Goal: Task Accomplishment & Management: Use online tool/utility

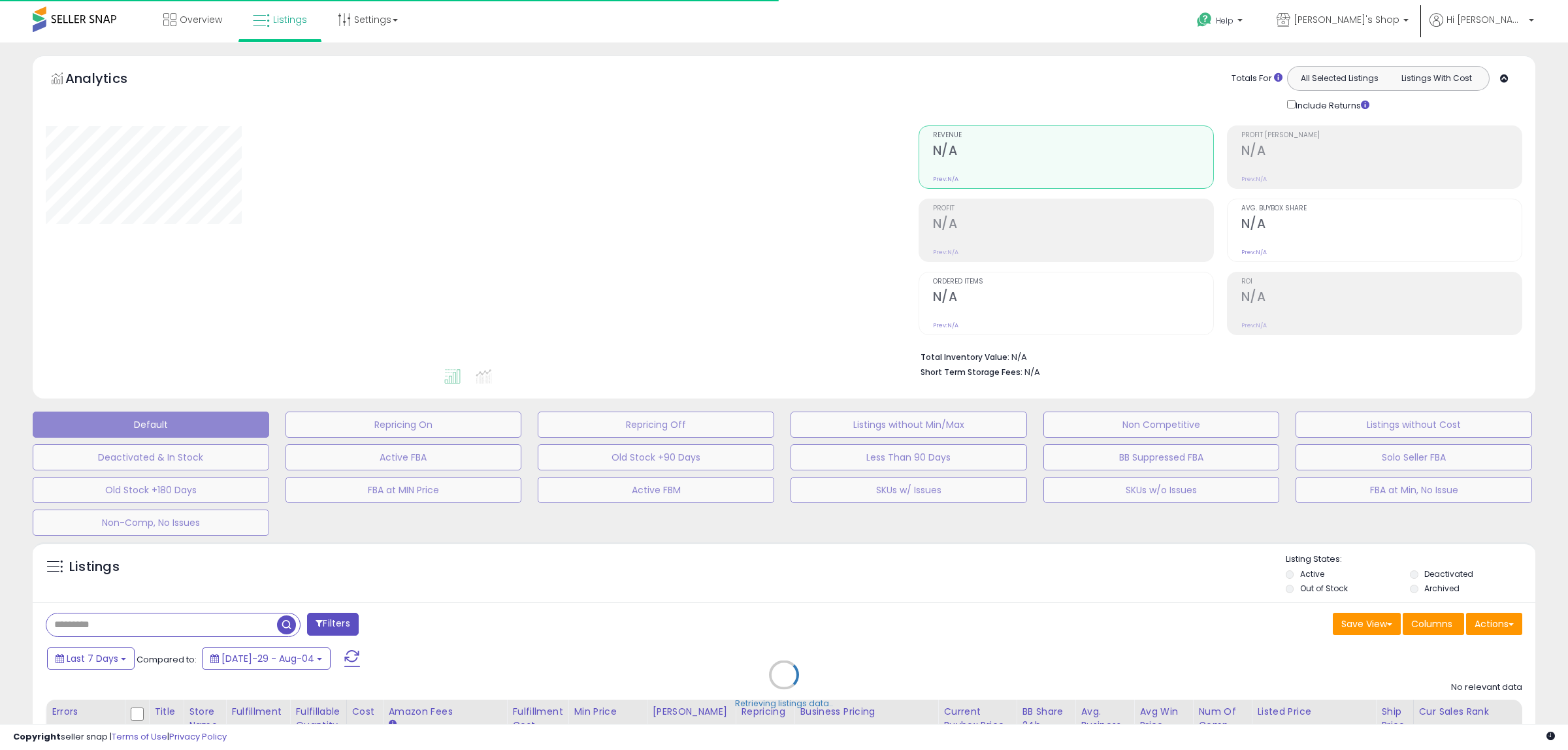
type input "**********"
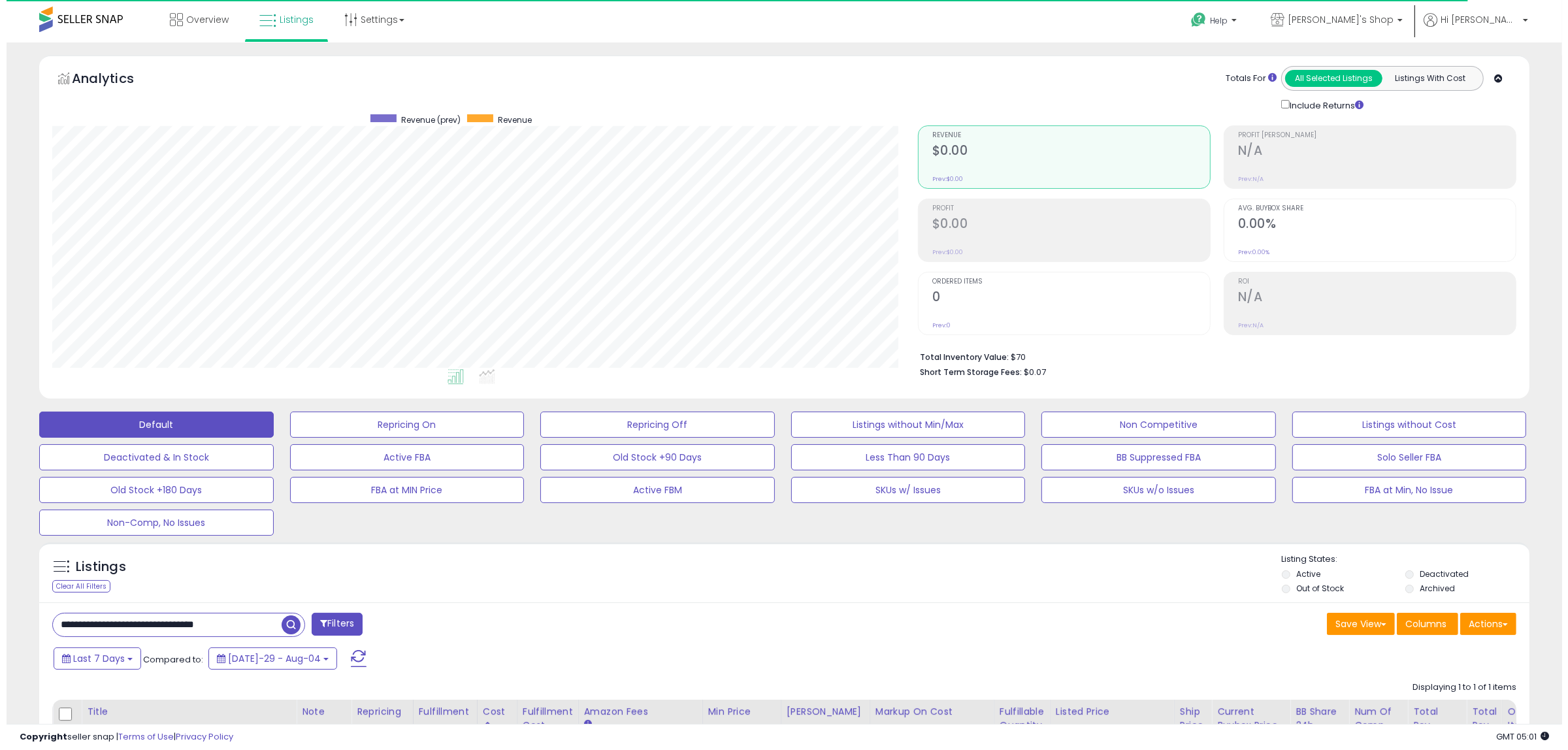
scroll to position [268, 866]
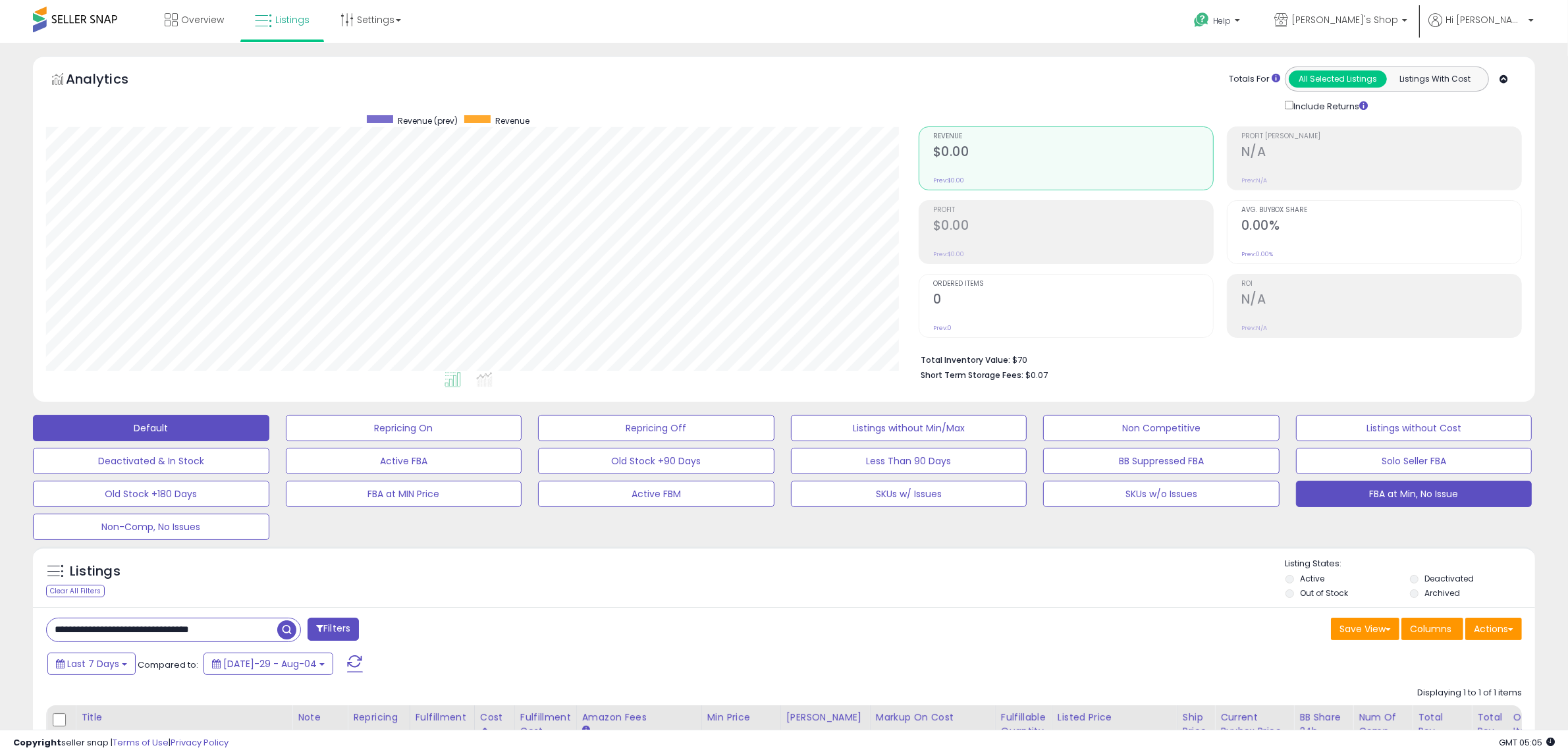
click at [522, 441] on button "FBA at Min, No Issue" at bounding box center [404, 428] width 236 height 26
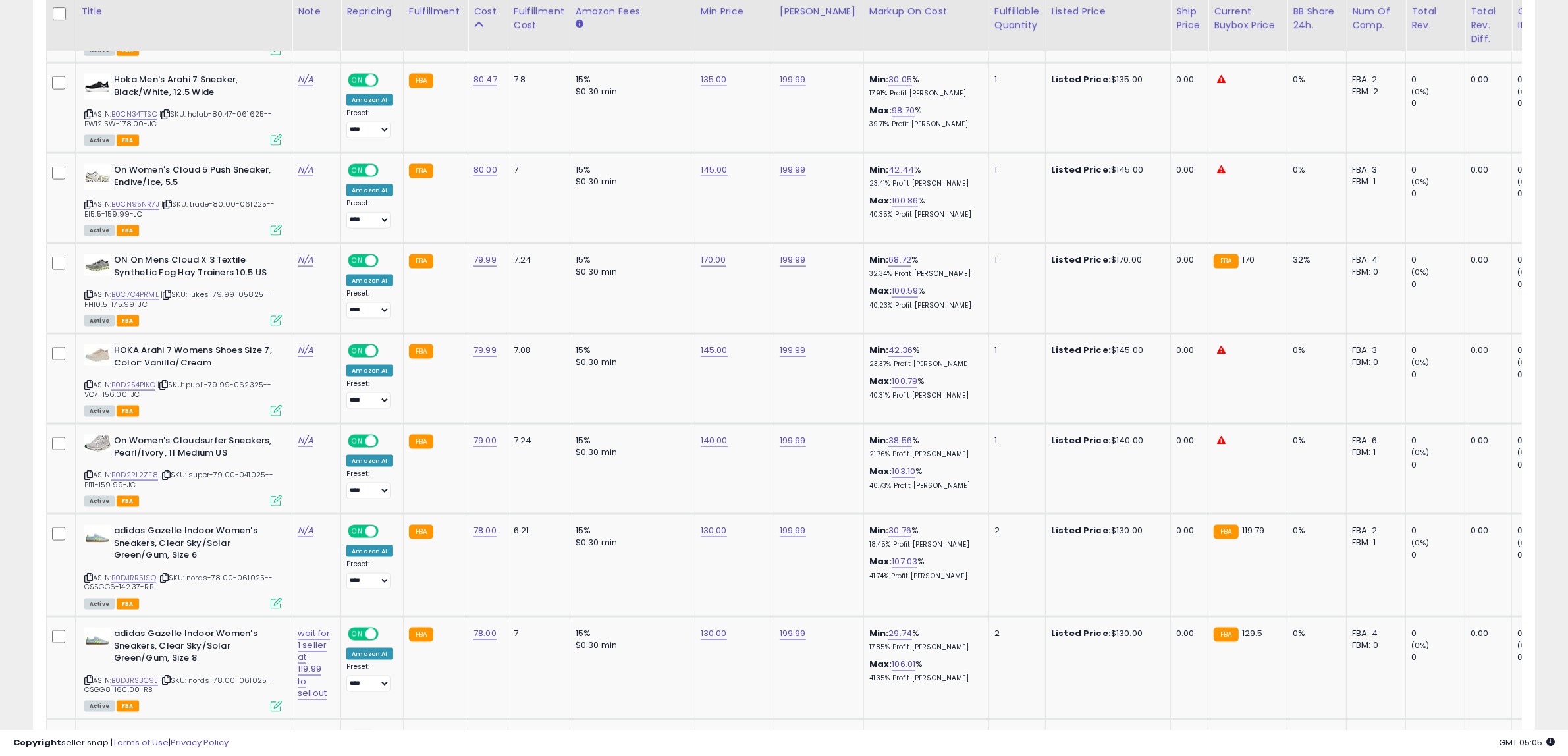
scroll to position [2447, 0]
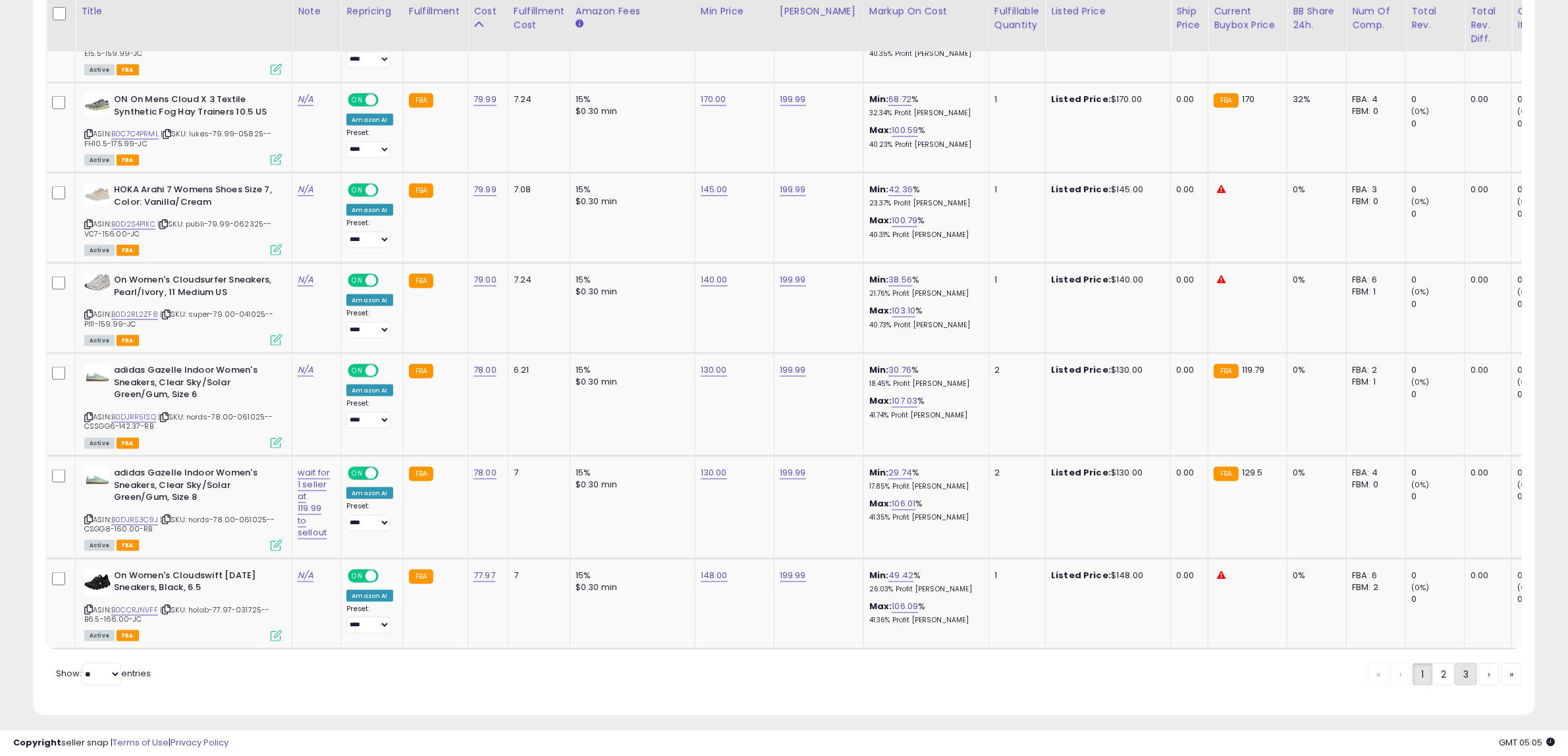
click at [1501, 673] on link "3" at bounding box center [1511, 674] width 21 height 23
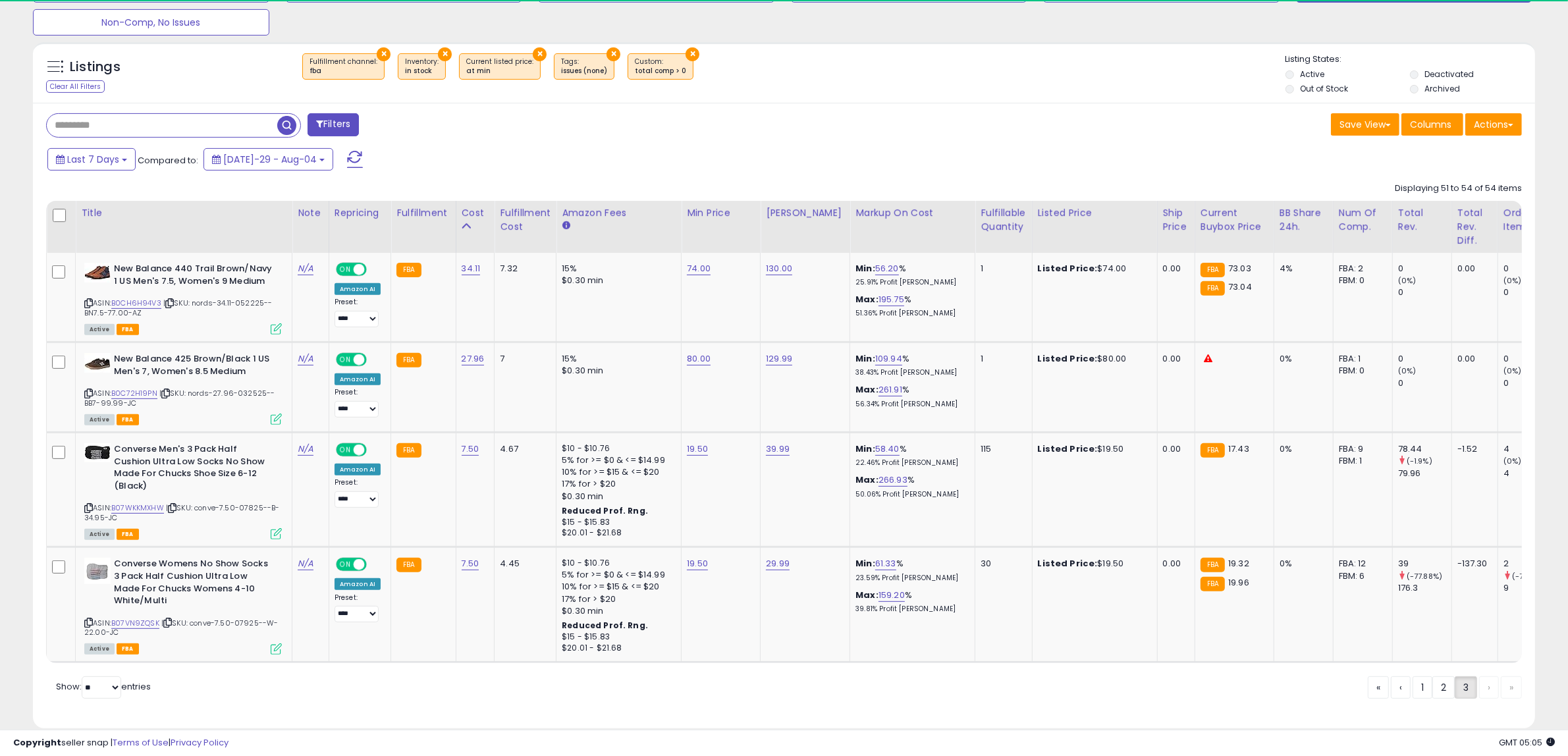
scroll to position [537, 0]
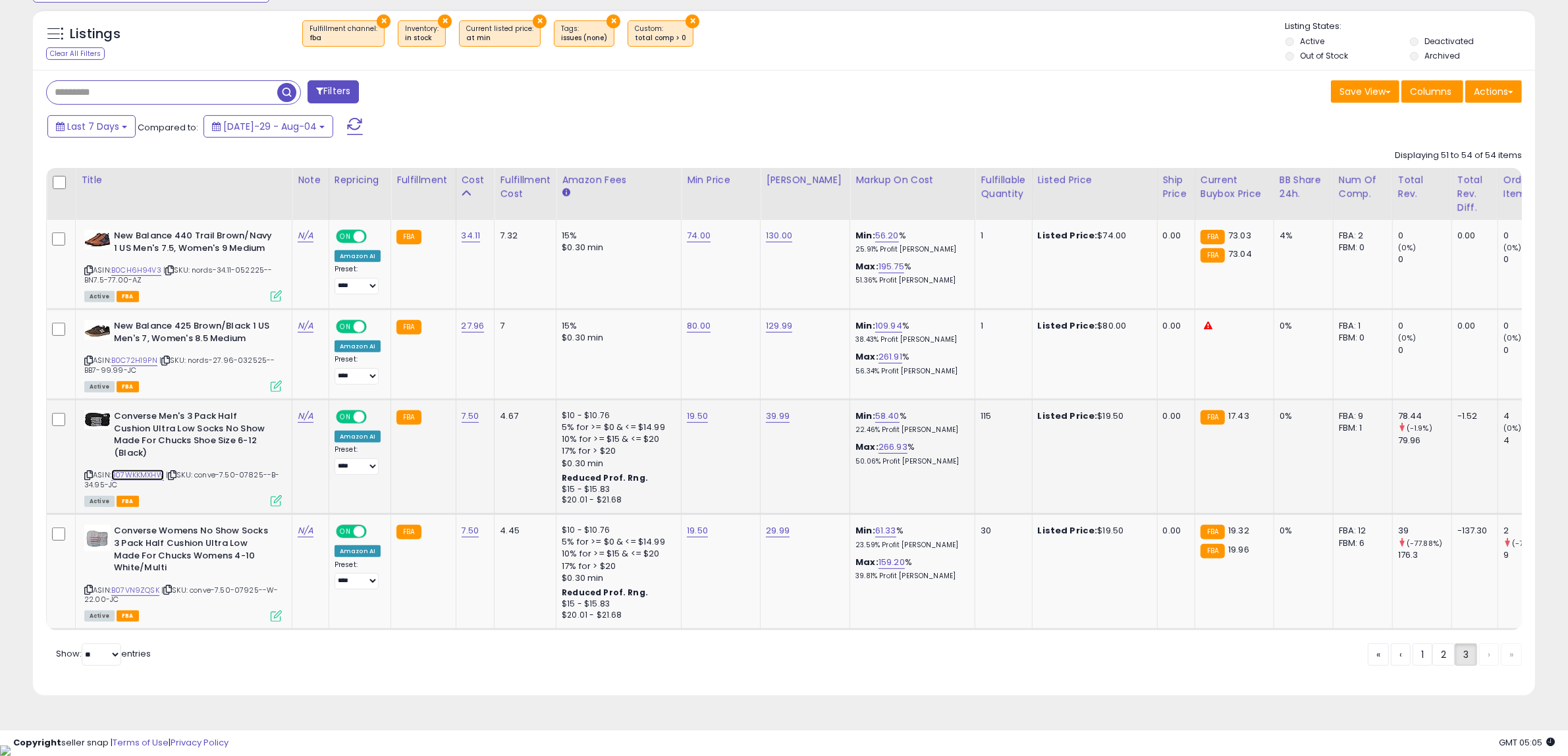
click at [159, 478] on link "B07WKKMXHW" at bounding box center [137, 475] width 53 height 11
click at [136, 360] on link "B0C72H19PN" at bounding box center [134, 360] width 46 height 11
click at [142, 271] on link "B0CH6H94V3" at bounding box center [136, 270] width 50 height 11
click at [698, 242] on link "80.00" at bounding box center [698, 235] width 23 height 13
drag, startPoint x: 586, startPoint y: 297, endPoint x: 534, endPoint y: 300, distance: 52.1
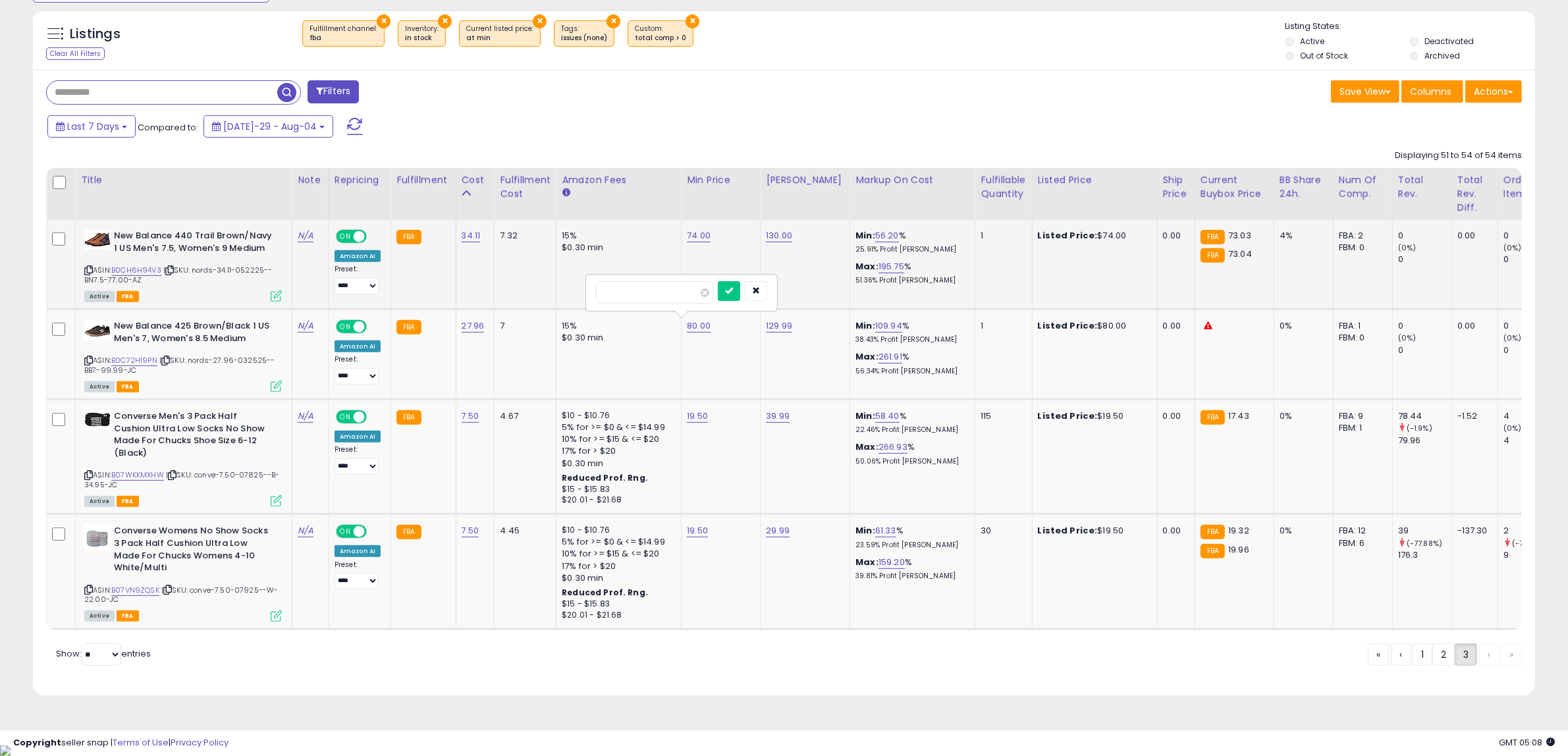
click at [534, 300] on tbody "New Balance 440 Trail Brown/Navy 1 US Men's 7.5, Women's 9 Medium ASIN: B0CH6H9…" at bounding box center [1077, 424] width 2059 height 409
type input "**"
click button "submit" at bounding box center [728, 290] width 23 height 20
click at [1479, 665] on link "2" at bounding box center [1488, 654] width 20 height 23
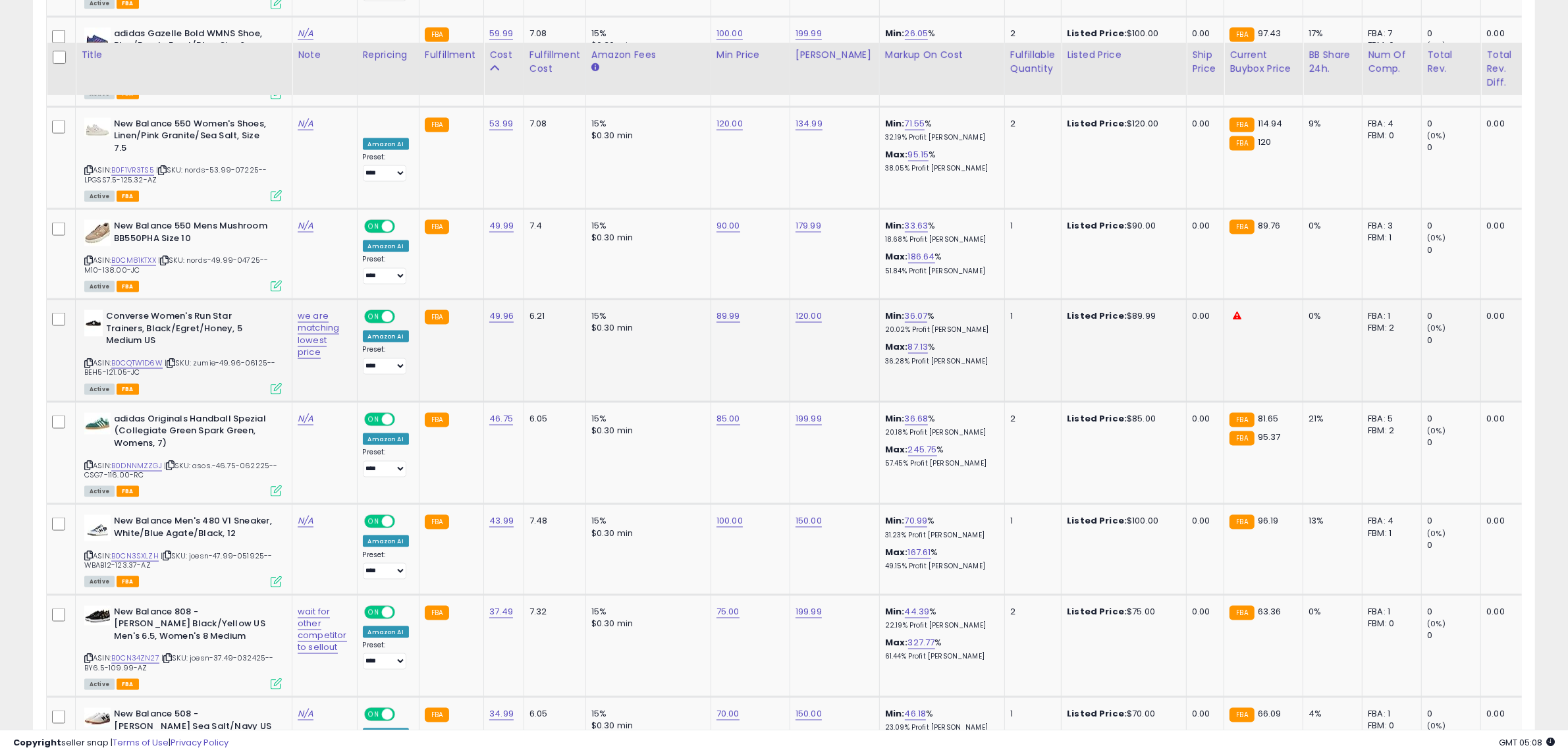
scroll to position [2497, 0]
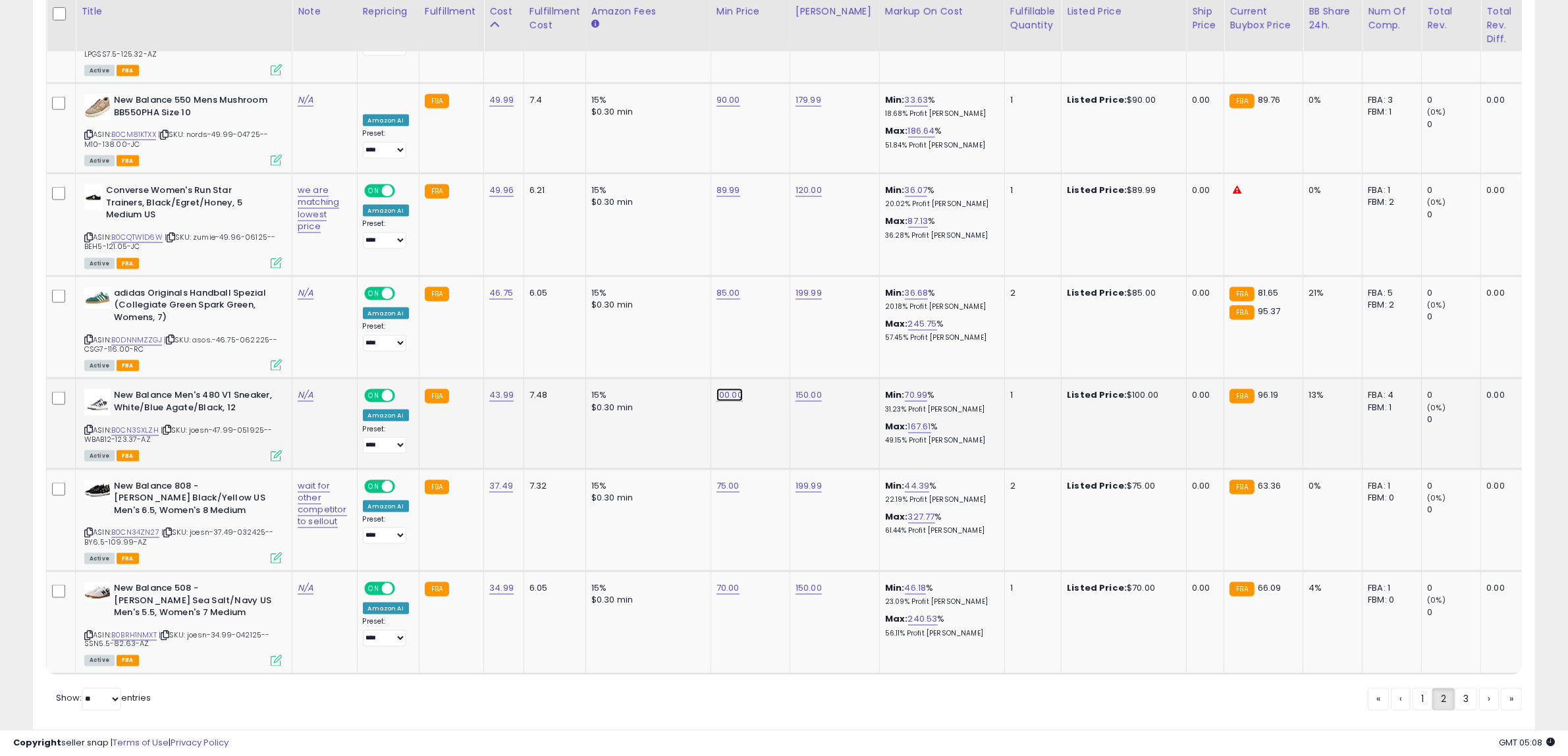
drag, startPoint x: 692, startPoint y: 314, endPoint x: 318, endPoint y: 317, distance: 374.0
type input "**"
click button "submit" at bounding box center [759, 316] width 23 height 20
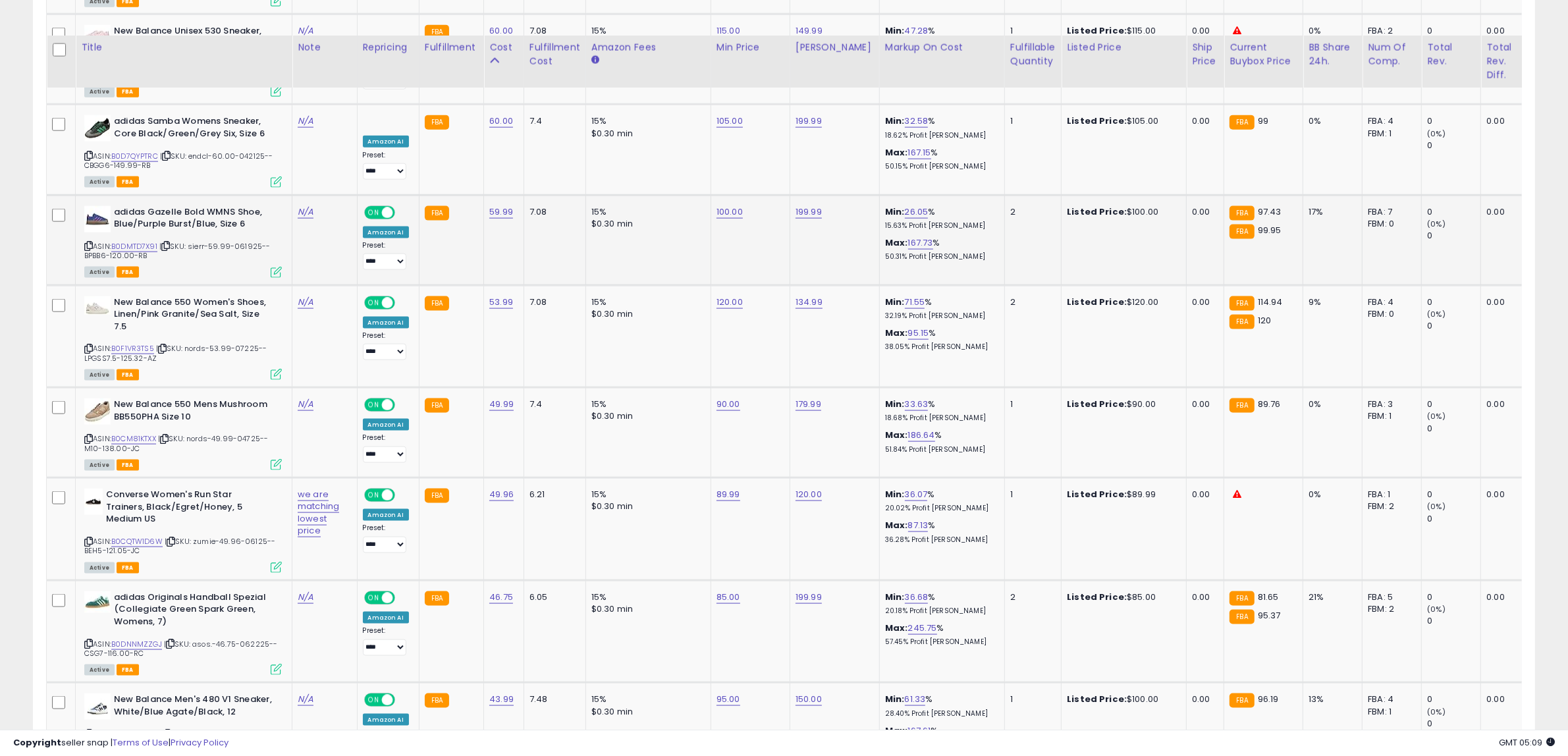
scroll to position [2085, 0]
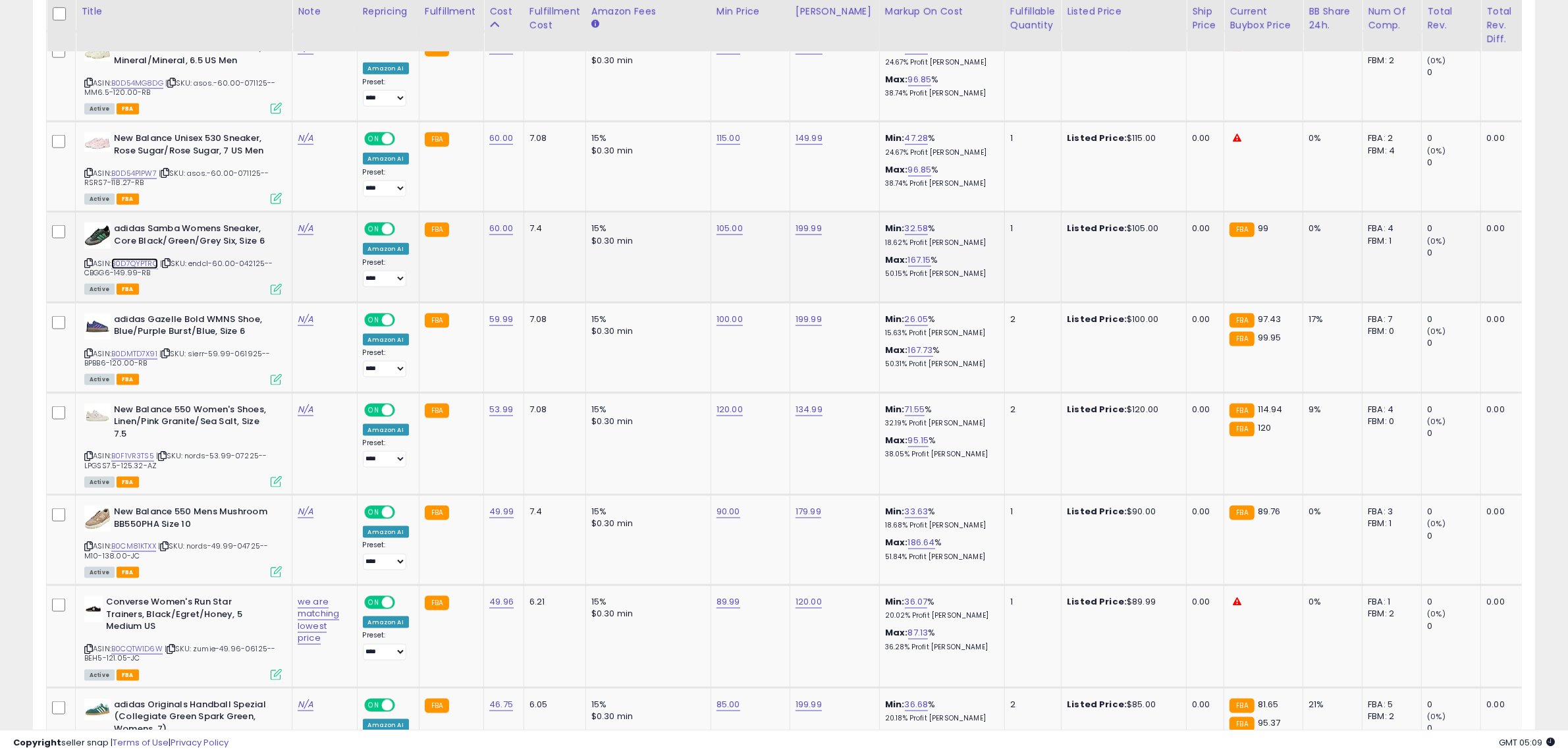
click at [145, 258] on link "B0D7QYPTRC" at bounding box center [135, 263] width 47 height 11
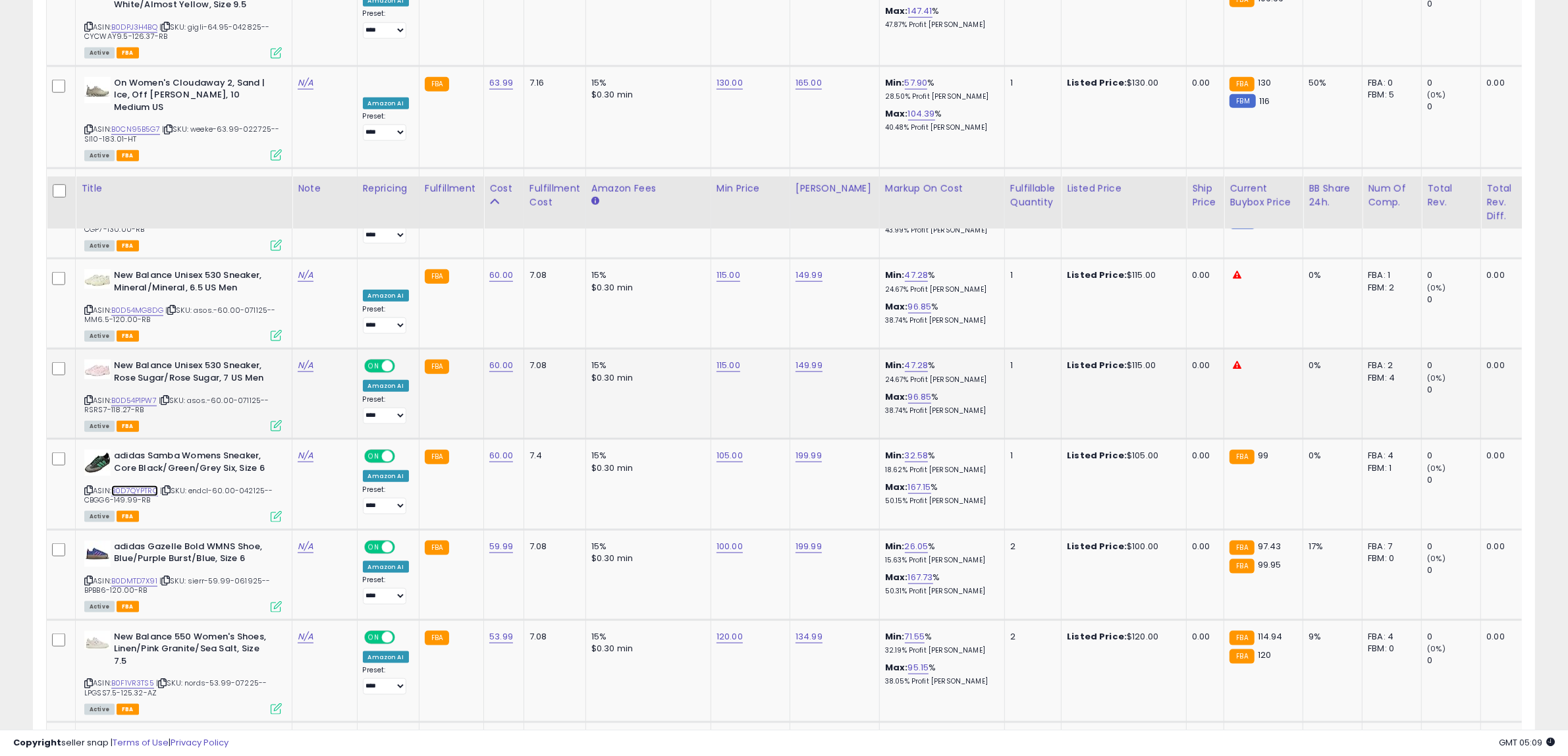
scroll to position [1839, 0]
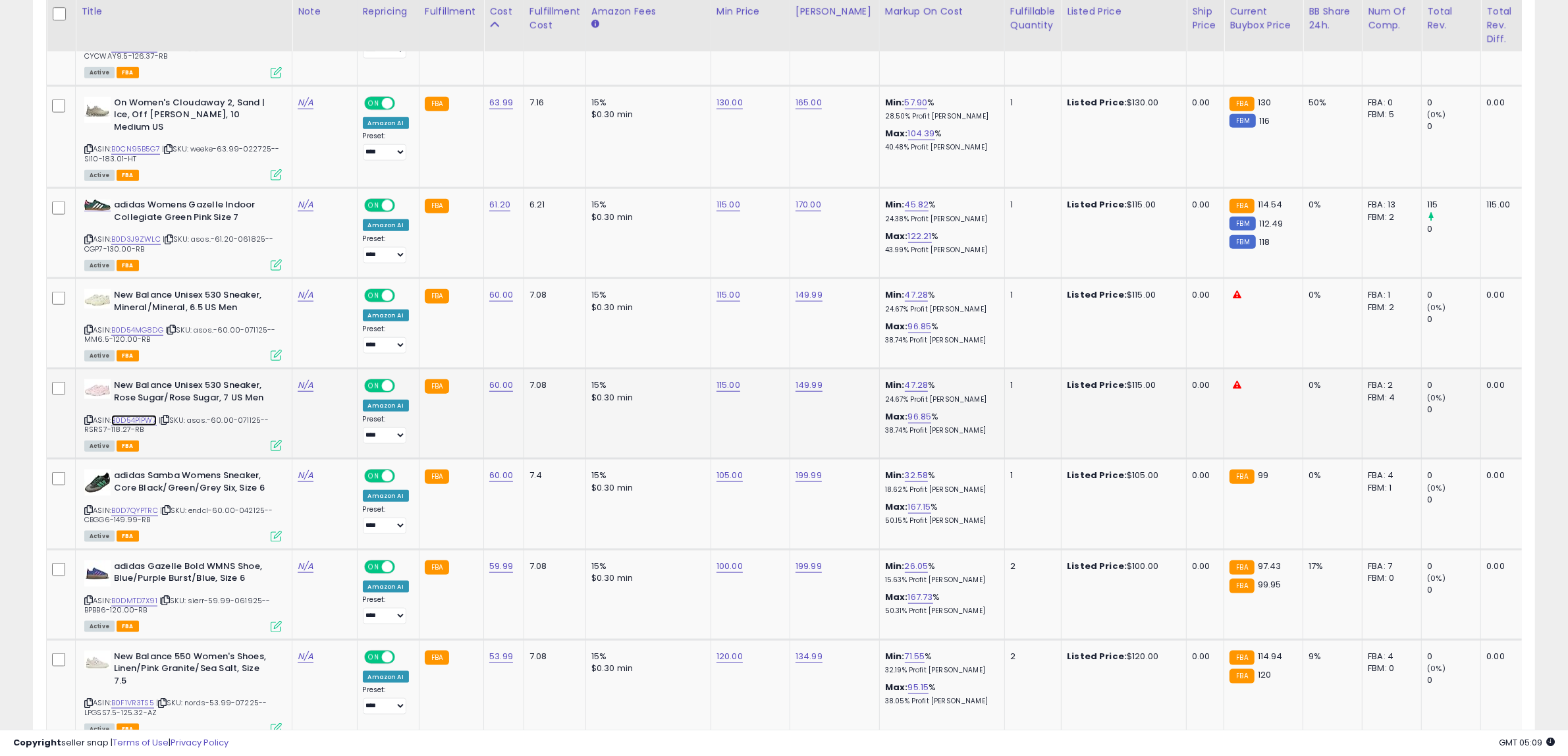
click at [146, 415] on link "B0D54P1PW7" at bounding box center [134, 420] width 45 height 11
click at [155, 325] on link "B0D54MG8DG" at bounding box center [137, 330] width 52 height 11
drag, startPoint x: 676, startPoint y: 235, endPoint x: 504, endPoint y: 224, distance: 172.4
click at [513, 226] on tbody "adidas Samba OG Men's Sneaker (Putty Grey Maroon, 4.5) ASIN: B0DJSFVT8P | SKU: …" at bounding box center [1091, 125] width 2089 height 2413
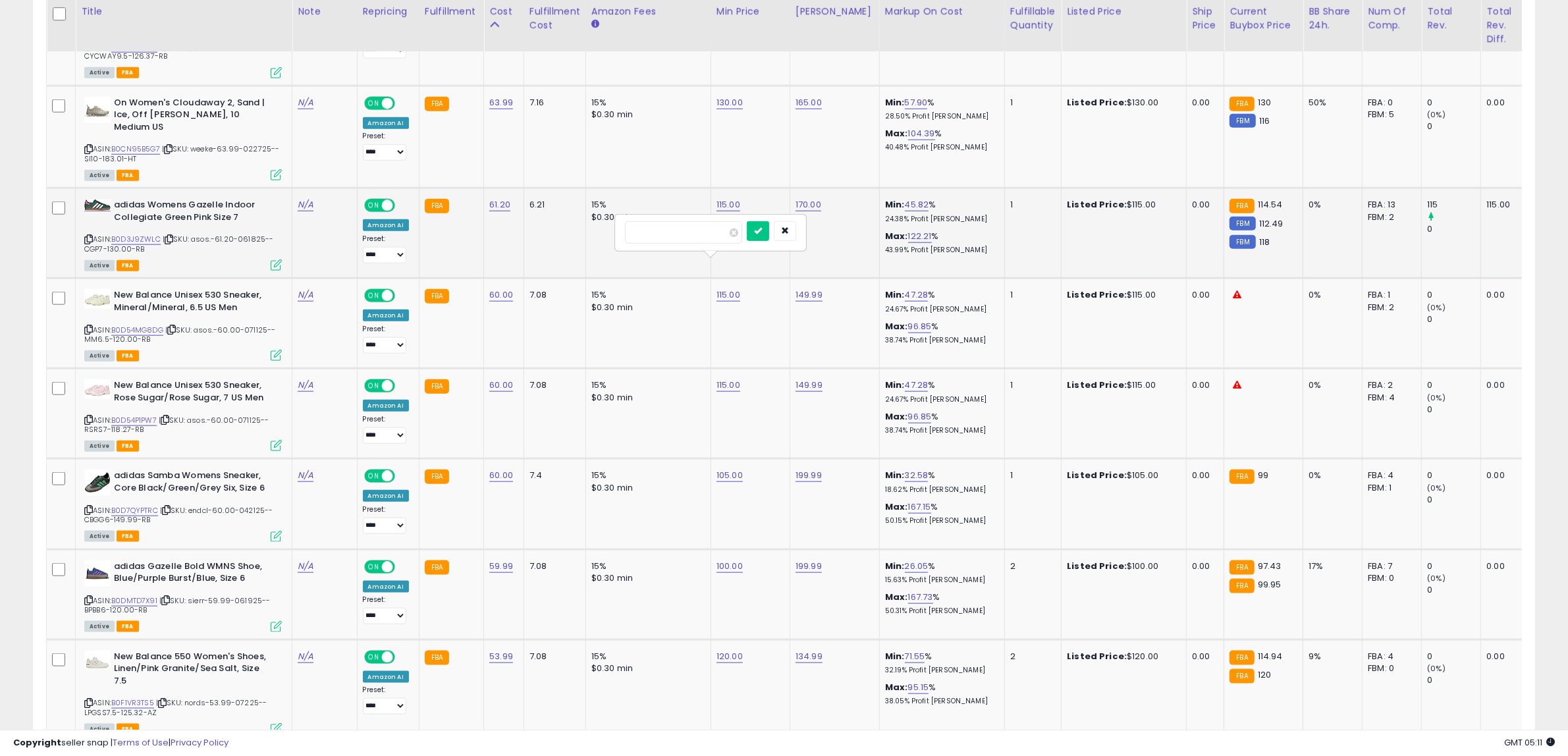
type input "***"
click button "submit" at bounding box center [758, 231] width 23 height 20
drag, startPoint x: 502, startPoint y: 322, endPoint x: 415, endPoint y: 323, distance: 87.0
click at [421, 322] on tbody "adidas Samba OG Men's Sneaker (Putty Grey Maroon, 4.5) ASIN: B0DJSFVT8P | SKU: …" at bounding box center [1091, 125] width 2089 height 2413
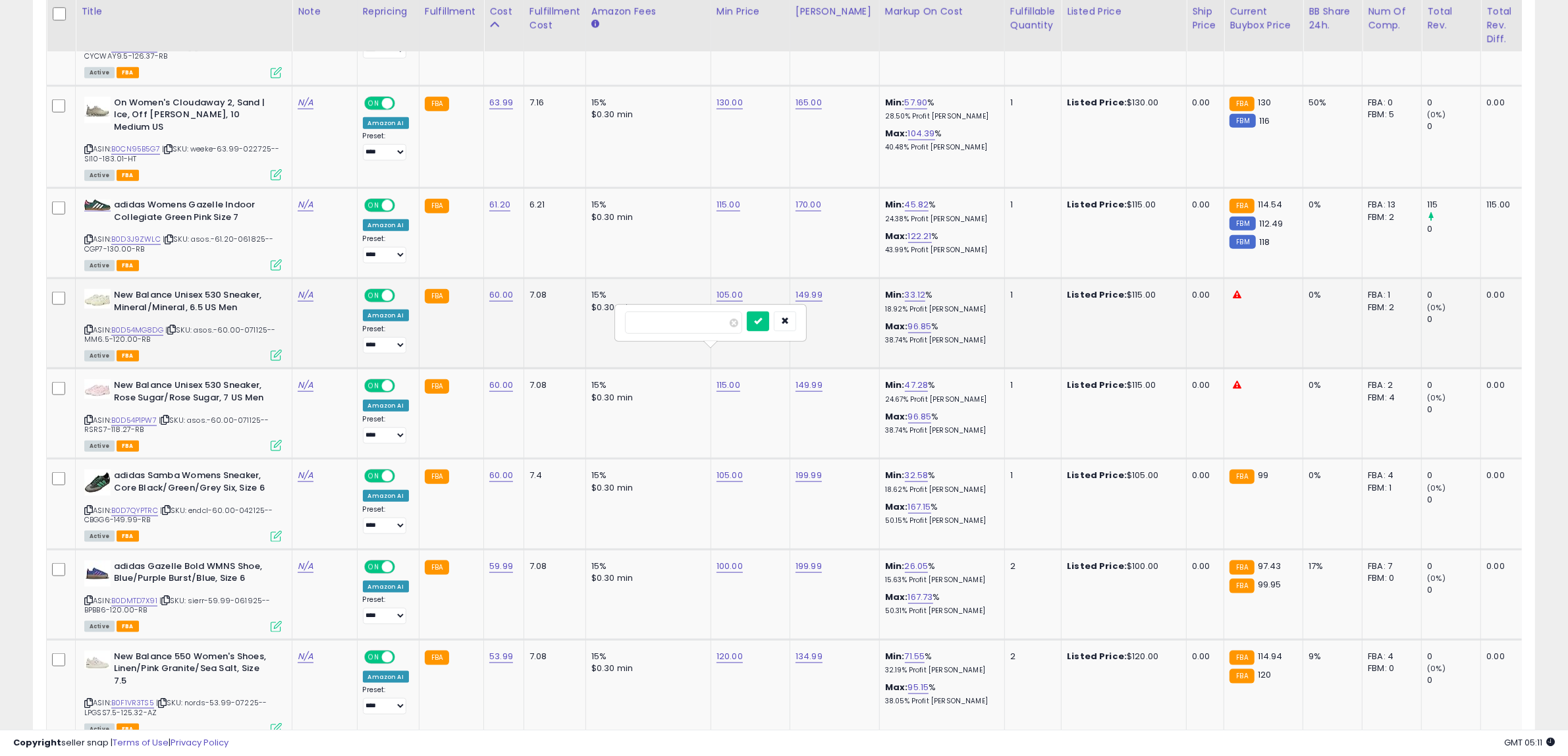
type input "***"
click button "submit" at bounding box center [758, 321] width 23 height 20
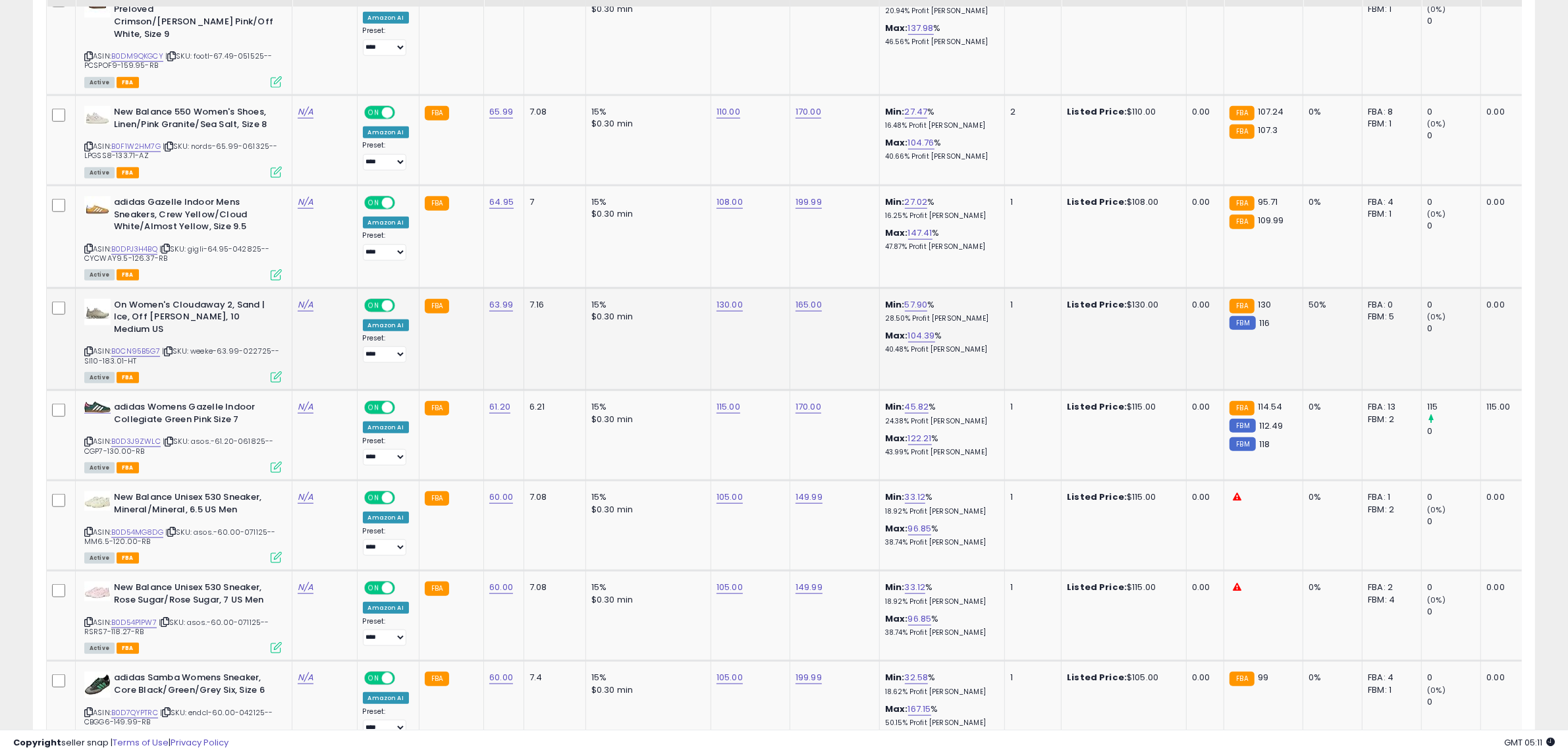
scroll to position [1592, 0]
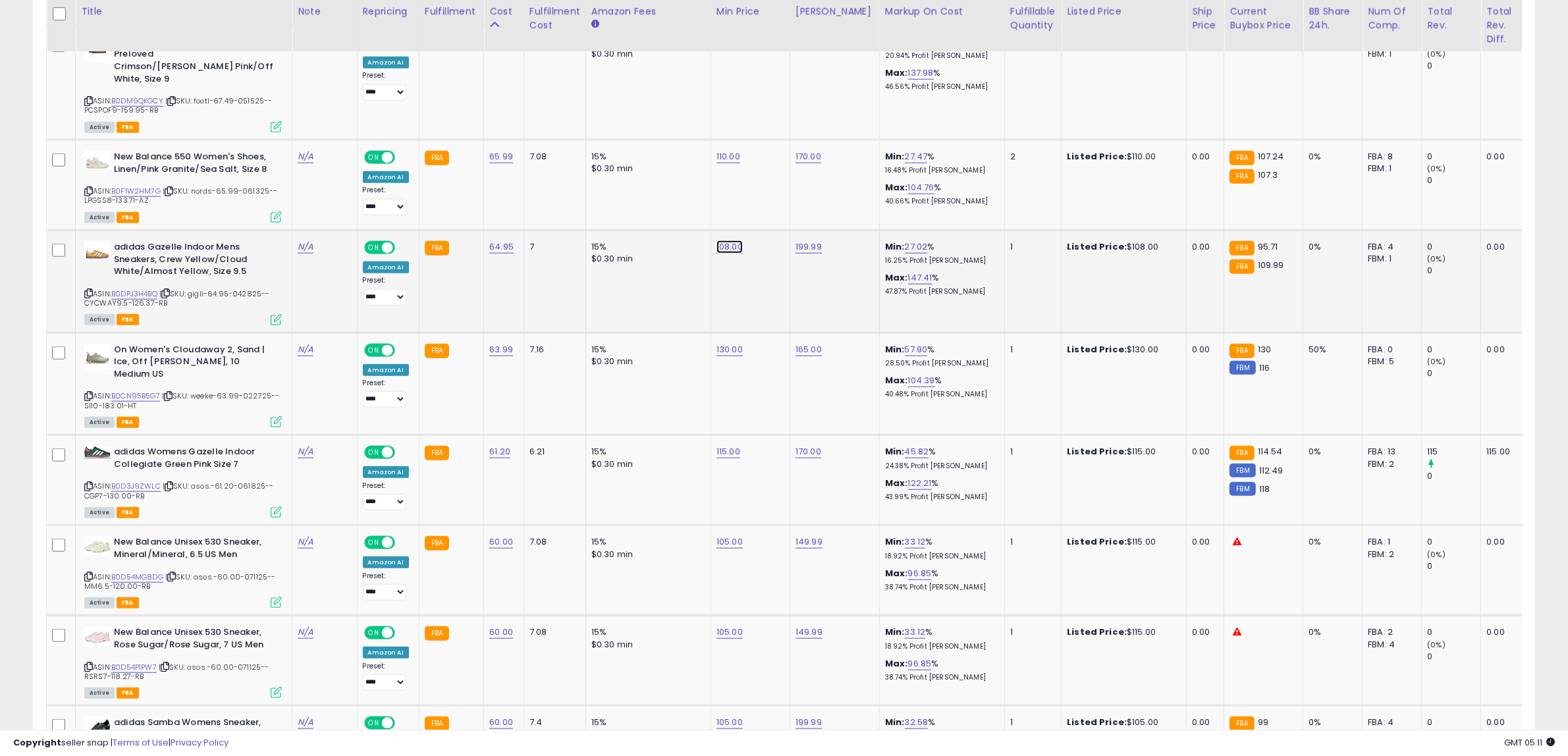
click at [294, 194] on tbody "adidas Samba OG Men's Sneaker (Putty Grey Maroon, 4.5) ASIN: B0DJSFVT8P | SKU: …" at bounding box center [1091, 371] width 2089 height 2413
type input "***"
click button "submit" at bounding box center [759, 196] width 23 height 20
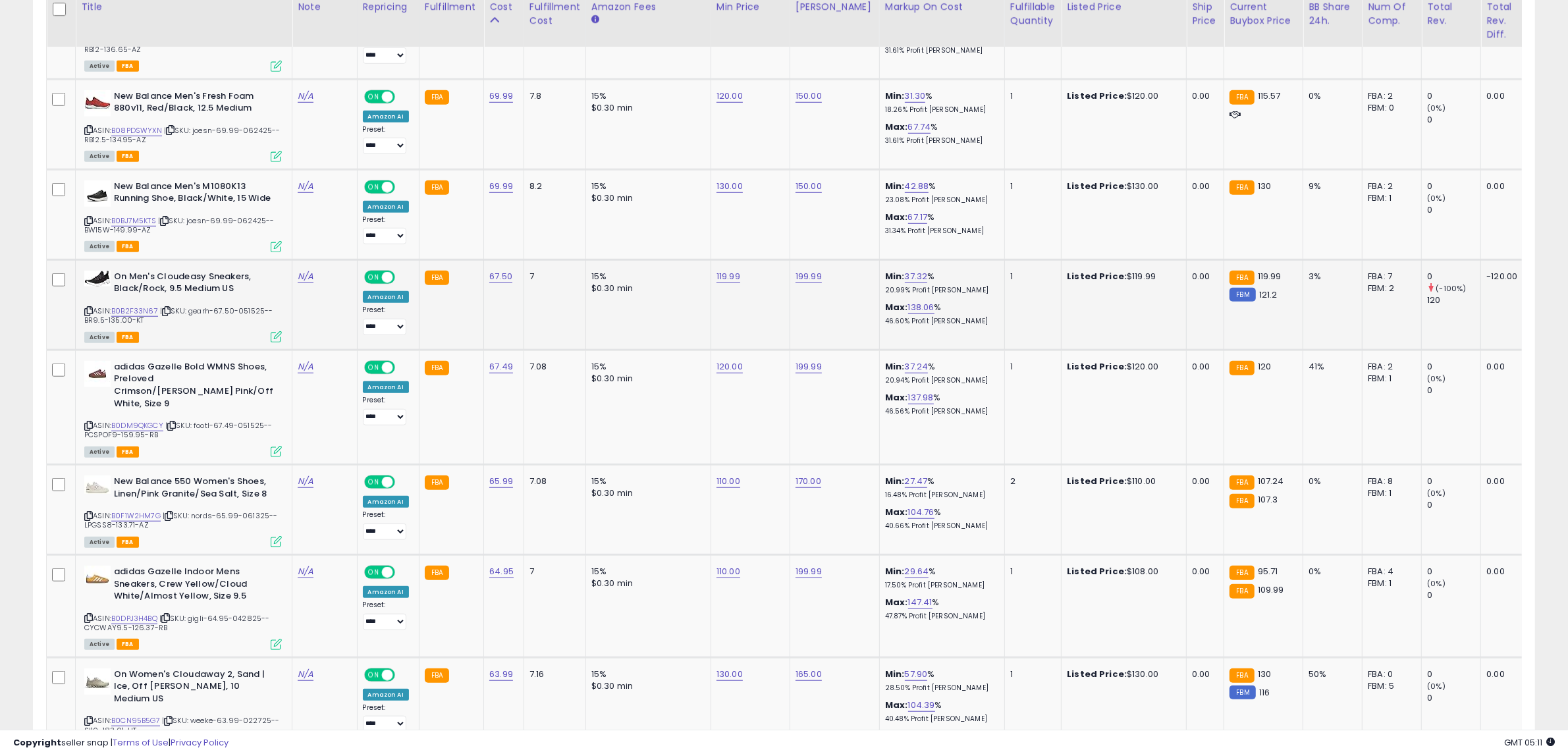
scroll to position [1263, 0]
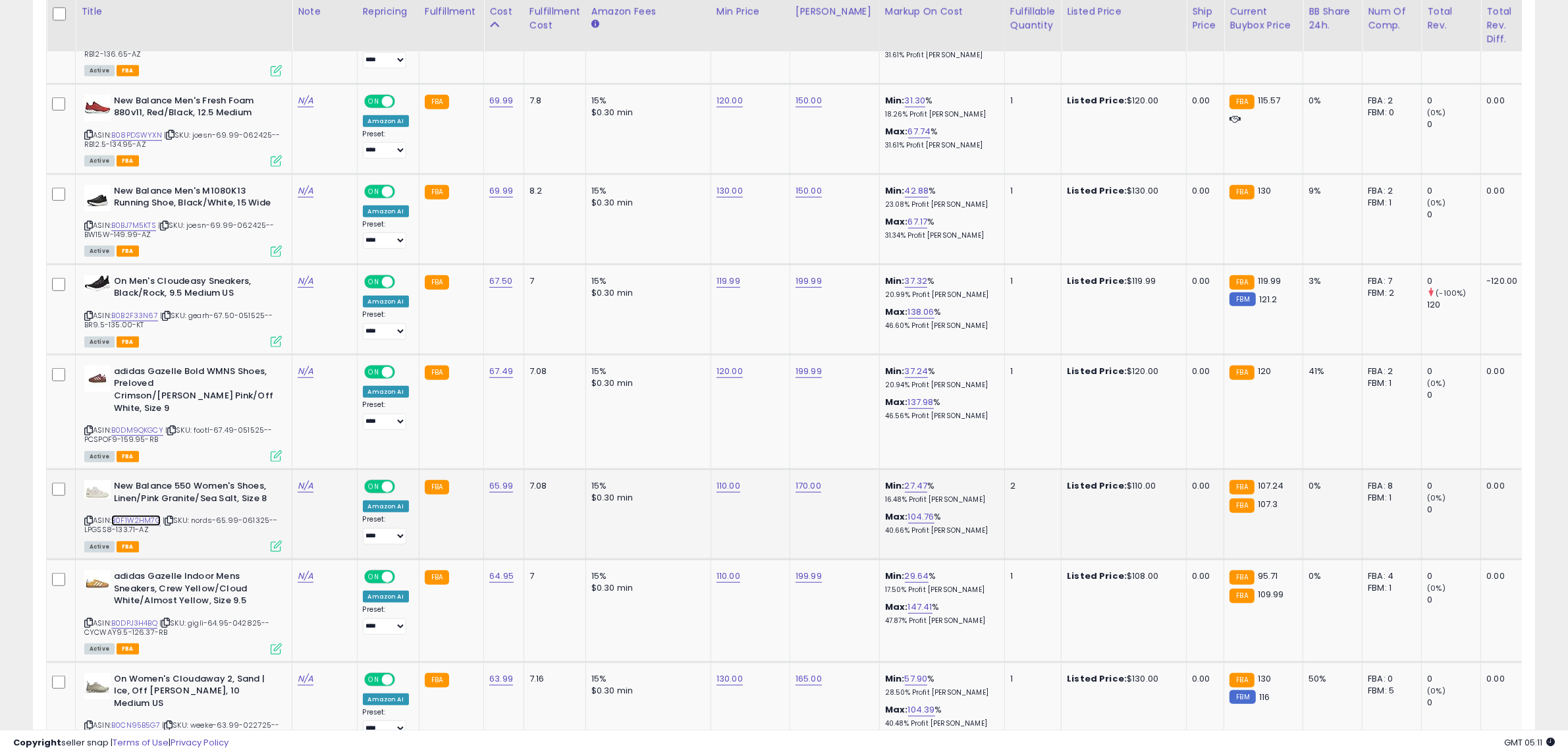
click at [132, 515] on link "B0F1W2HM7G" at bounding box center [136, 520] width 50 height 11
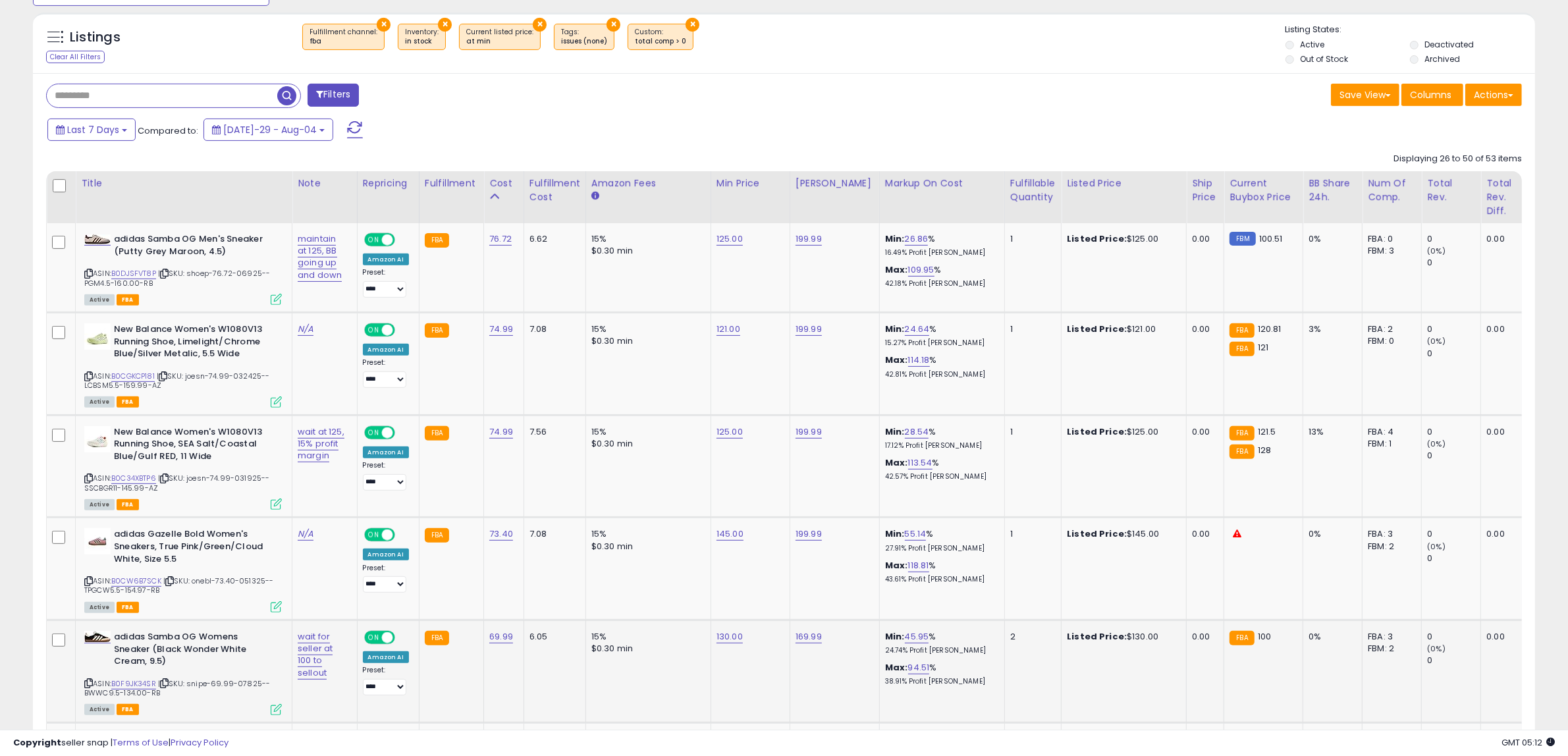
scroll to position [522, 0]
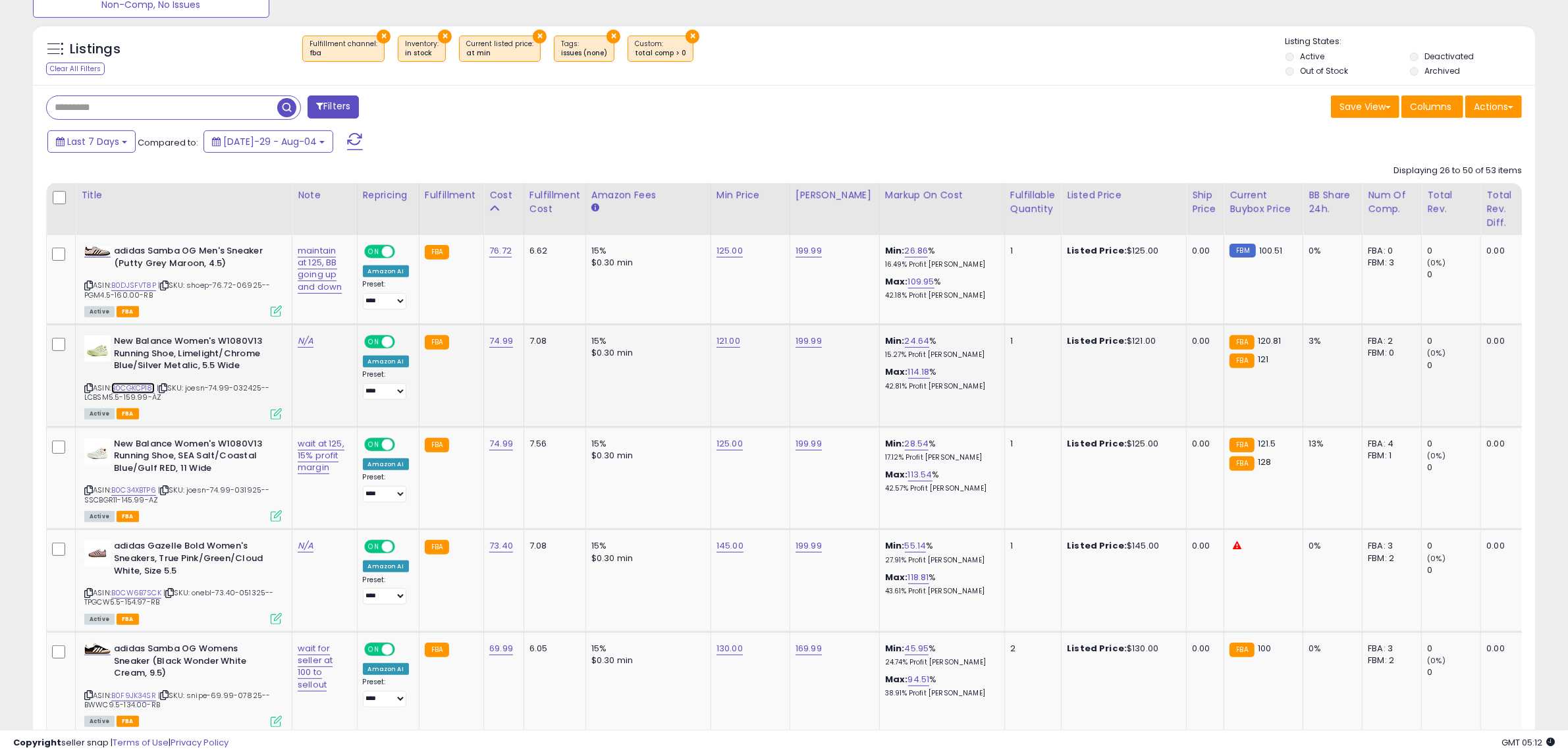
click at [149, 386] on link "B0CGKCP181" at bounding box center [132, 388] width 43 height 11
click at [724, 257] on link "121.00" at bounding box center [730, 251] width 26 height 13
drag, startPoint x: 691, startPoint y: 300, endPoint x: 513, endPoint y: 311, distance: 178.3
type input "***"
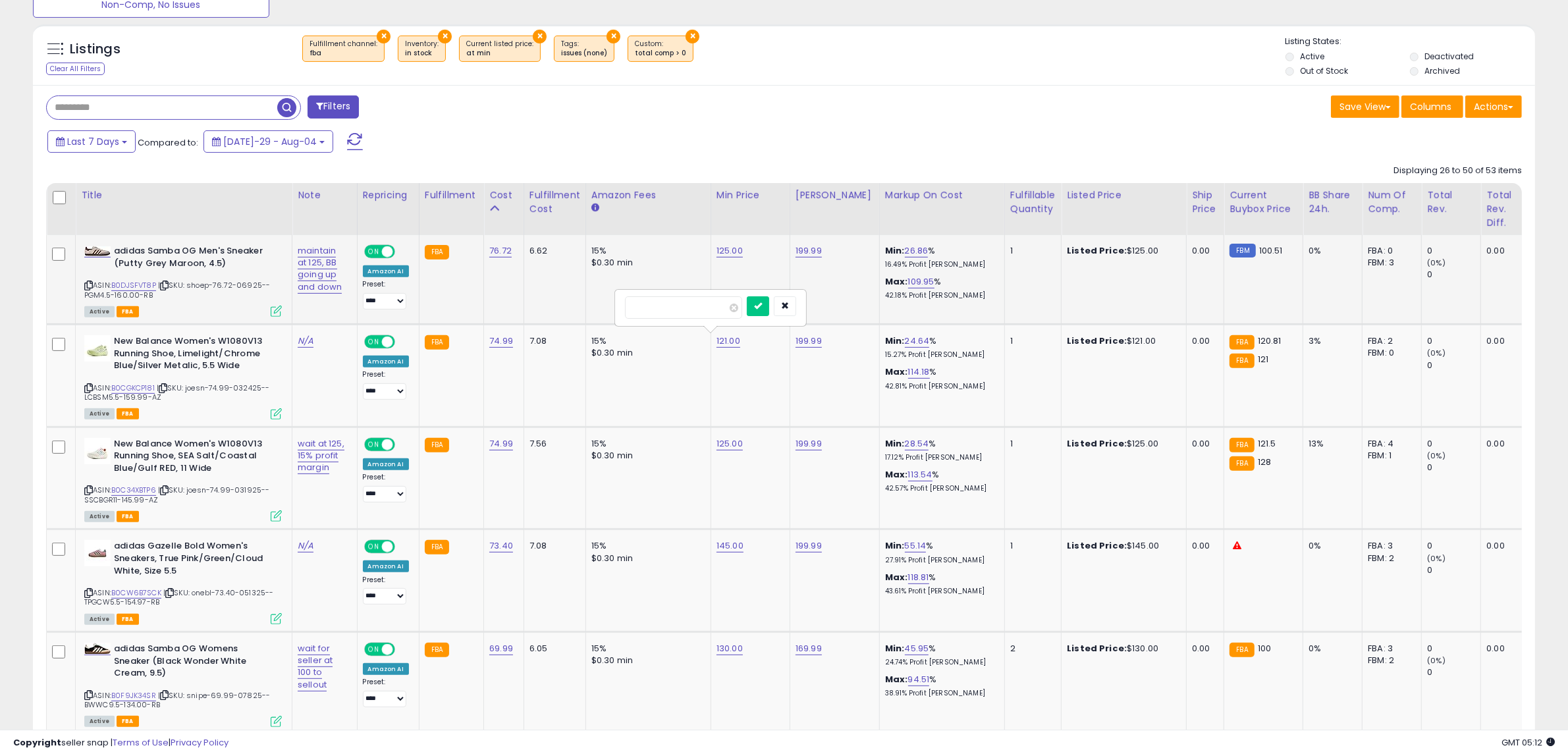
click button "submit" at bounding box center [758, 306] width 23 height 20
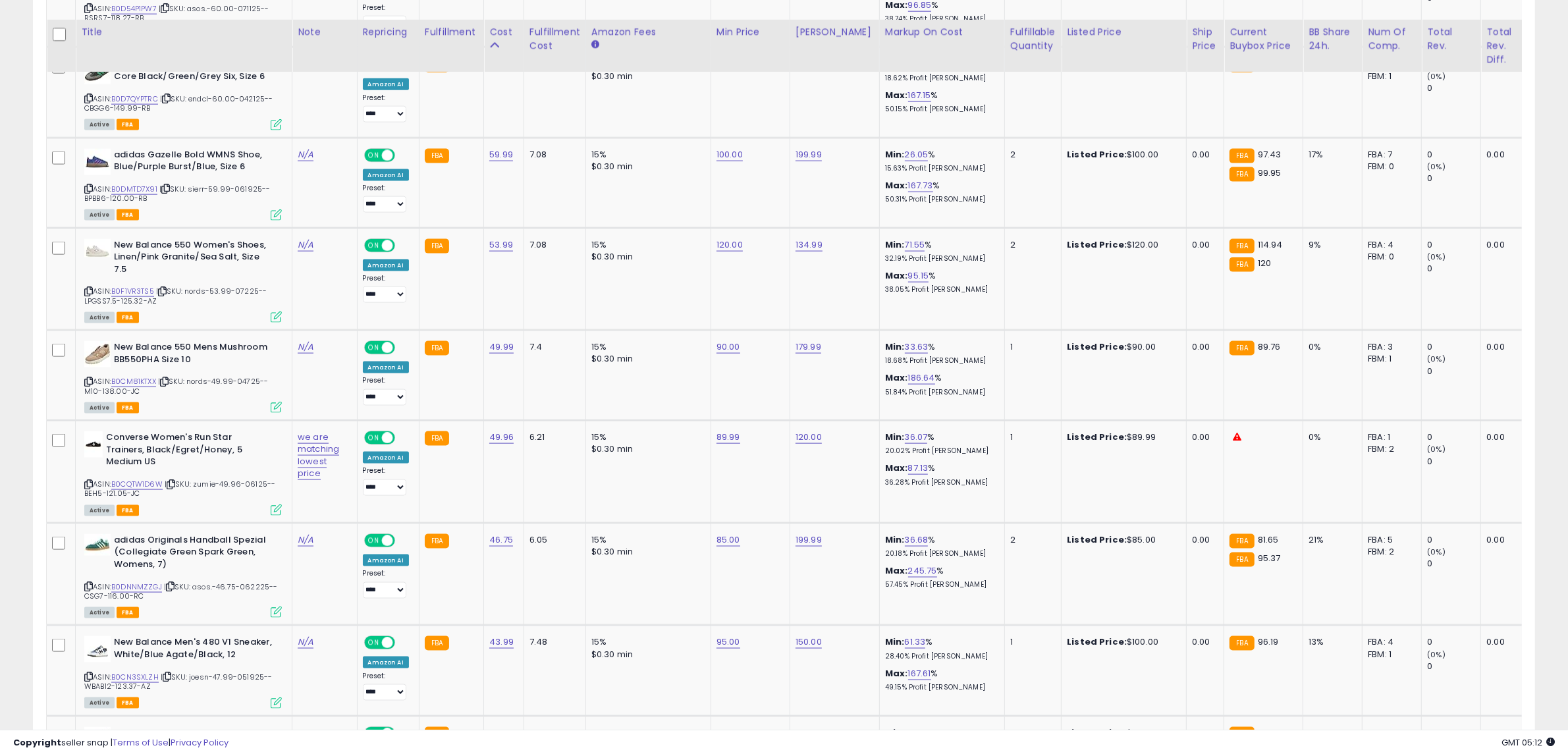
scroll to position [2497, 0]
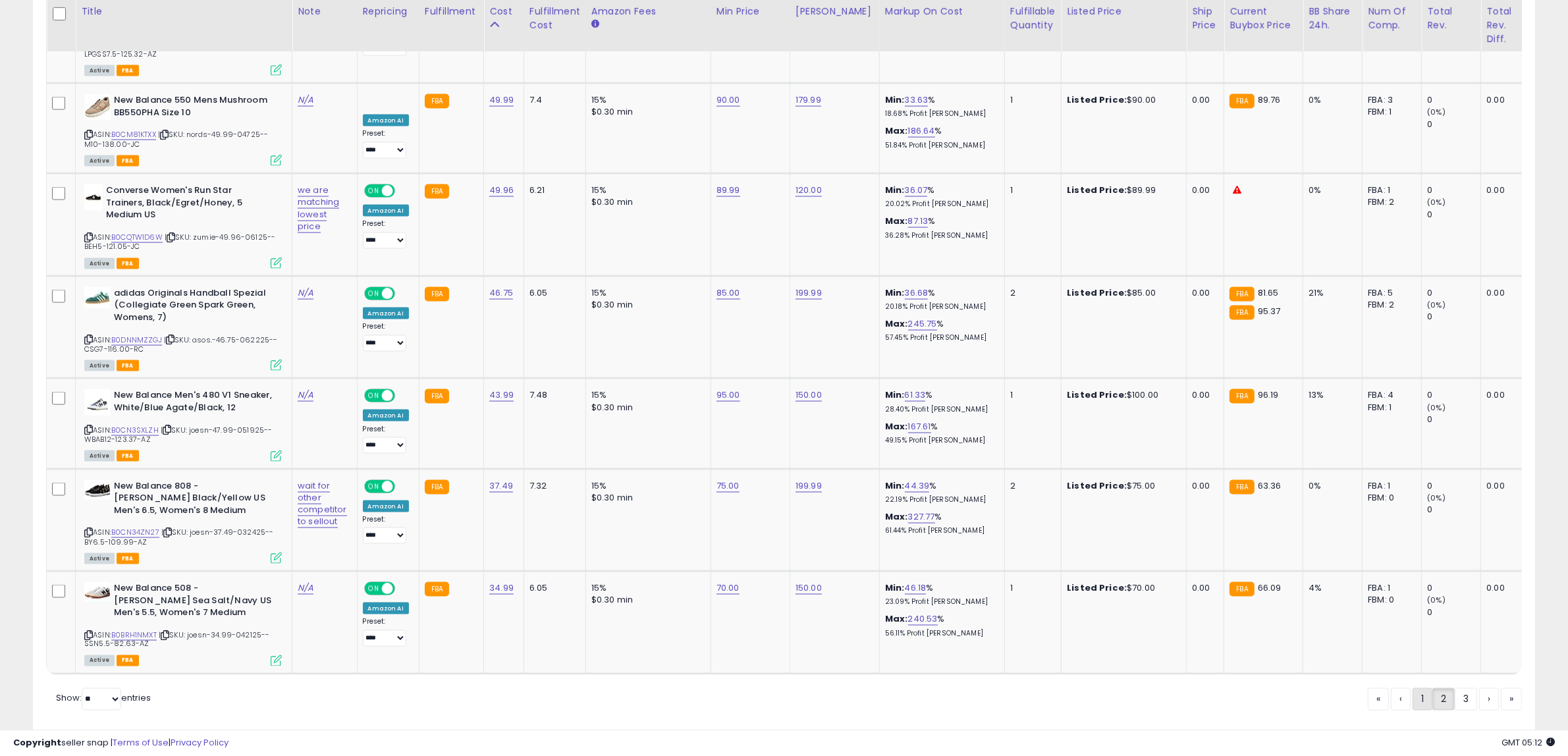
click at [1455, 688] on link "1" at bounding box center [1466, 699] width 23 height 23
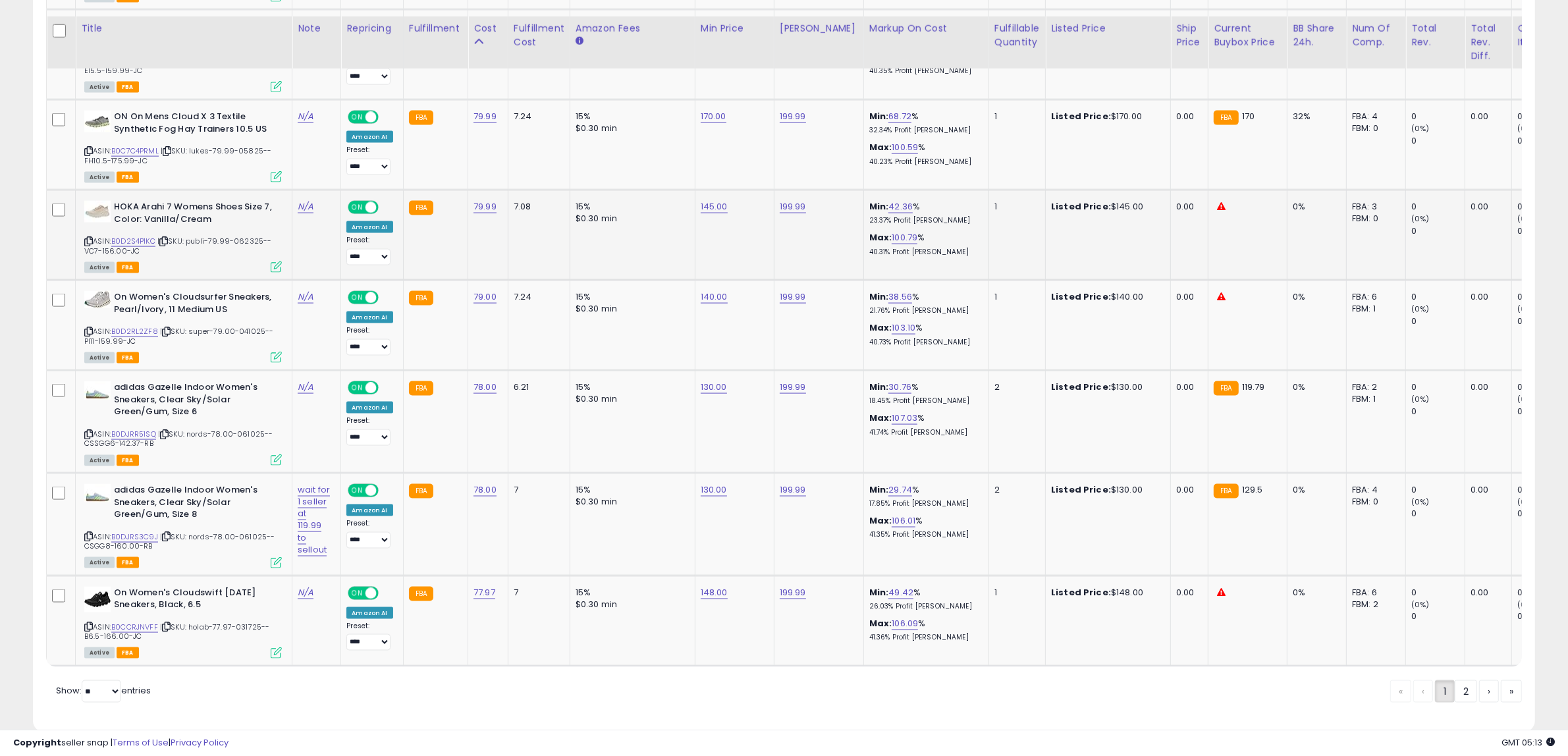
scroll to position [2447, 0]
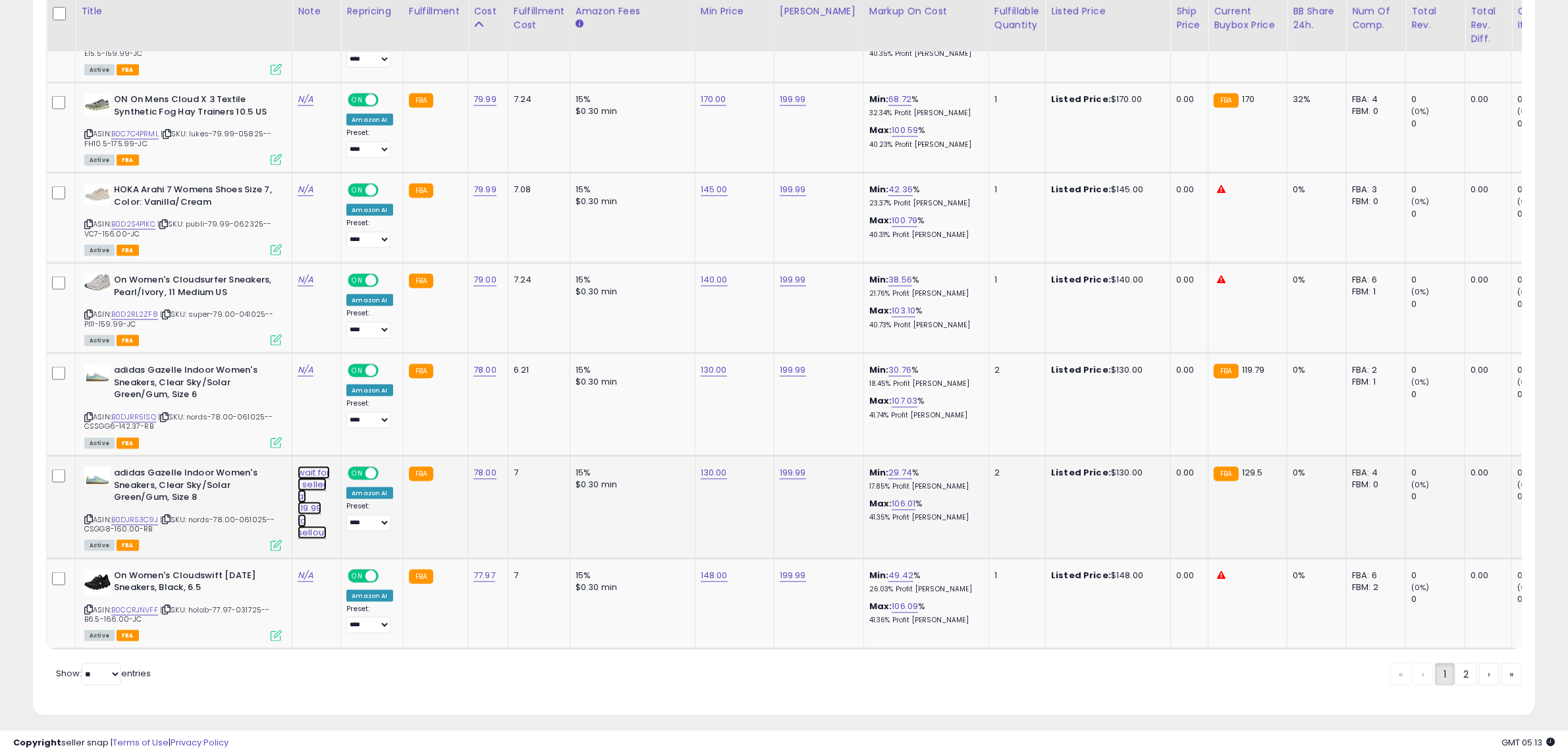
click at [351, 418] on span at bounding box center [351, 417] width 9 height 9
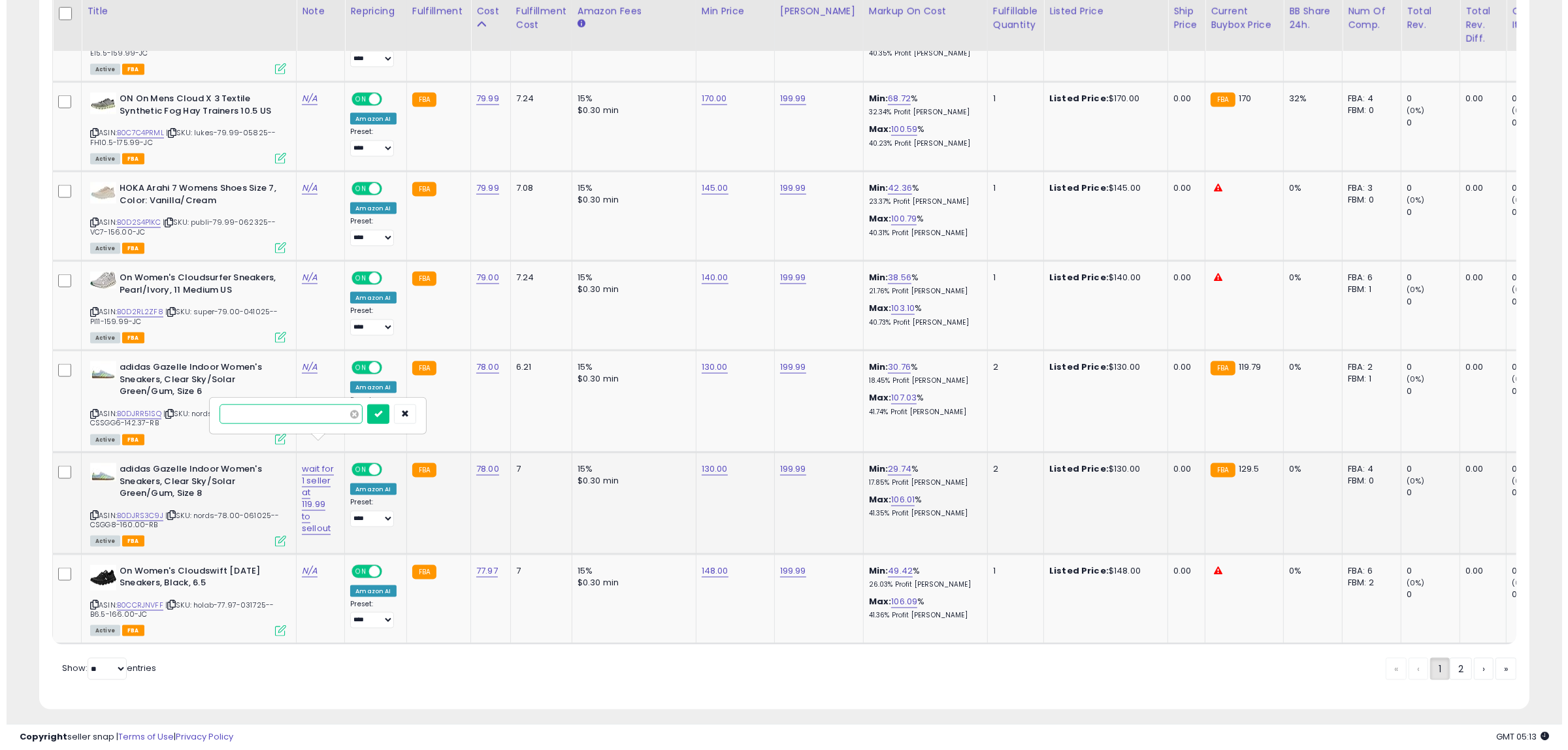
scroll to position [0, 0]
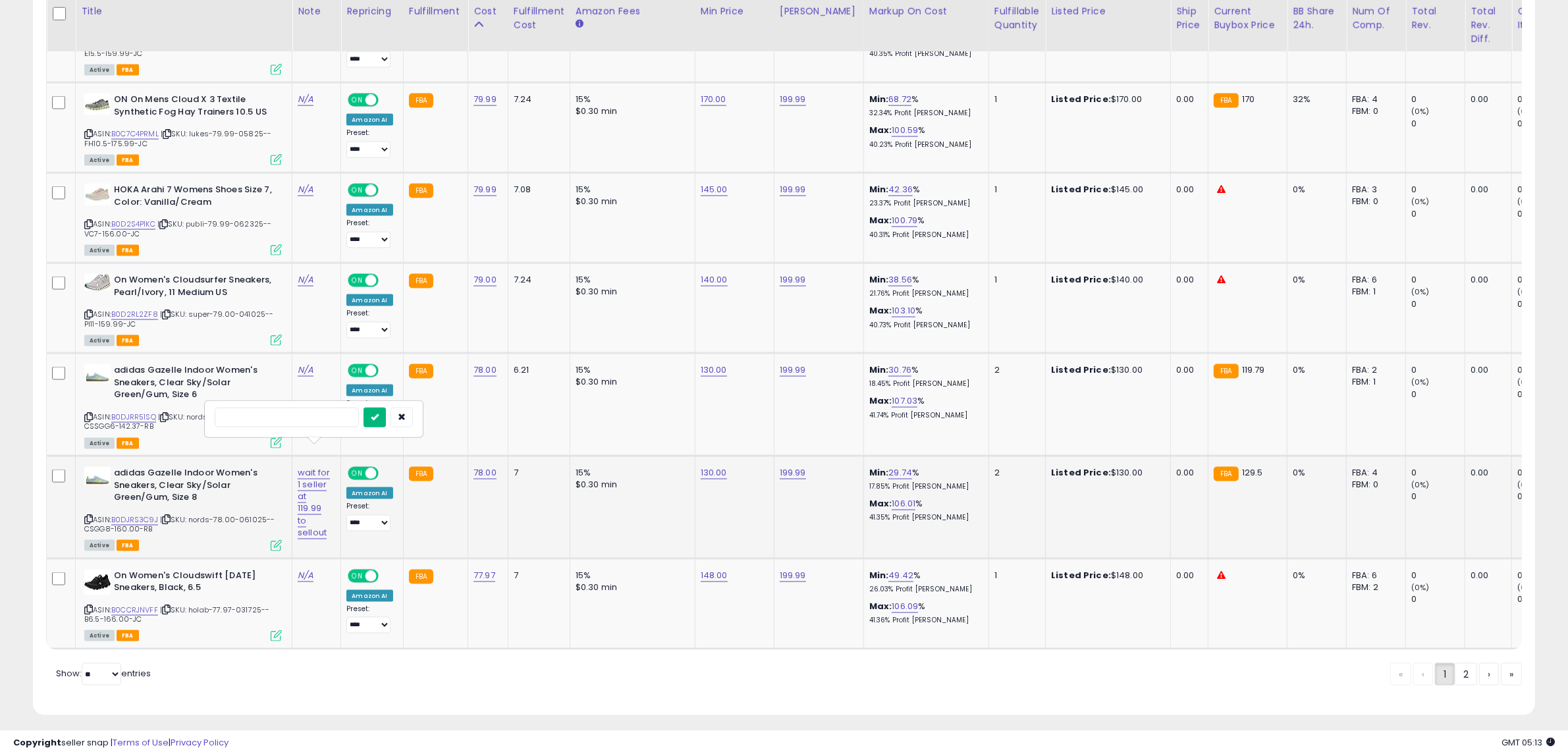
click at [367, 415] on button "submit" at bounding box center [374, 417] width 23 height 20
click at [123, 605] on link "B0CCRJNVFF" at bounding box center [135, 610] width 47 height 11
drag, startPoint x: 666, startPoint y: 525, endPoint x: 497, endPoint y: 524, distance: 169.0
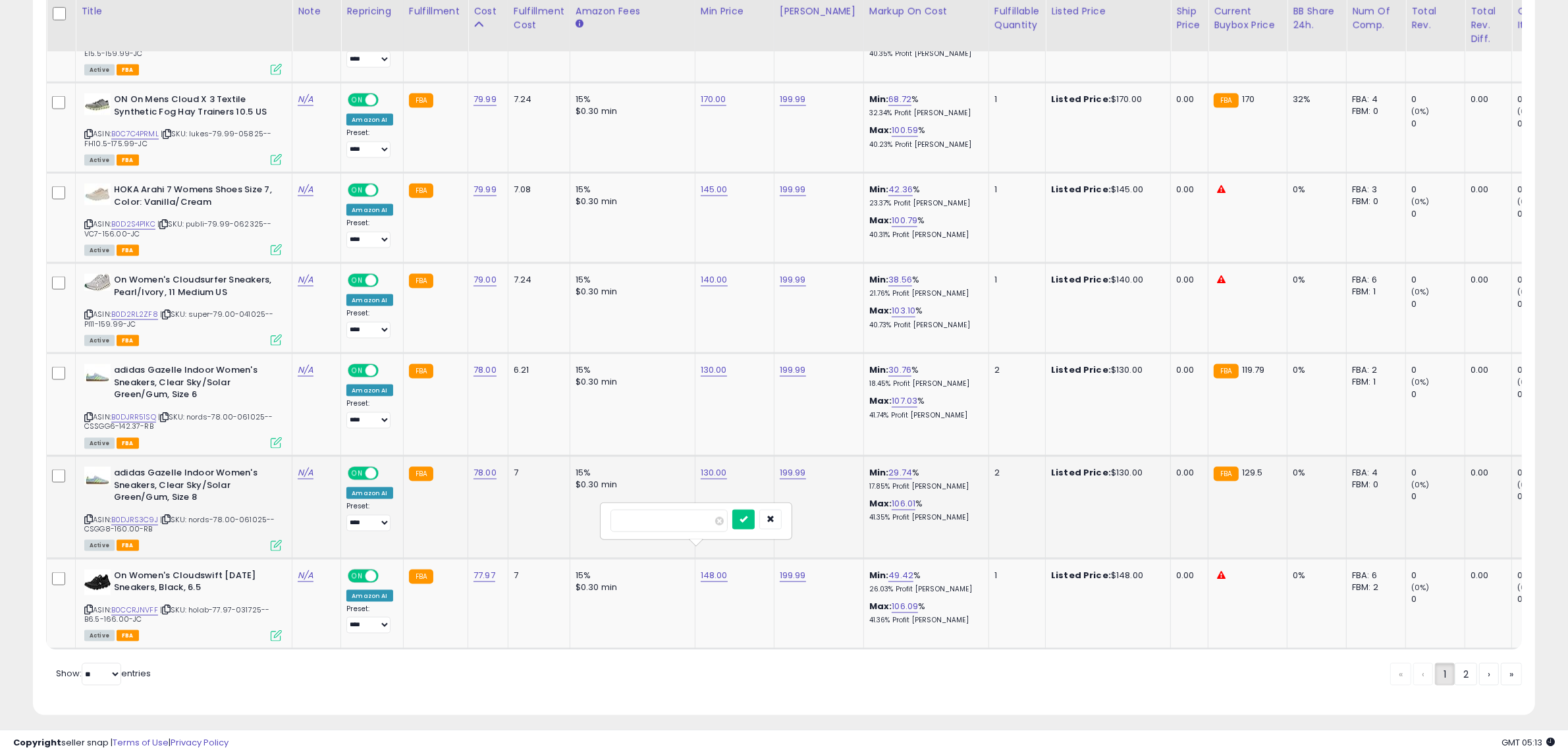
type input "***"
click button "submit" at bounding box center [743, 519] width 23 height 20
click at [140, 412] on link "B0DJRR51SQ" at bounding box center [133, 417] width 45 height 11
click at [167, 413] on icon at bounding box center [165, 417] width 9 height 7
click at [274, 437] on icon at bounding box center [276, 442] width 11 height 11
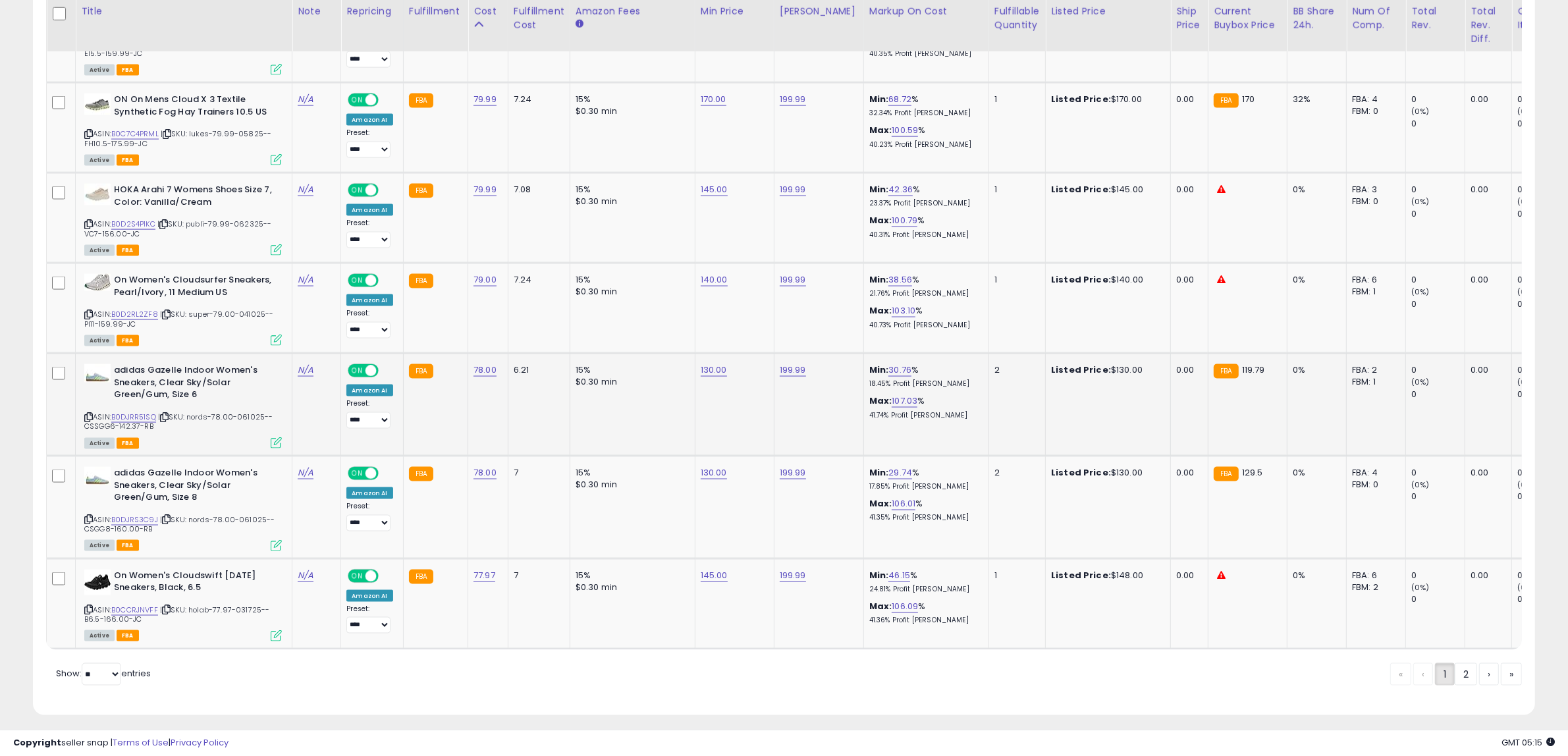
scroll to position [270, 879]
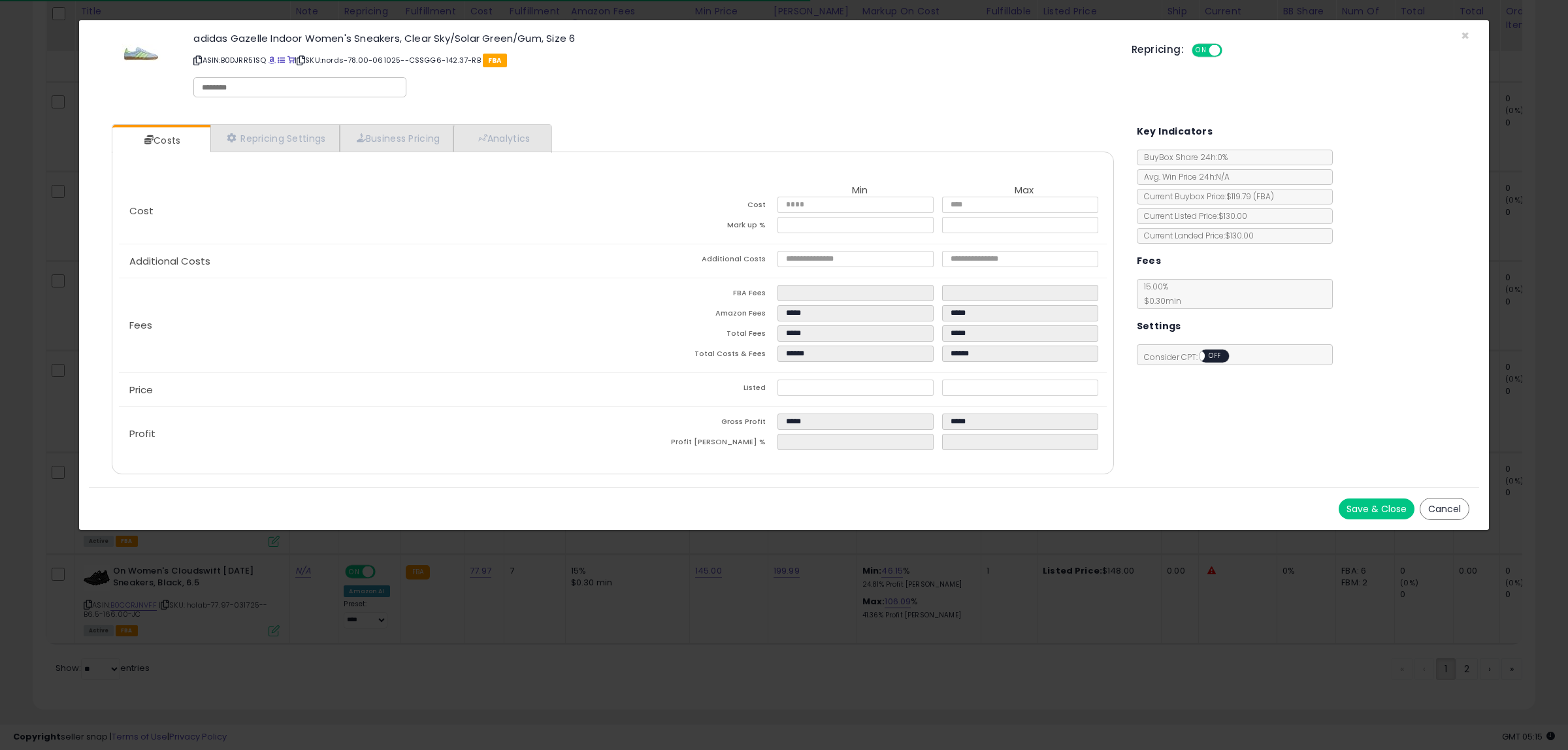
click at [284, 75] on div "adidas Gazelle Indoor Women's Sneakers, Clear Sky/Solar Green/Gum, Size 6 ASIN:…" at bounding box center [652, 67] width 938 height 75
click at [284, 78] on div at bounding box center [300, 87] width 213 height 20
type input "******"
click at [1353, 500] on button "Save & Close" at bounding box center [1376, 508] width 75 height 21
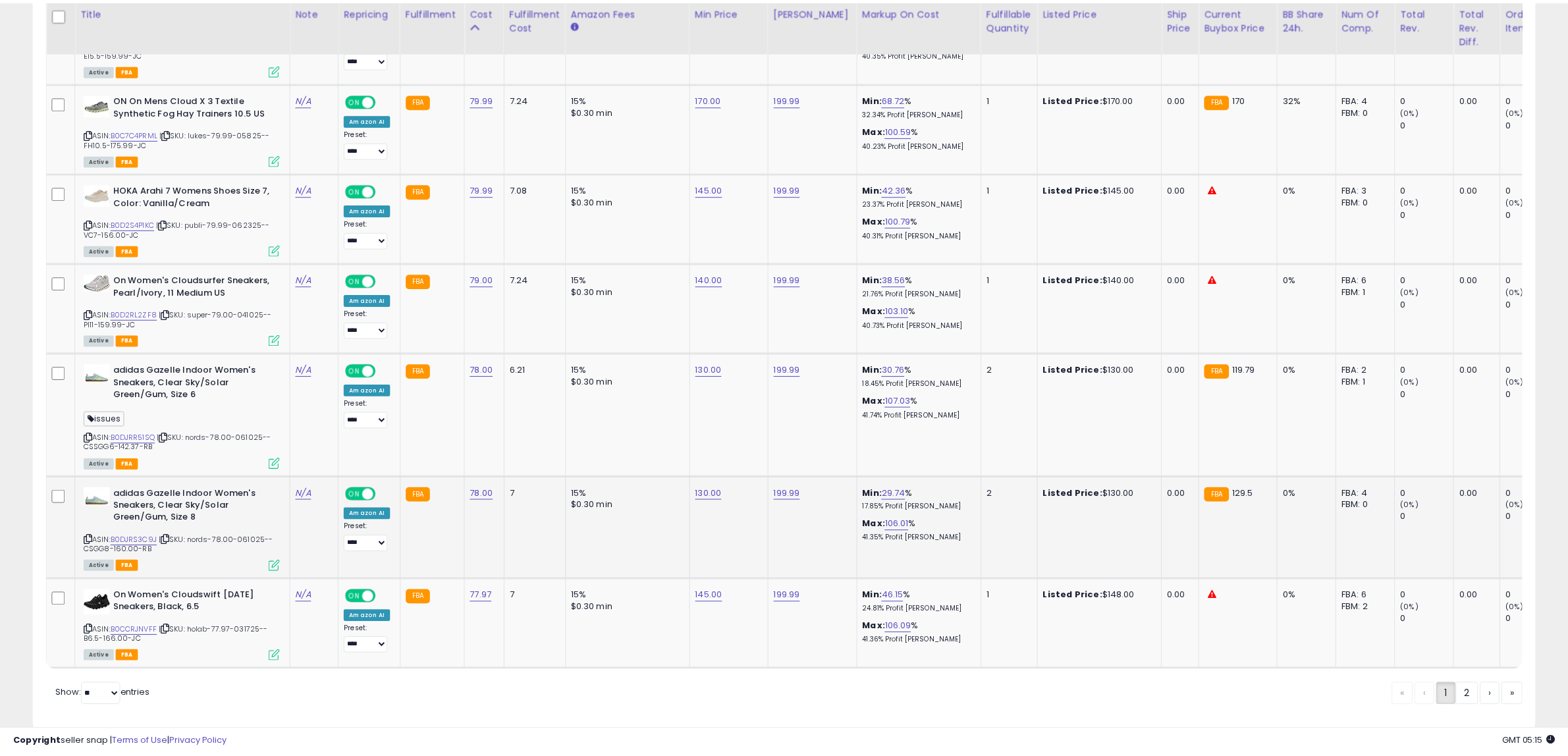
scroll to position [658053, 657632]
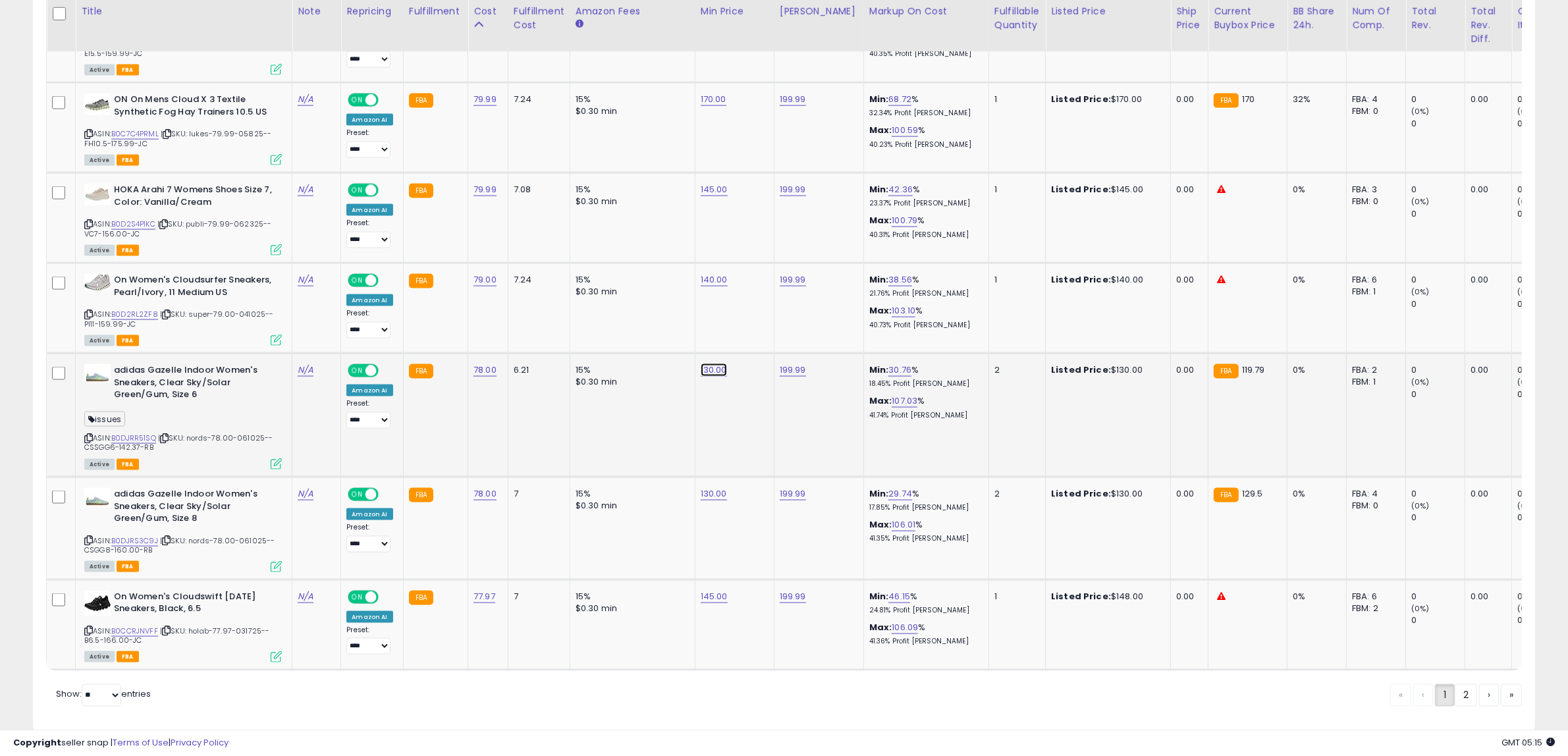
drag, startPoint x: 716, startPoint y: 317, endPoint x: 395, endPoint y: 300, distance: 321.4
type input "***"
click button "submit" at bounding box center [743, 315] width 23 height 20
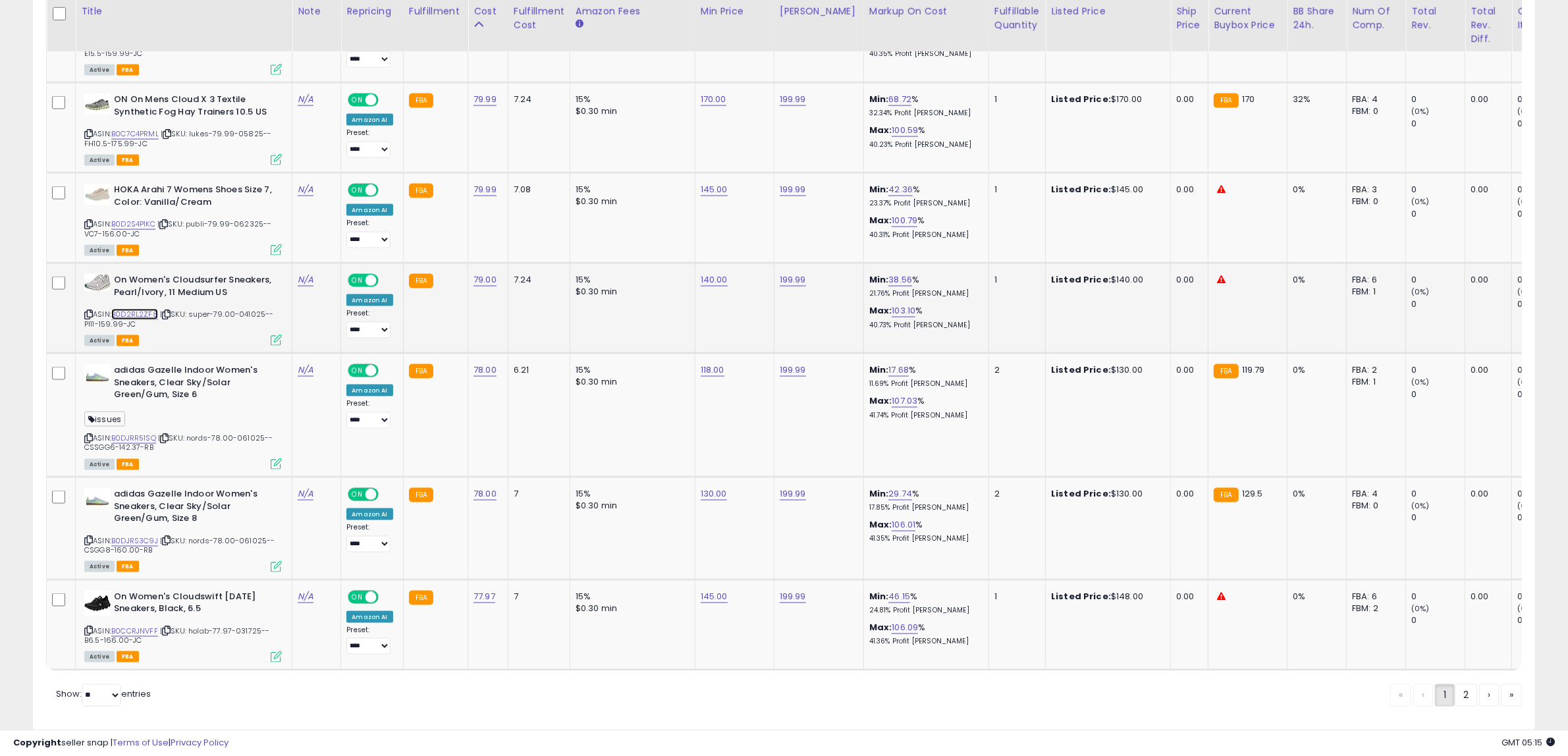
click at [140, 309] on link "B0D2RL2ZF8" at bounding box center [135, 314] width 47 height 11
click at [135, 219] on link "B0D2S4P1KC" at bounding box center [133, 224] width 44 height 11
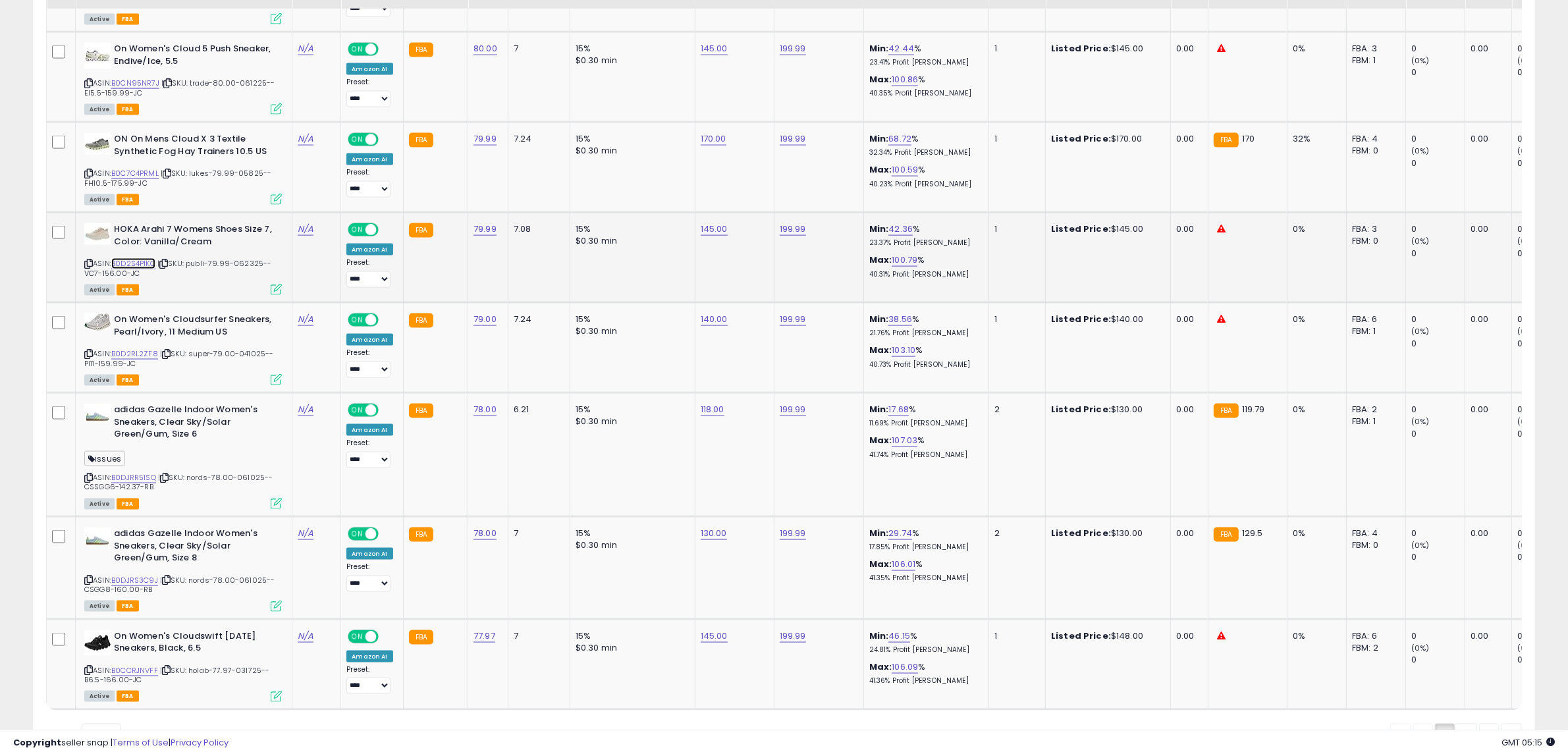
scroll to position [2365, 0]
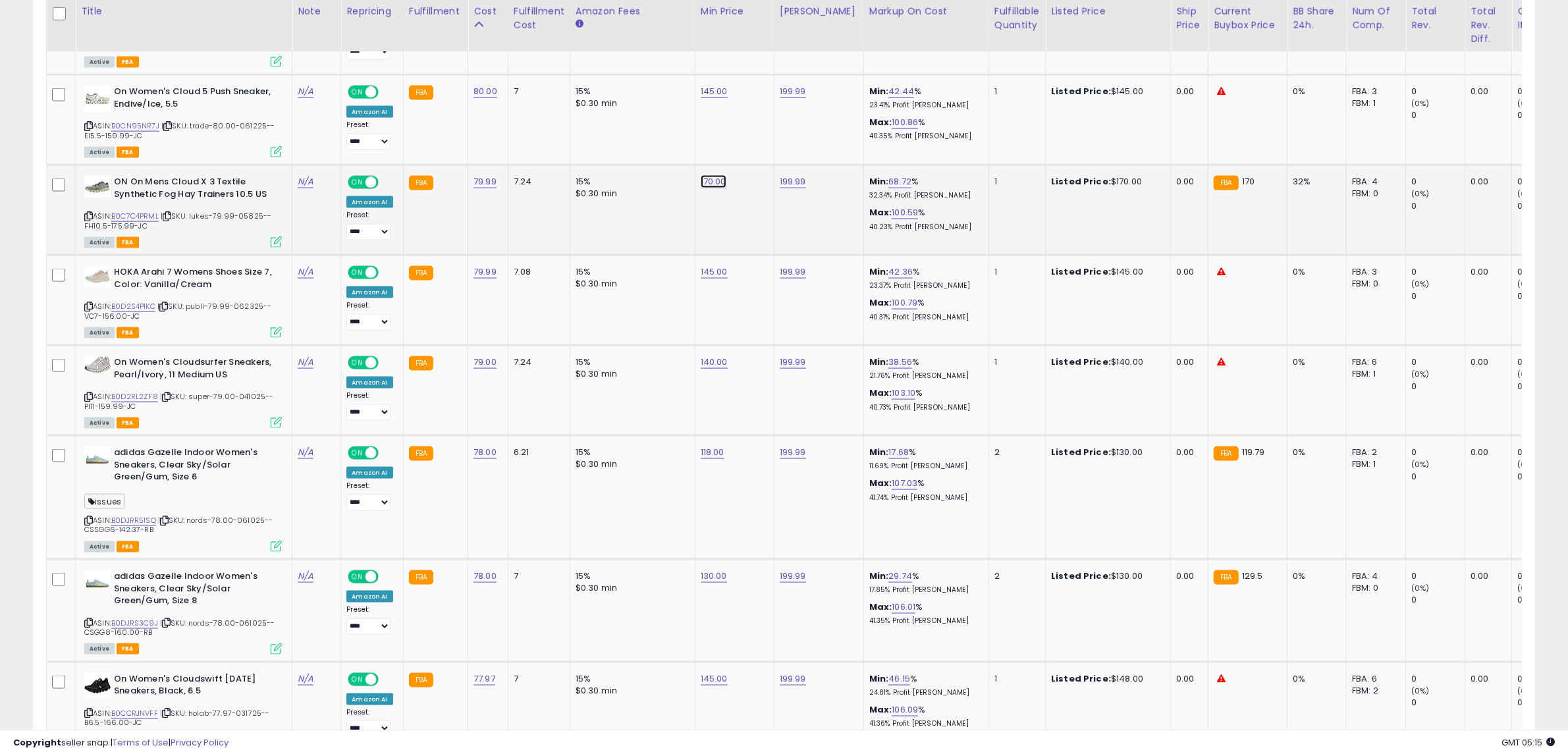
drag, startPoint x: 336, startPoint y: 175, endPoint x: 204, endPoint y: 204, distance: 135.1
click at [219, 199] on tr "ON On Mens Cloud X 3 Textile Synthetic Fog Hay Trainers 10.5 US ASIN: B0C7C4PRM…" at bounding box center [1083, 210] width 2073 height 90
type input "***"
click button "submit" at bounding box center [743, 128] width 23 height 20
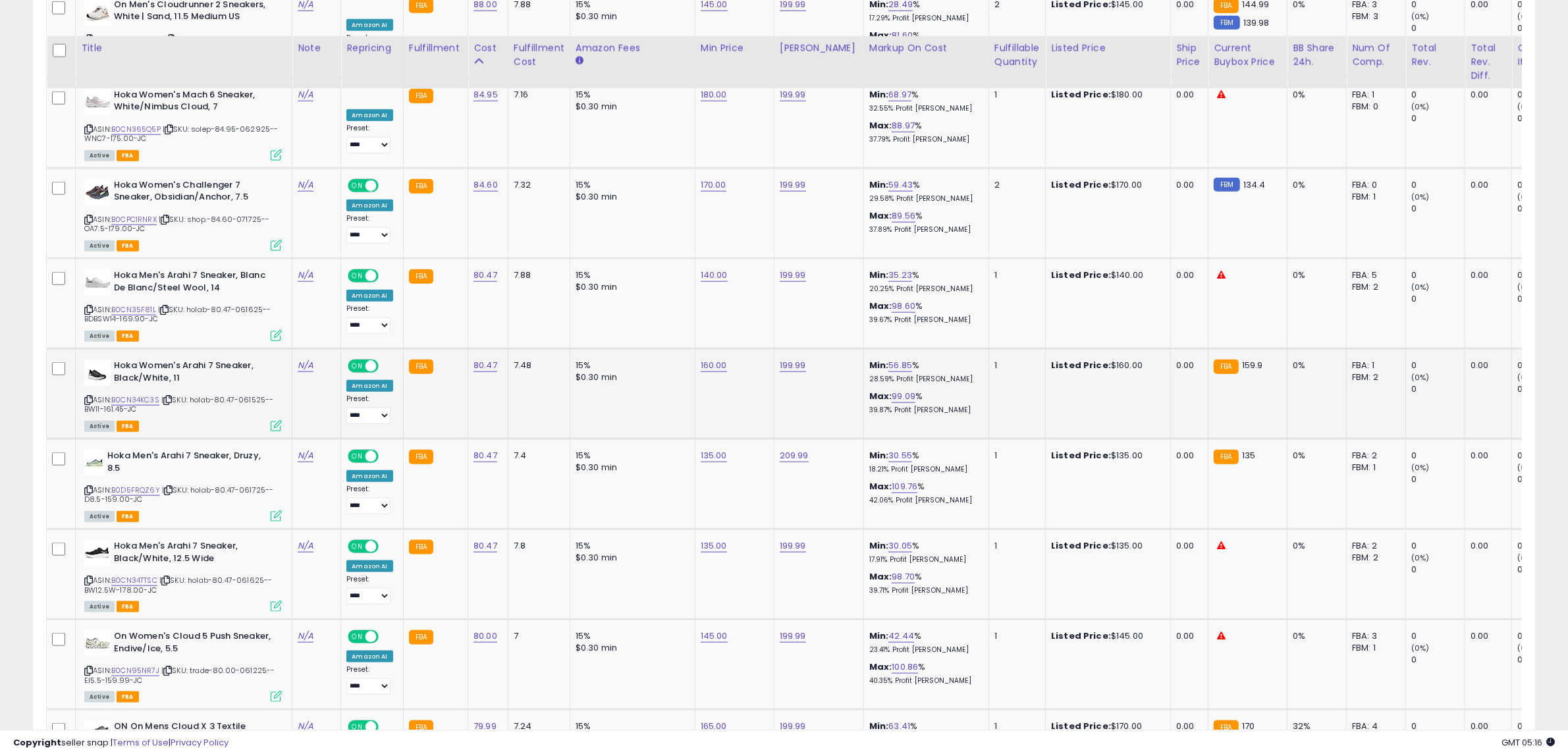
scroll to position [1788, 0]
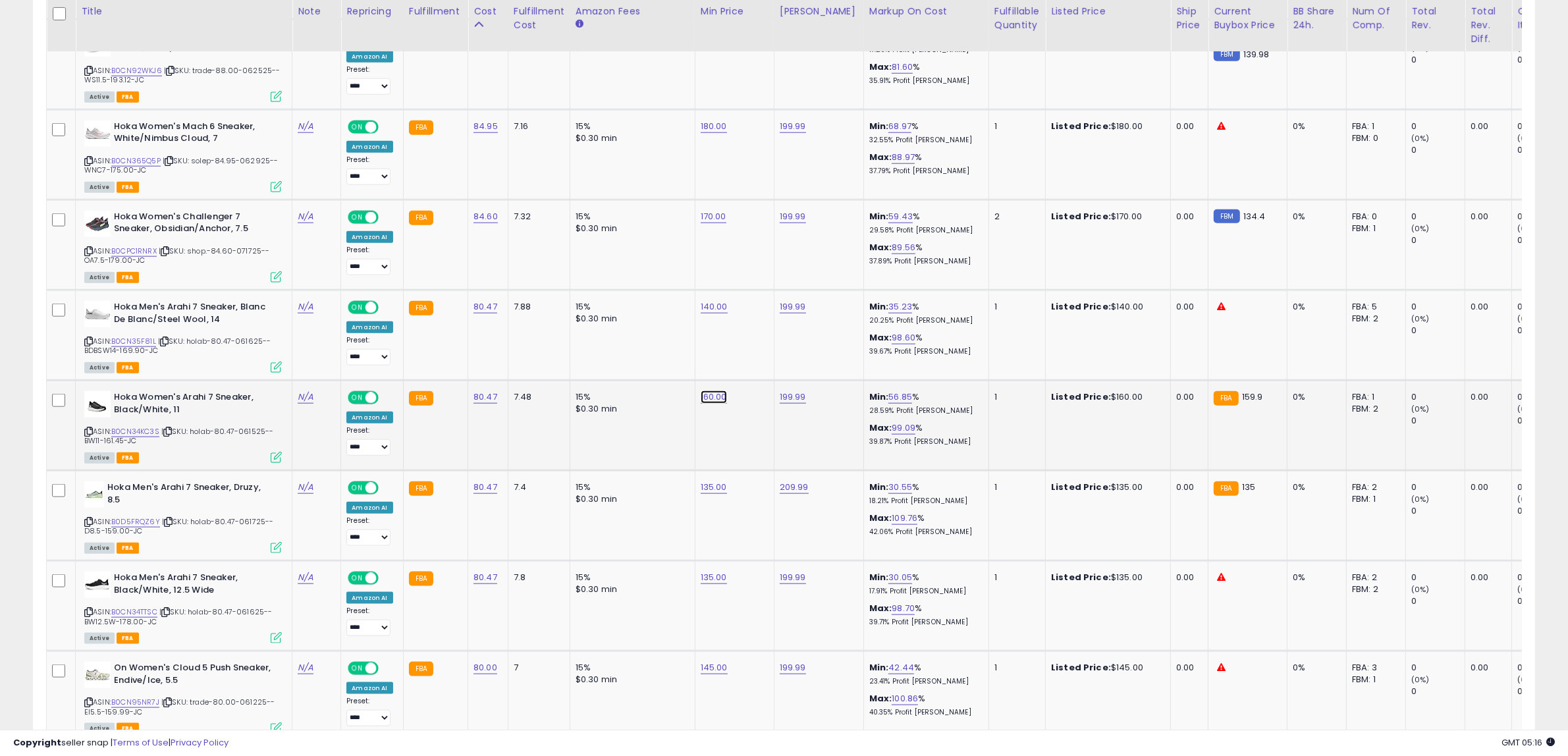
drag, startPoint x: 690, startPoint y: 341, endPoint x: 235, endPoint y: 380, distance: 456.7
click at [244, 380] on tr "Hoka Women's Arahi 7 Sneaker, Black/White, 11 ASIN: B0CN34KC3S | SKU: holab-80.…" at bounding box center [1083, 425] width 2073 height 90
type input "***"
click button "submit" at bounding box center [743, 344] width 23 height 20
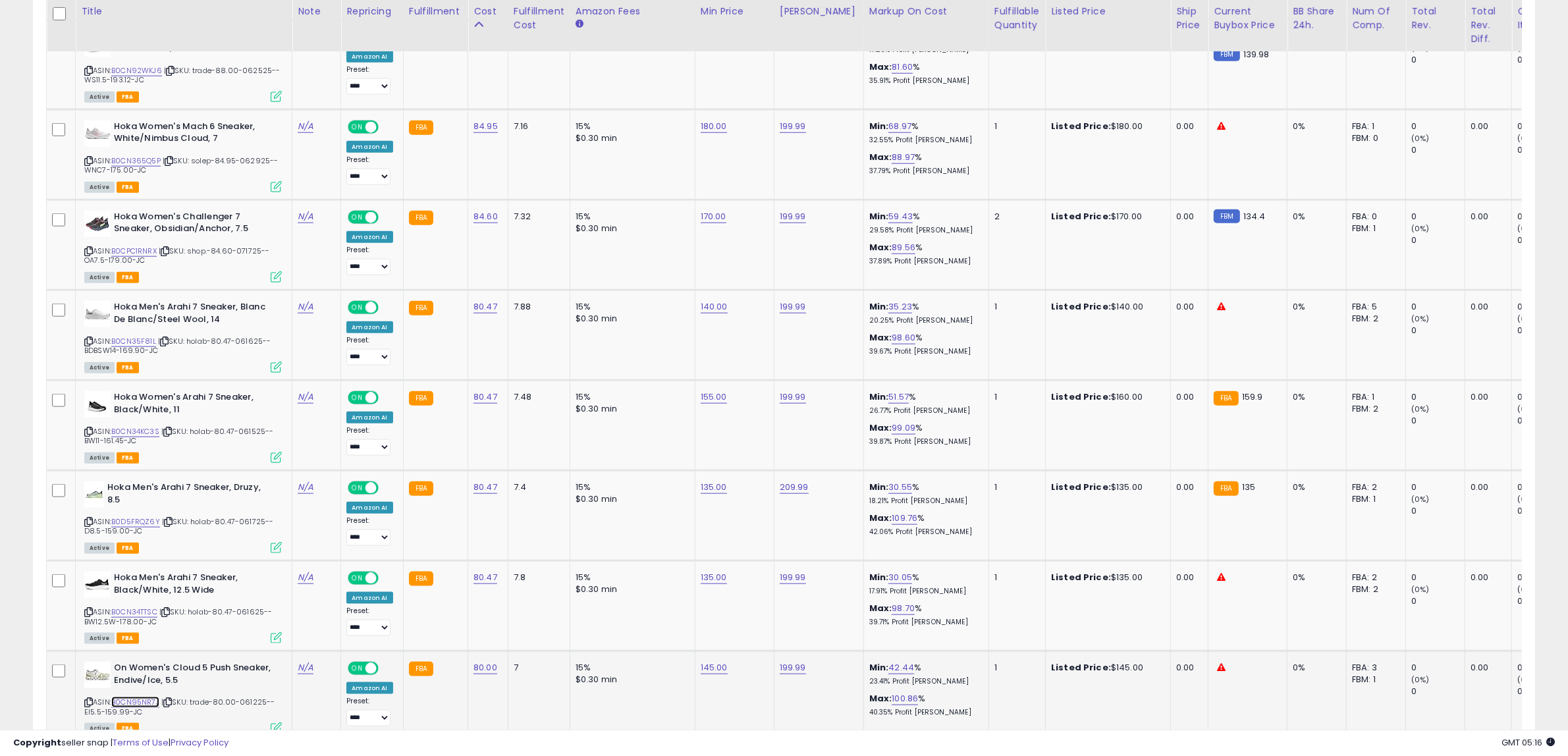
click at [127, 697] on link "B0CN95NR7J" at bounding box center [135, 702] width 48 height 11
click at [140, 606] on link "B0CN34TTSC" at bounding box center [134, 611] width 46 height 11
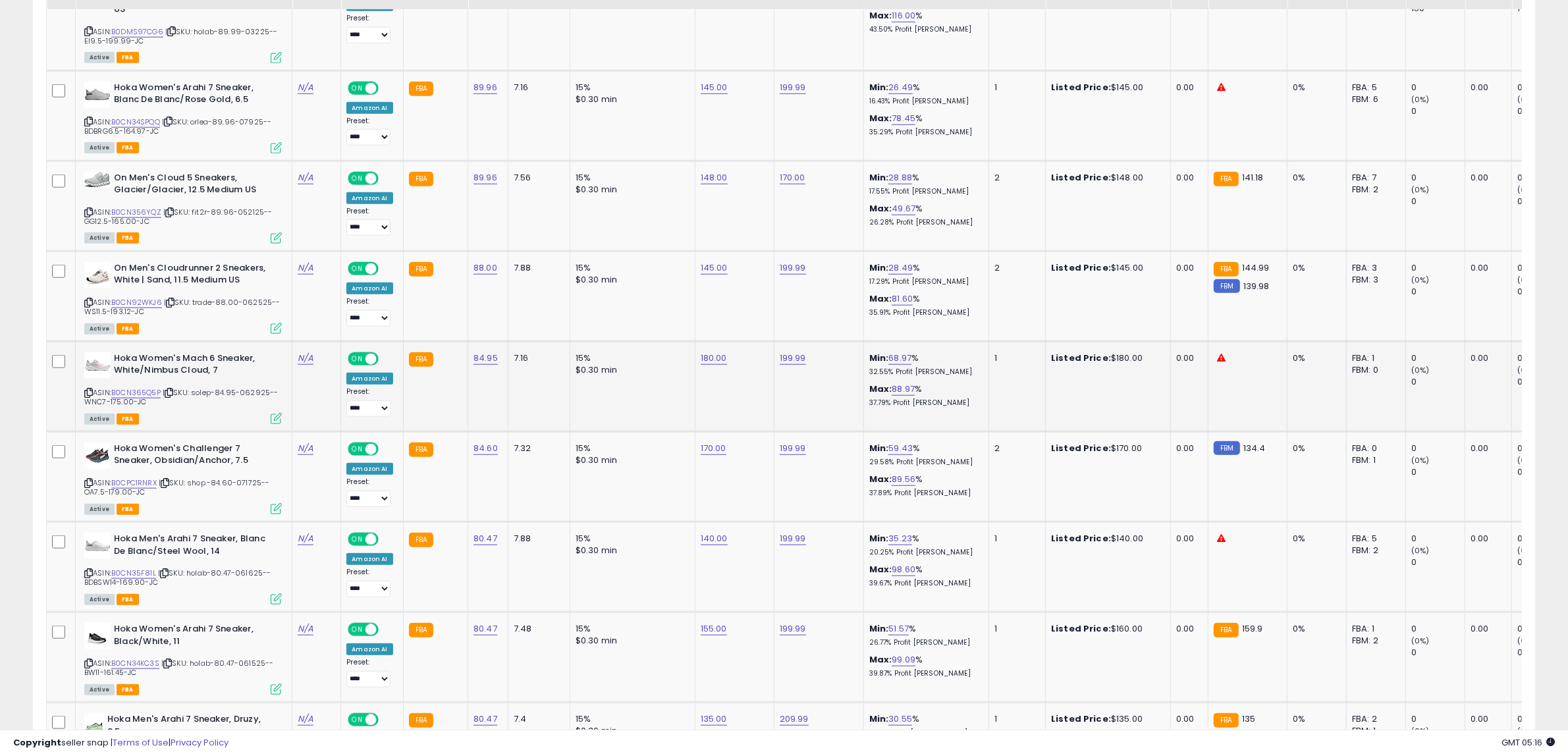
scroll to position [1459, 0]
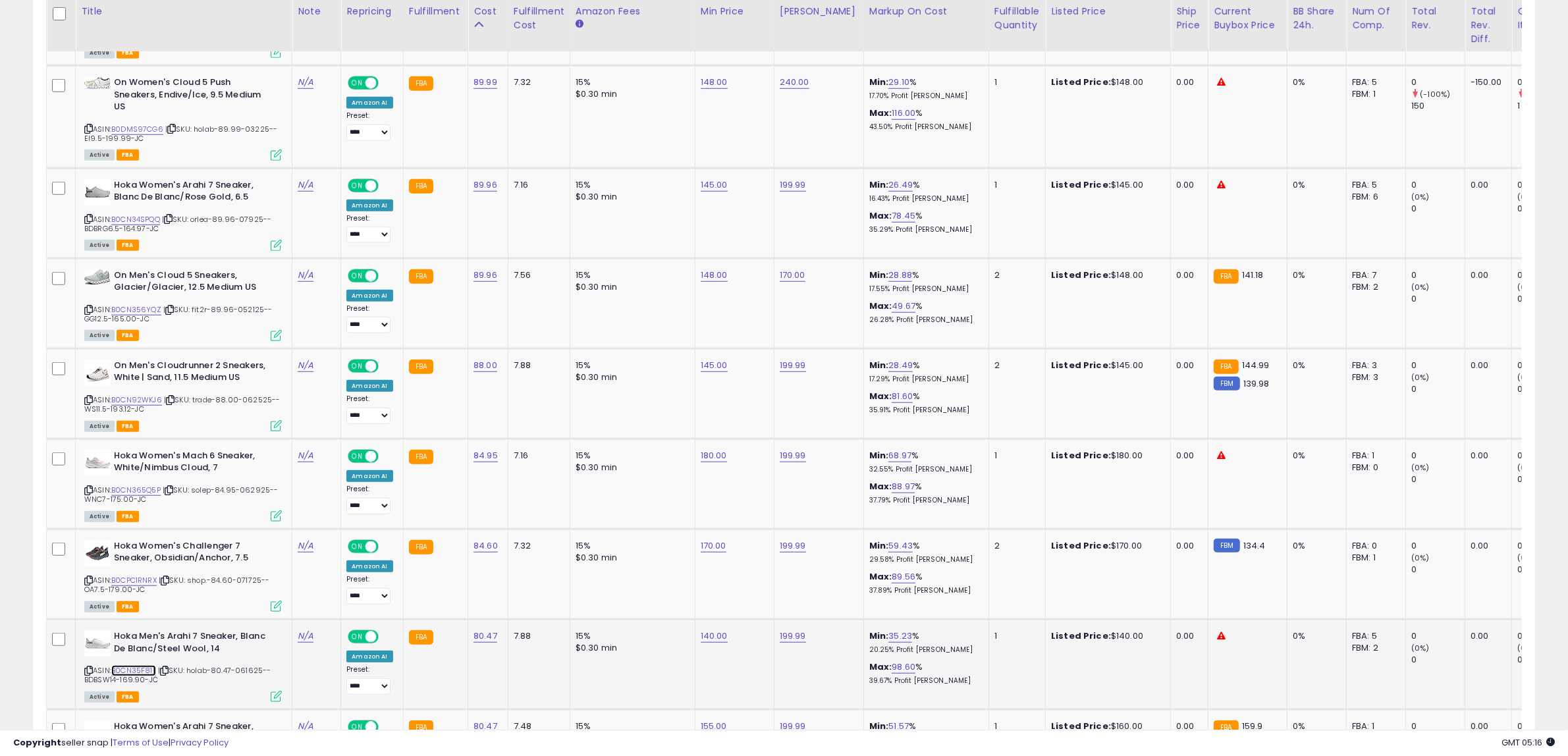
click at [132, 665] on link "B0CN35F81L" at bounding box center [133, 670] width 45 height 11
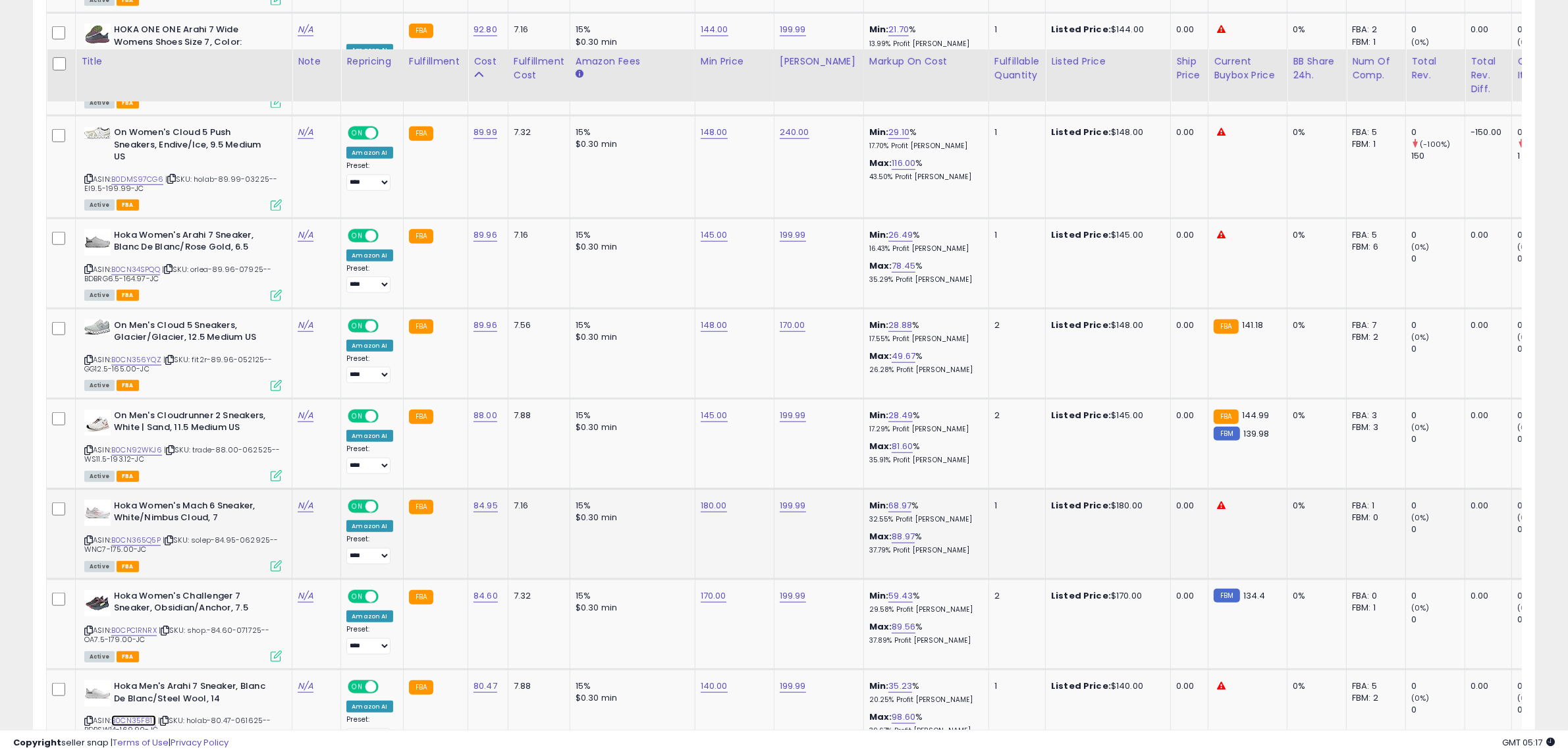
scroll to position [1377, 0]
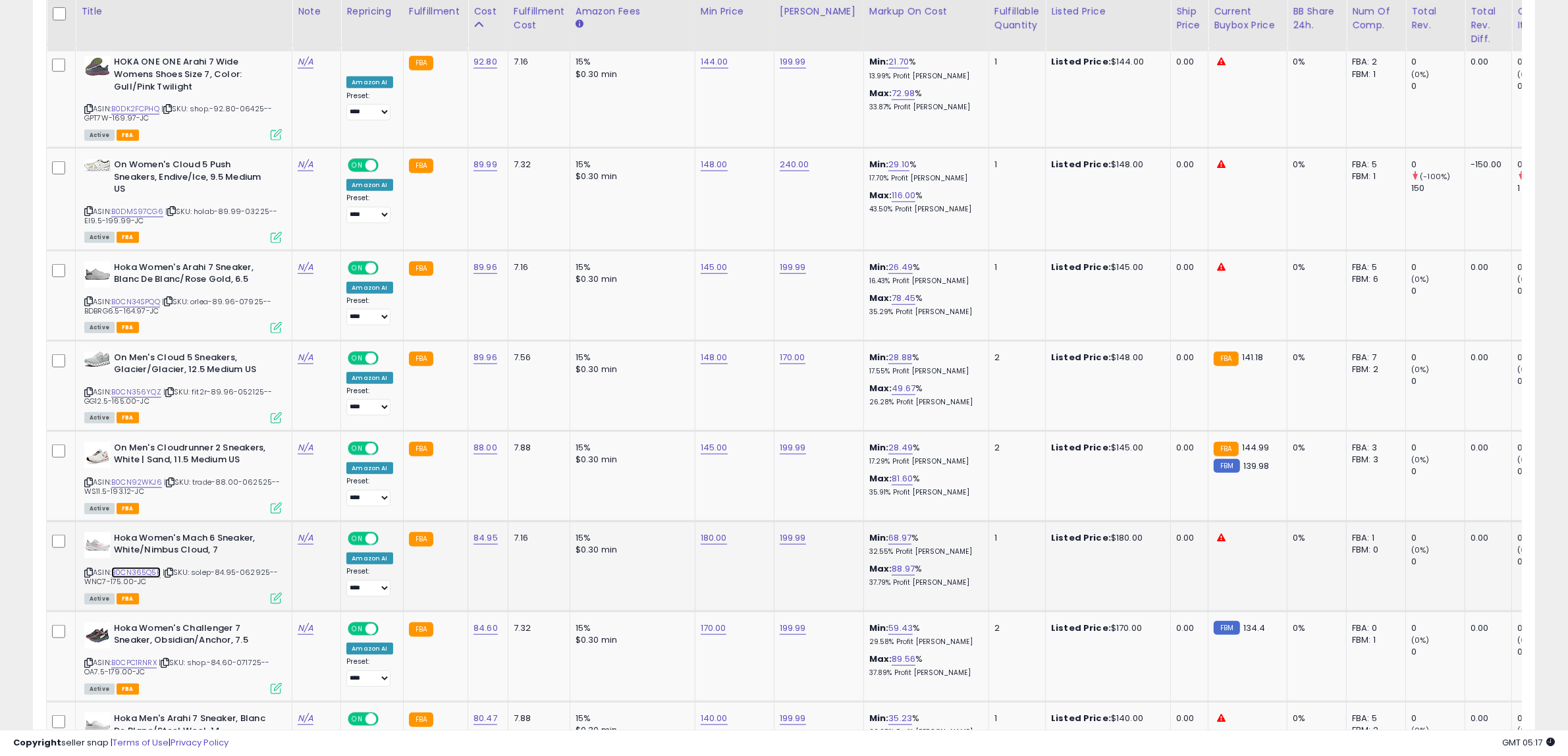
click at [152, 567] on link "B0CN365Q5P" at bounding box center [136, 572] width 50 height 11
click at [135, 657] on link "B0CPC1RNRX" at bounding box center [134, 662] width 45 height 11
drag, startPoint x: 470, startPoint y: 491, endPoint x: 453, endPoint y: 493, distance: 17.1
click at [453, 493] on tbody "Hoka Men's Solimar Sneaker, White/White, 10 ASIN: B0CN33J5R8 | SKU: lwsho-99.99…" at bounding box center [1083, 559] width 2073 height 2359
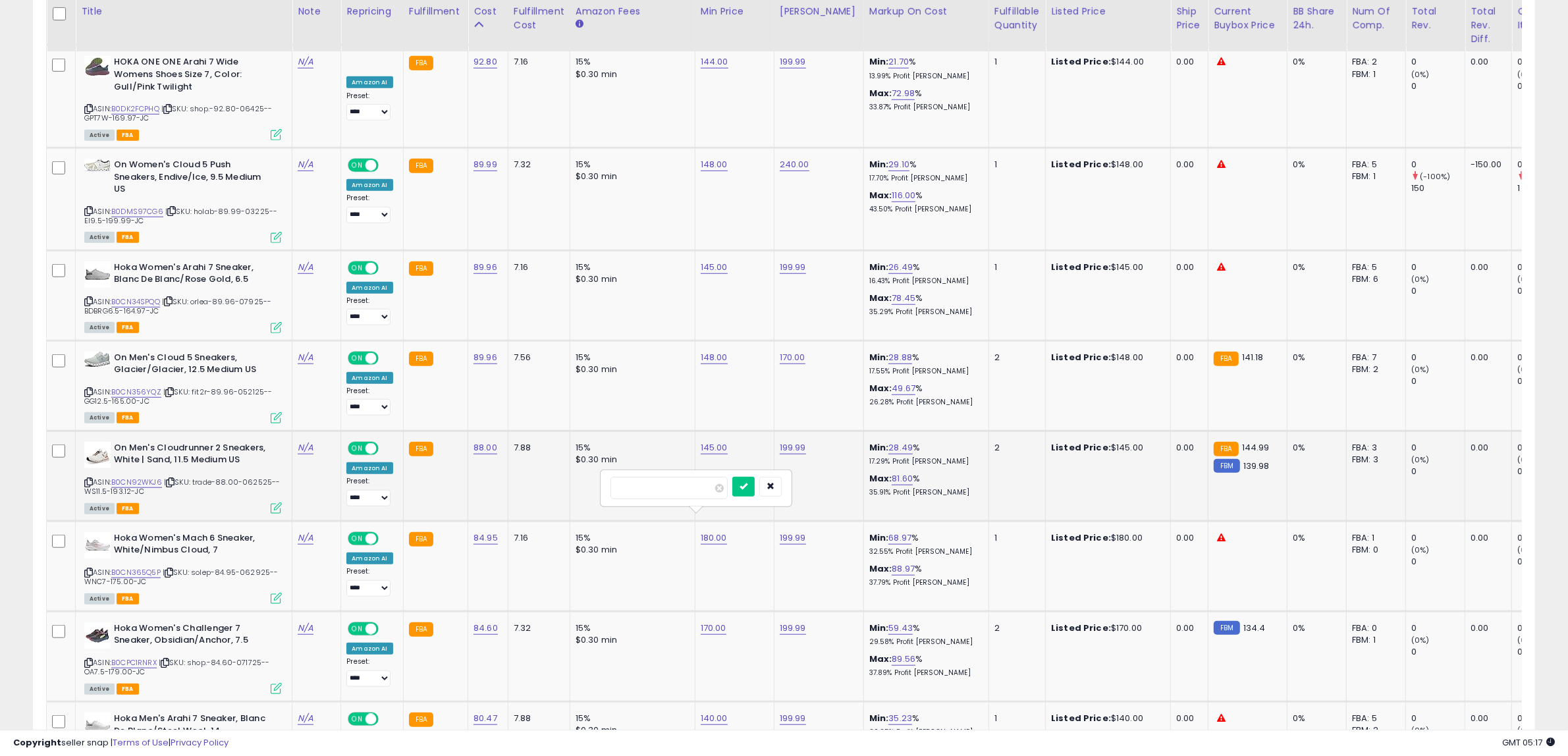
type input "***"
click button "submit" at bounding box center [743, 486] width 23 height 20
drag, startPoint x: 496, startPoint y: 578, endPoint x: 440, endPoint y: 578, distance: 56.0
click at [440, 578] on tbody "Hoka Men's Solimar Sneaker, White/White, 10 ASIN: B0CN33J5R8 | SKU: lwsho-99.99…" at bounding box center [1083, 559] width 2073 height 2359
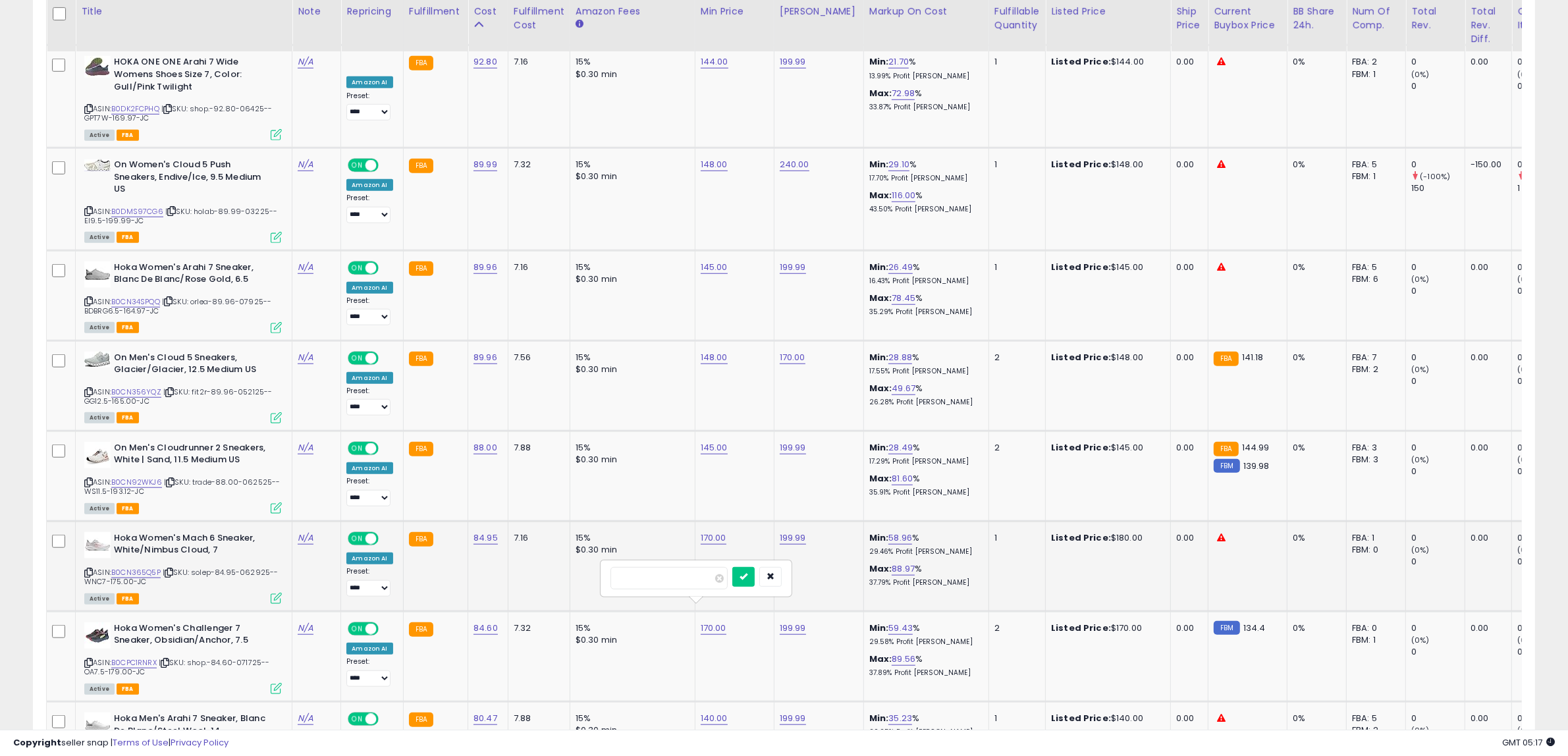
type input "***"
click button "submit" at bounding box center [743, 576] width 23 height 20
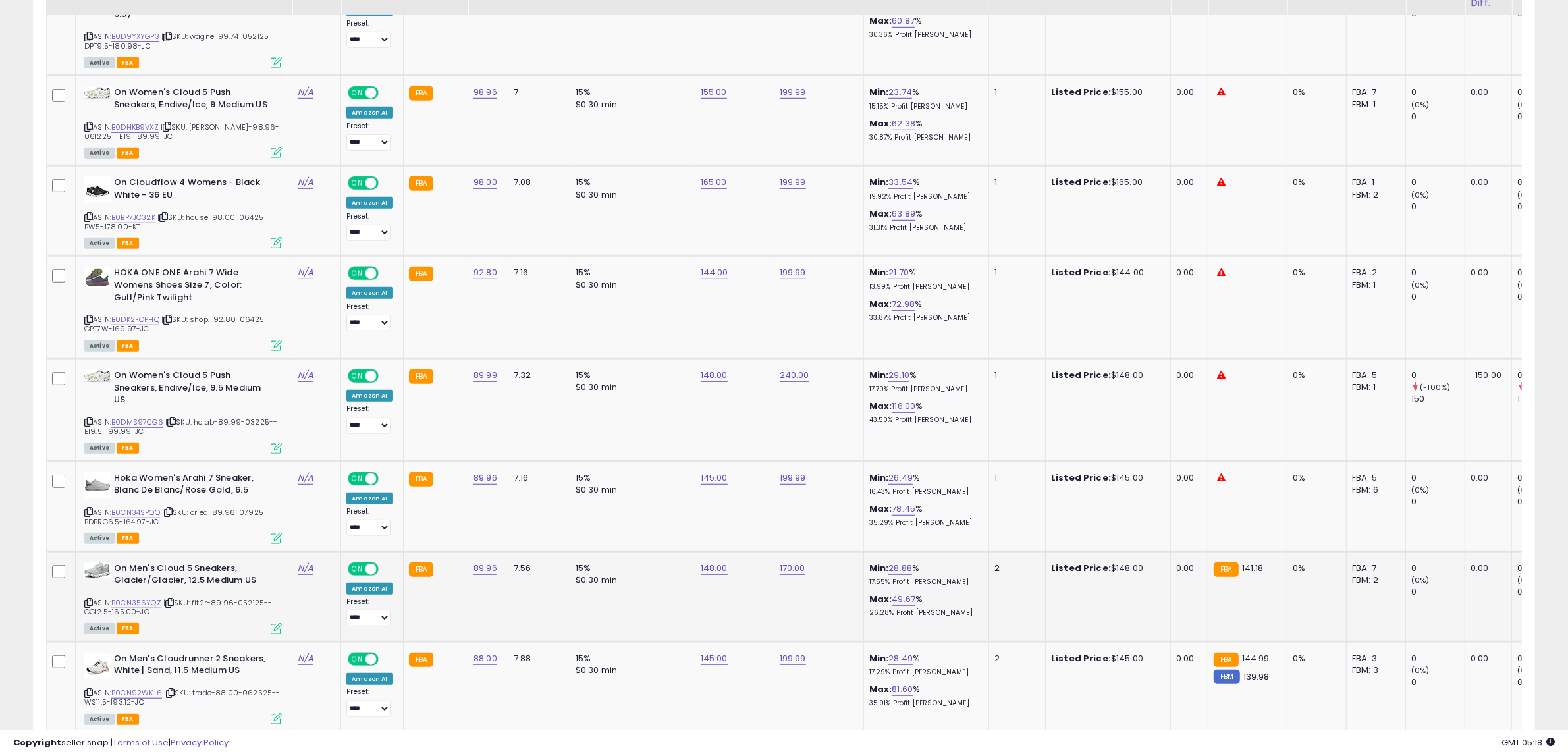
scroll to position [1130, 0]
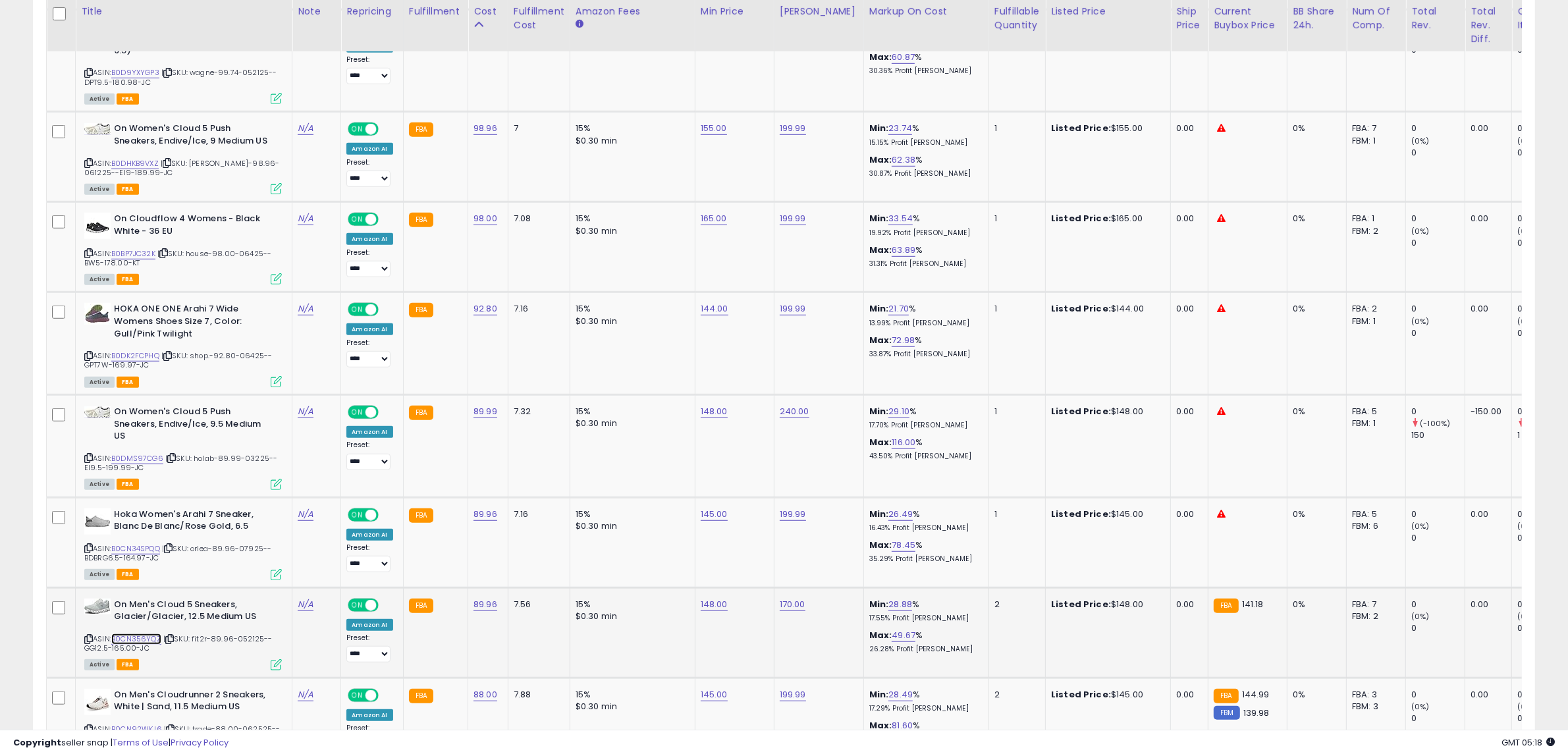
click at [153, 633] on link "B0CN356YQZ" at bounding box center [136, 638] width 50 height 11
click at [147, 453] on link "B0DMS97CG6" at bounding box center [137, 458] width 52 height 11
click at [142, 543] on link "B0CN34SPQQ" at bounding box center [135, 548] width 49 height 11
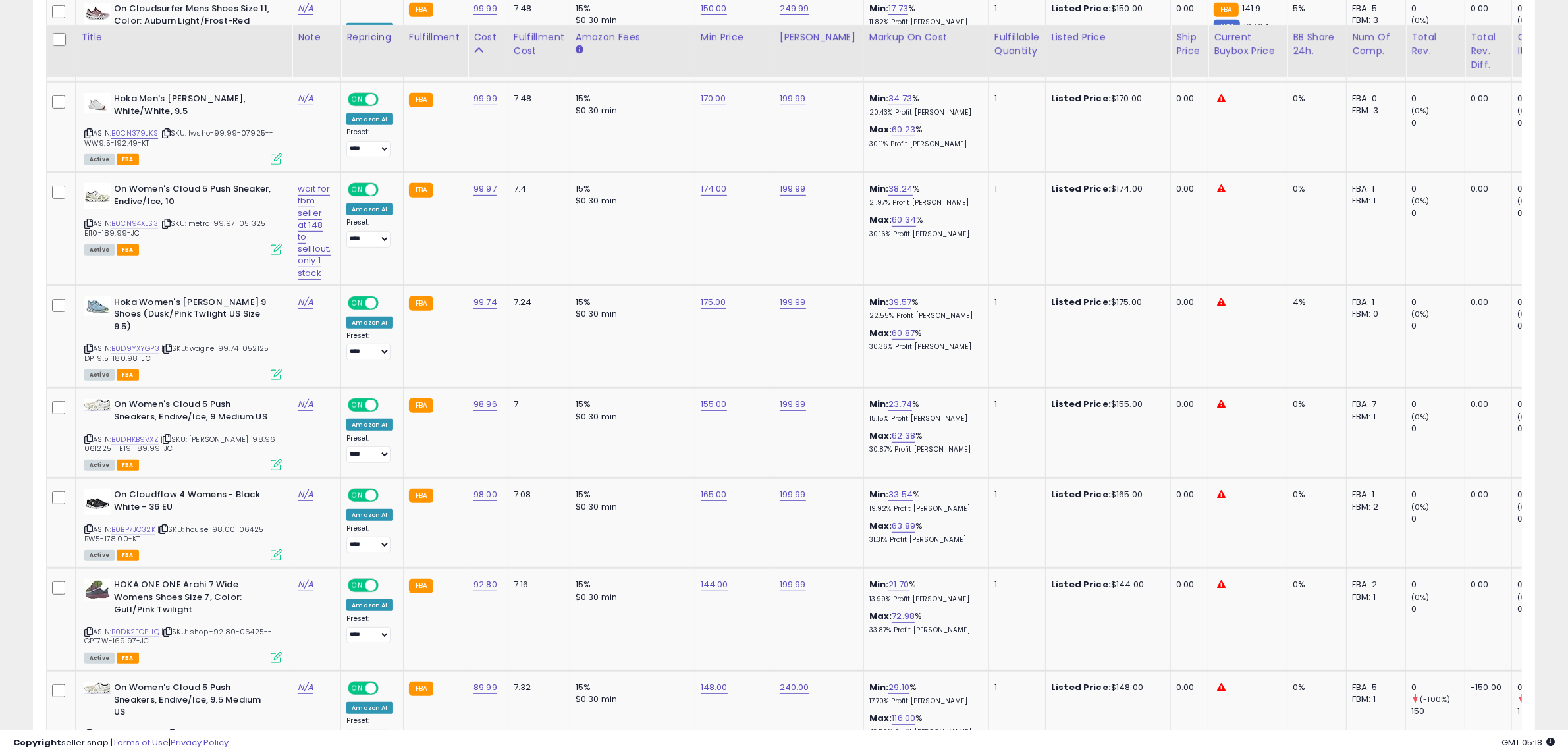
scroll to position [801, 0]
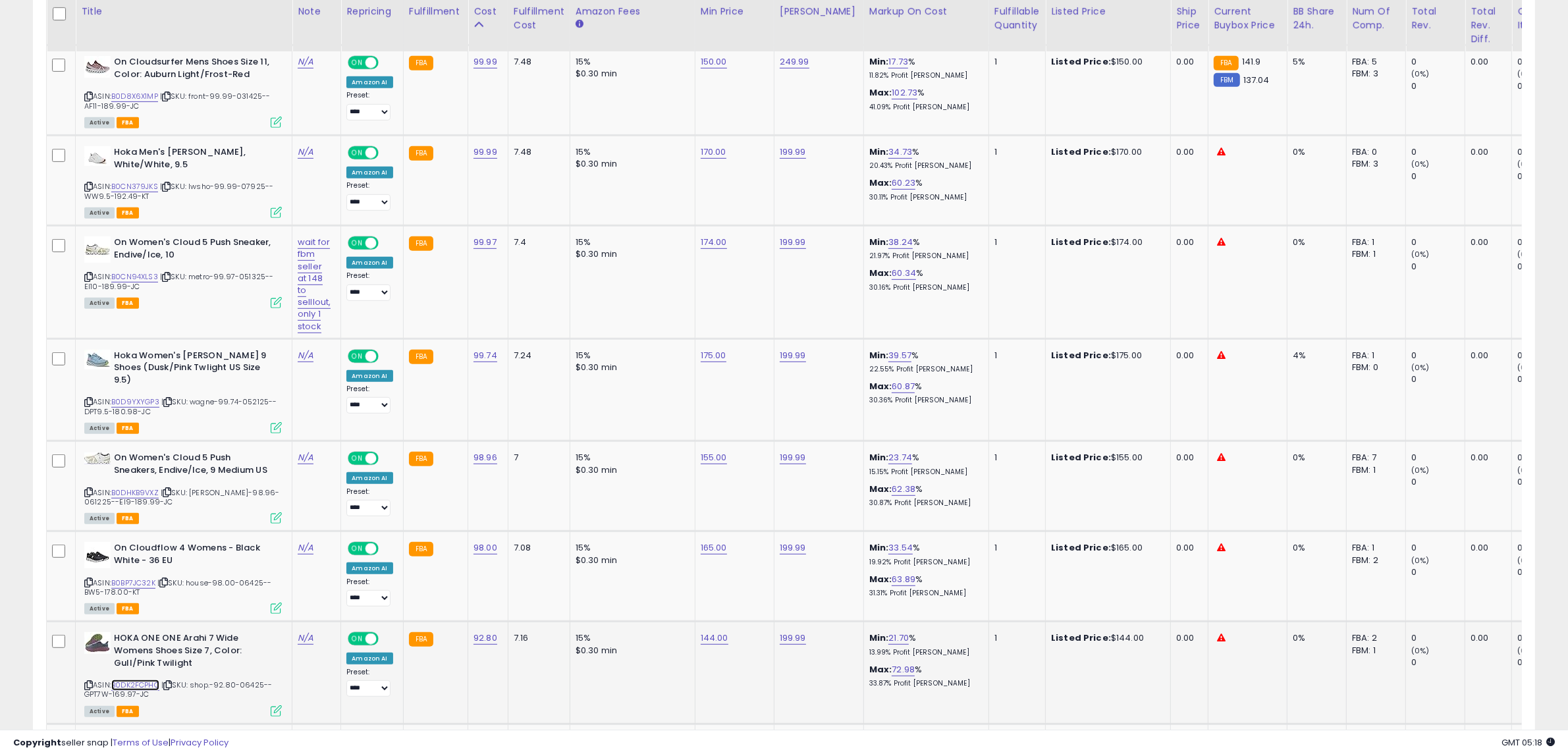
click at [142, 679] on link "B0DK2FCPHQ" at bounding box center [135, 684] width 48 height 11
click at [136, 578] on link "B0BP7JC32K" at bounding box center [133, 583] width 44 height 11
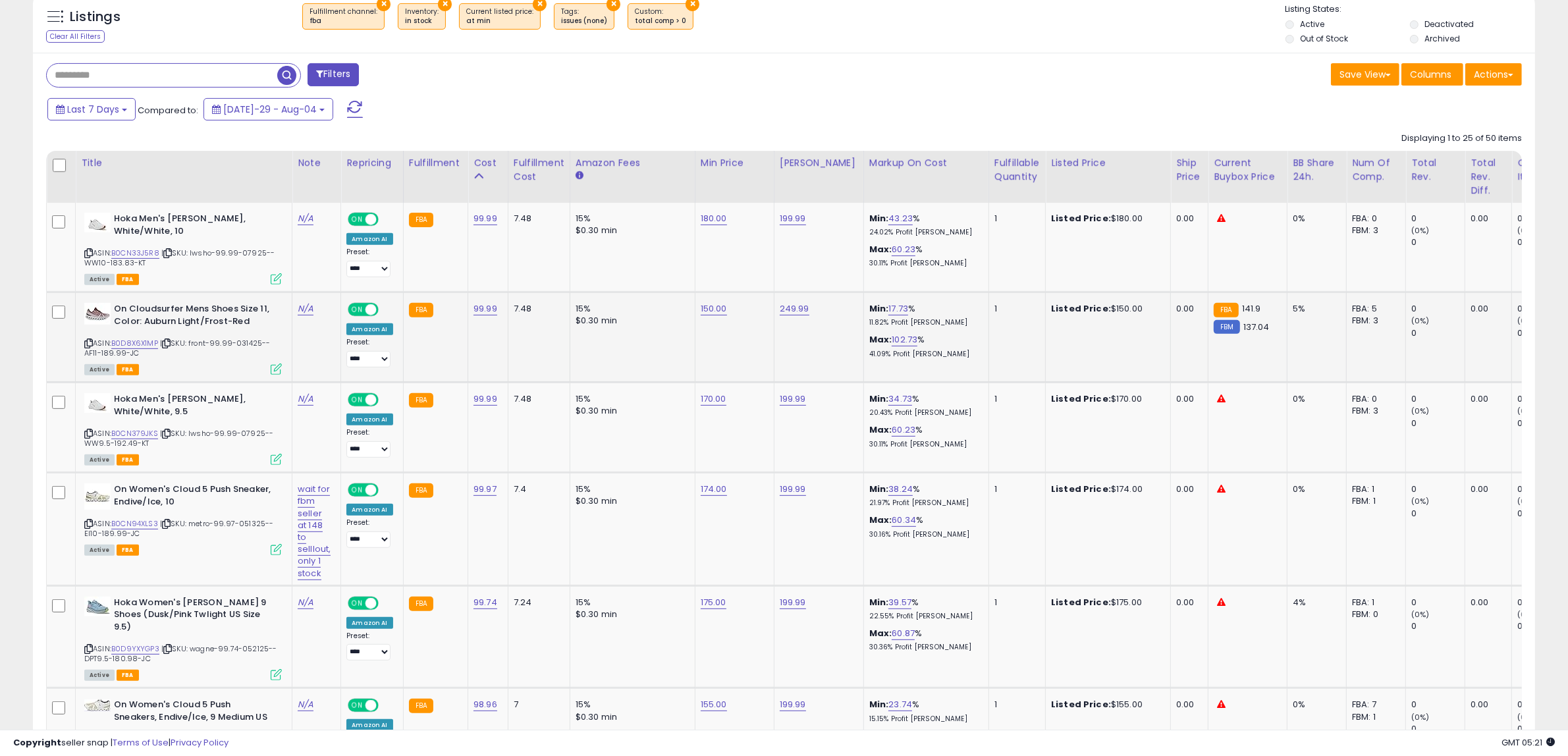
scroll to position [637, 0]
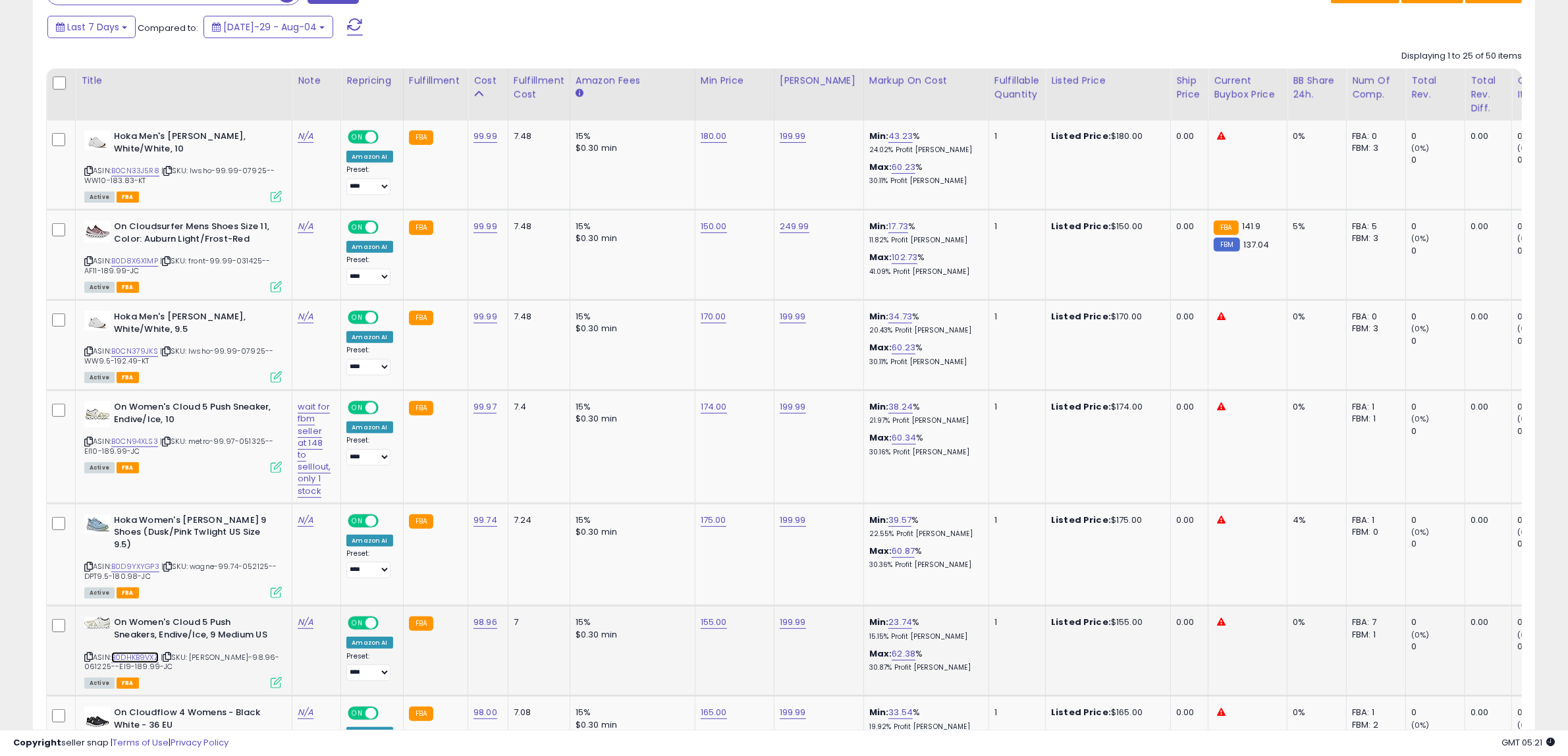
click at [146, 651] on link "B0DHKB9VXZ" at bounding box center [135, 657] width 48 height 11
click at [146, 561] on link "B0D9YXYGP3" at bounding box center [135, 566] width 48 height 11
click at [701, 143] on link "155.00" at bounding box center [714, 136] width 26 height 13
type input "***"
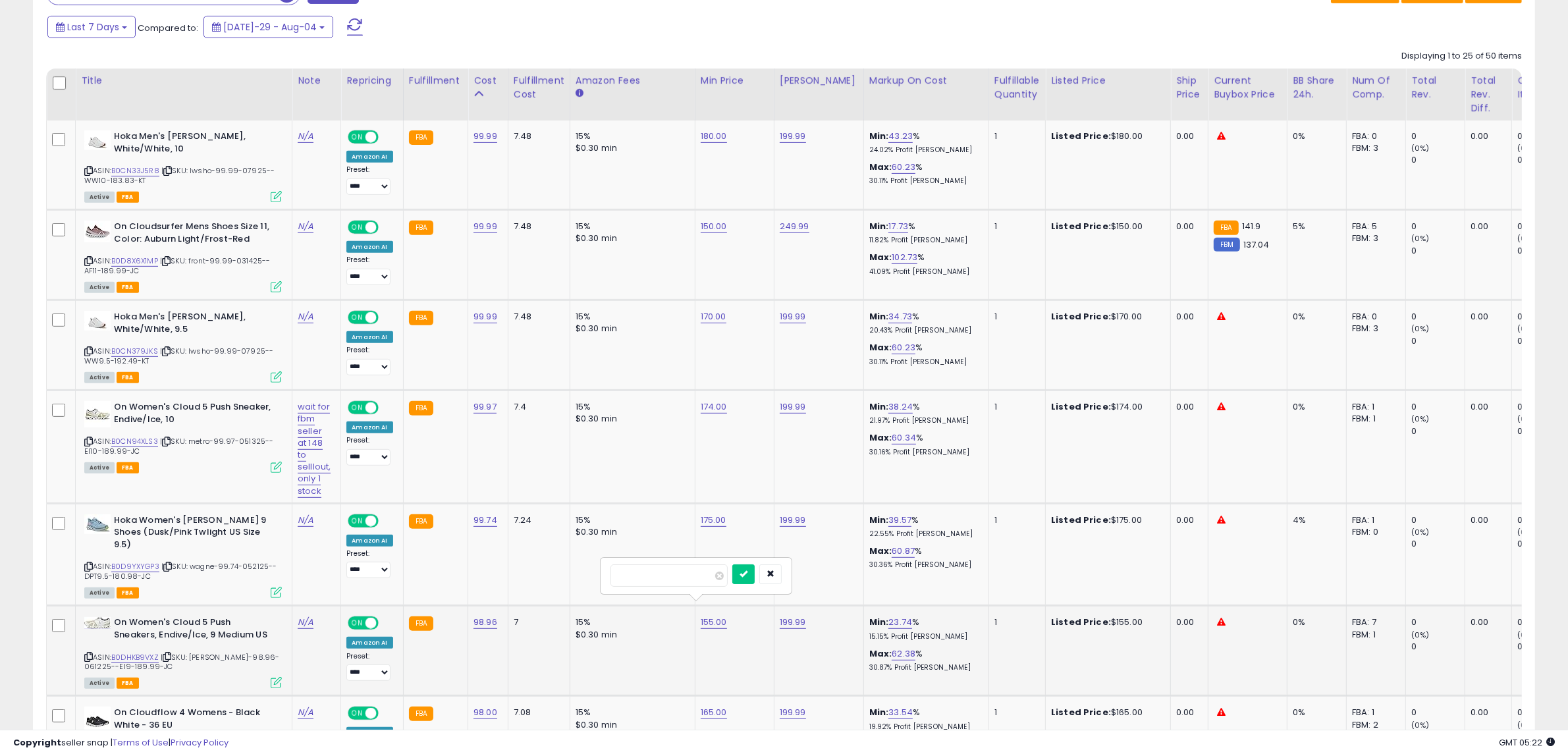
click button "submit" at bounding box center [743, 574] width 23 height 20
click at [706, 143] on link "175.00" at bounding box center [714, 136] width 26 height 13
drag, startPoint x: 581, startPoint y: 485, endPoint x: 459, endPoint y: 500, distance: 122.9
type input "***"
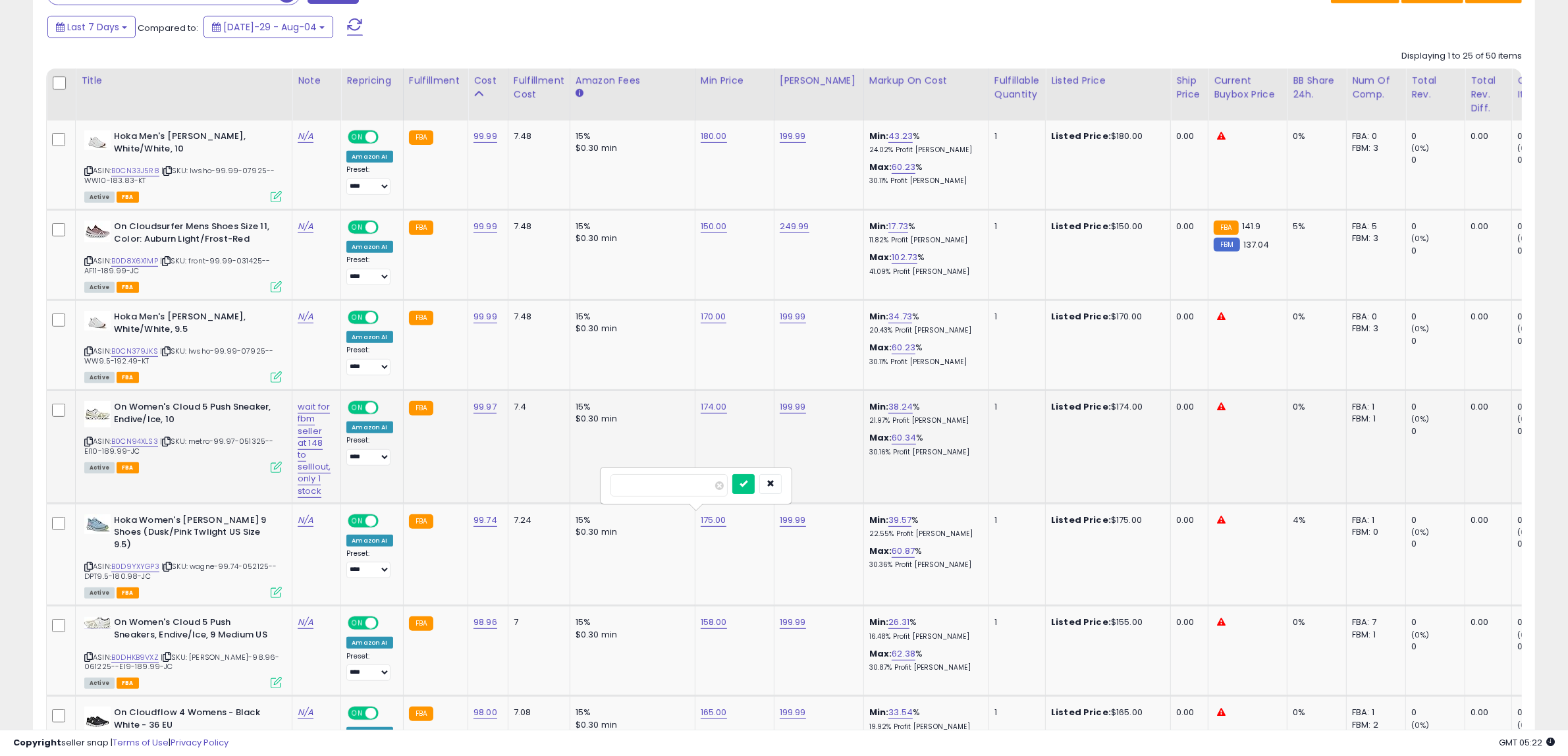
click button "submit" at bounding box center [743, 483] width 23 height 20
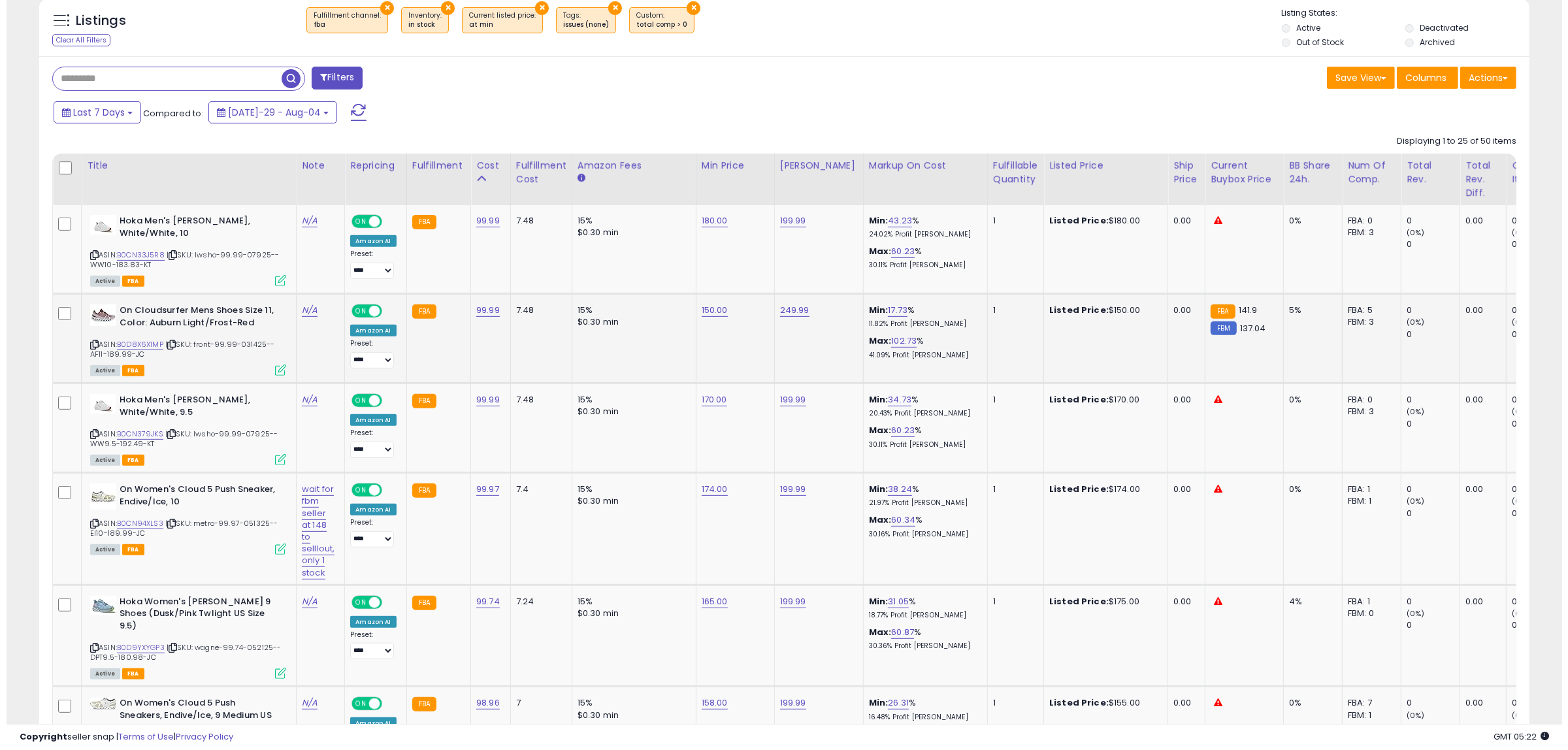
scroll to position [550, 0]
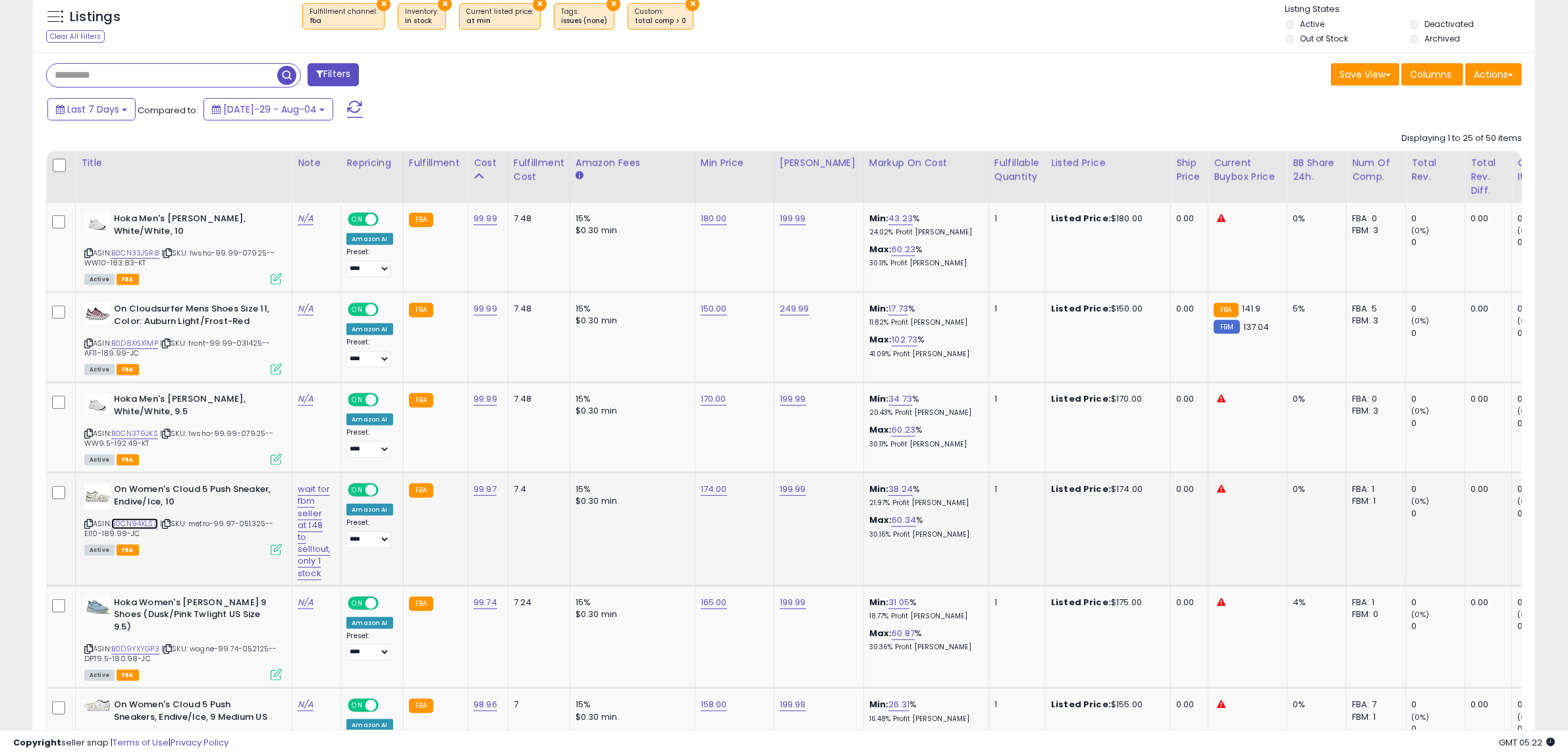
click at [139, 520] on link "B0CN94XLS3" at bounding box center [135, 523] width 47 height 11
click at [148, 434] on link "B0CN379JKS" at bounding box center [135, 433] width 47 height 11
click at [146, 344] on link "B0D8X6X1MP" at bounding box center [135, 343] width 47 height 11
click at [147, 251] on link "B0CN33J5R8" at bounding box center [135, 253] width 48 height 11
click at [277, 368] on icon at bounding box center [276, 368] width 11 height 11
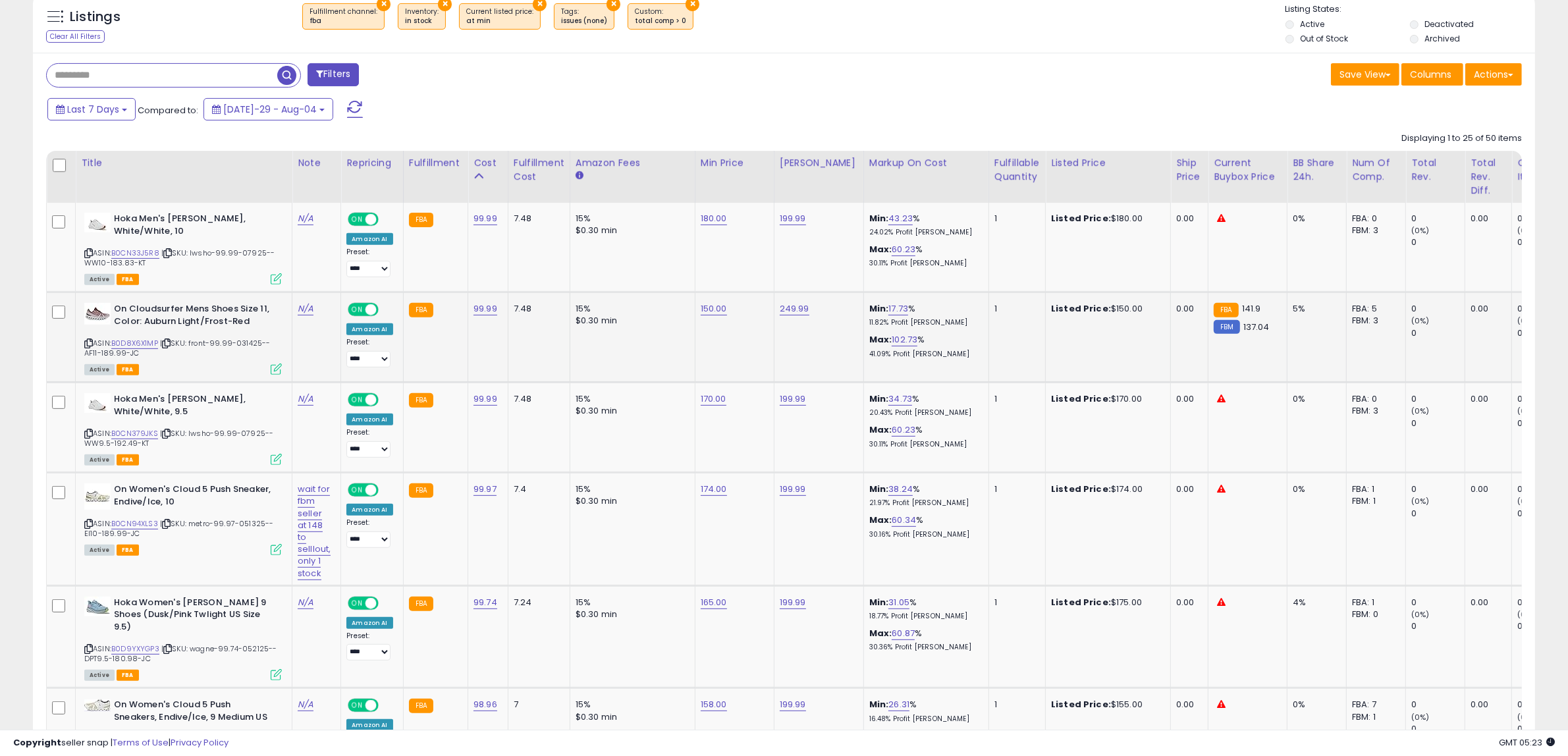
scroll to position [270, 879]
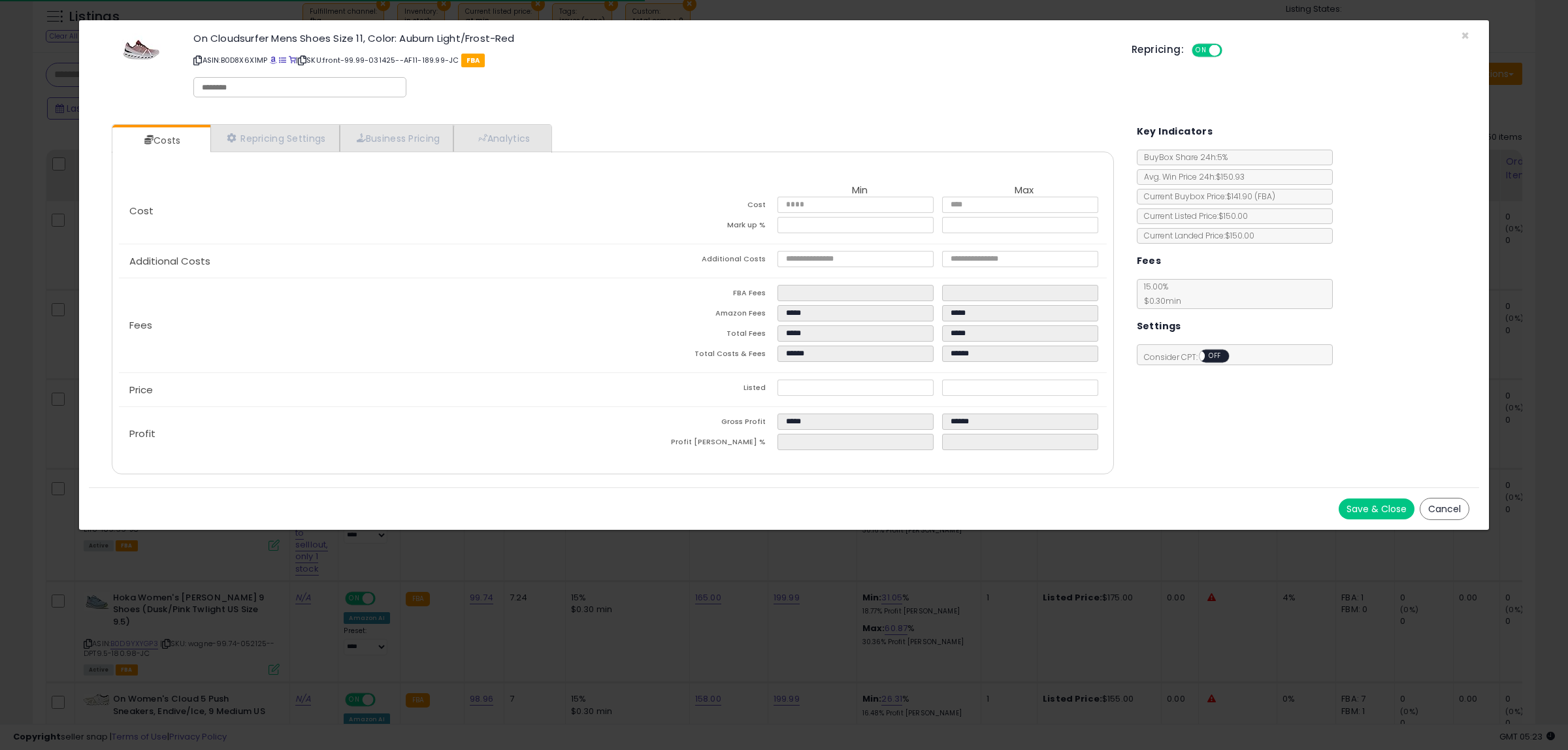
click at [268, 91] on input "text" at bounding box center [300, 88] width 196 height 12
type input "******"
click at [1360, 513] on button "Save & Close" at bounding box center [1376, 508] width 75 height 21
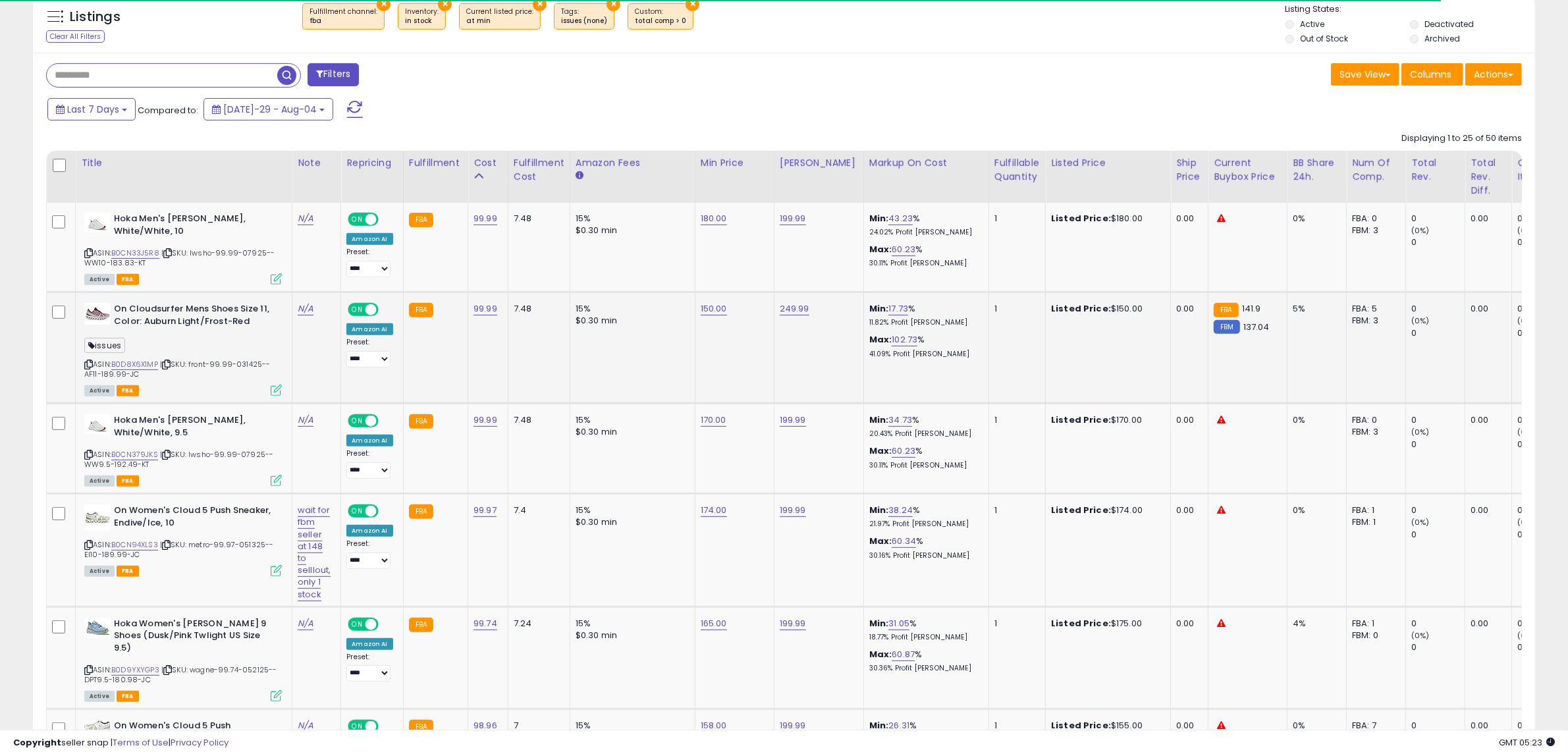
scroll to position [658053, 657632]
click at [170, 360] on icon at bounding box center [166, 364] width 9 height 7
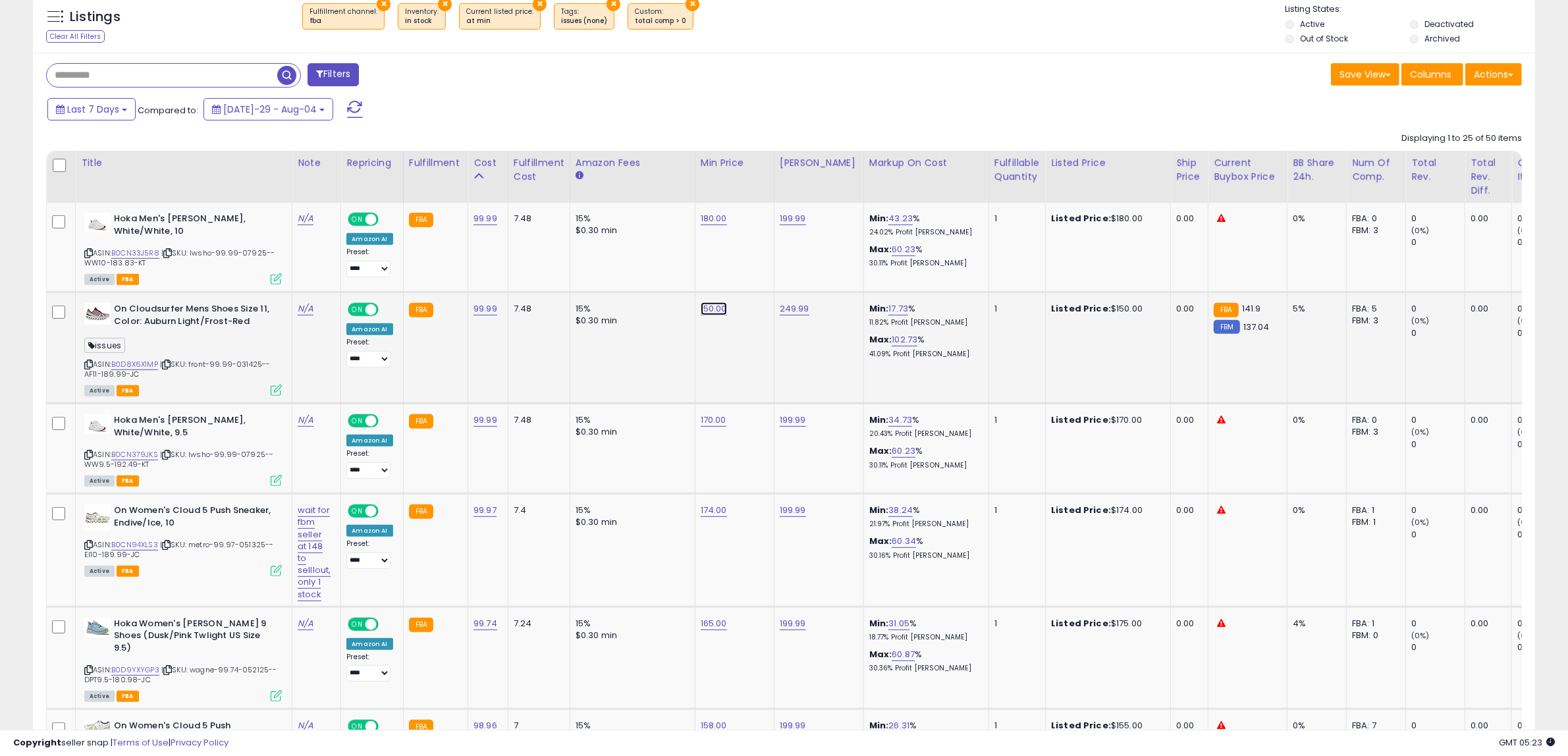
click at [712, 225] on link "150.00" at bounding box center [714, 219] width 26 height 13
drag, startPoint x: 565, startPoint y: 294, endPoint x: 502, endPoint y: 305, distance: 64.0
type input "***"
click button "submit" at bounding box center [743, 273] width 23 height 20
